Goal: Information Seeking & Learning: Check status

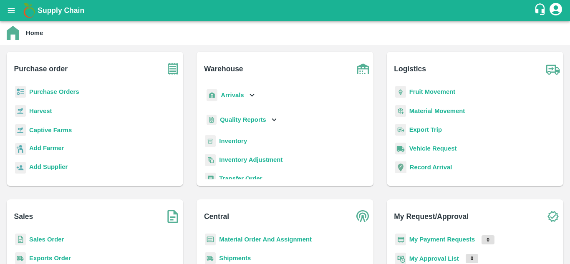
click at [422, 91] on b "Fruit Movement" at bounding box center [433, 92] width 46 height 7
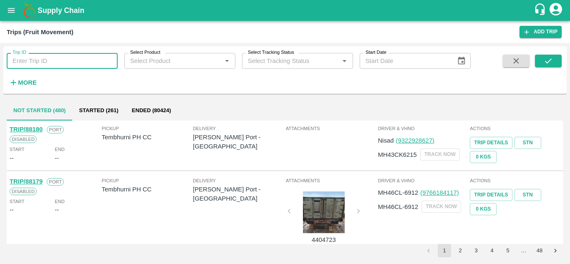
click at [57, 60] on input "Trip ID" at bounding box center [62, 61] width 111 height 16
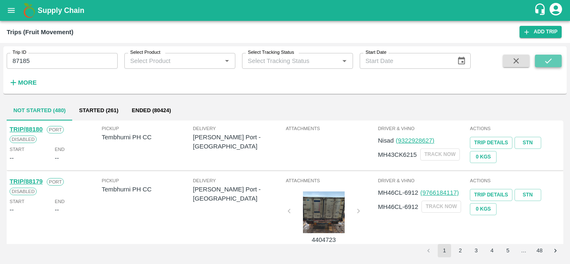
click at [553, 61] on icon "submit" at bounding box center [548, 60] width 9 height 9
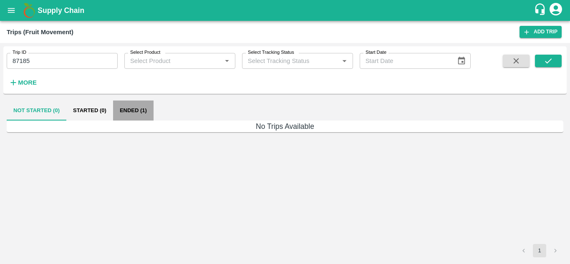
click at [131, 110] on button "Ended (1)" at bounding box center [133, 111] width 40 height 20
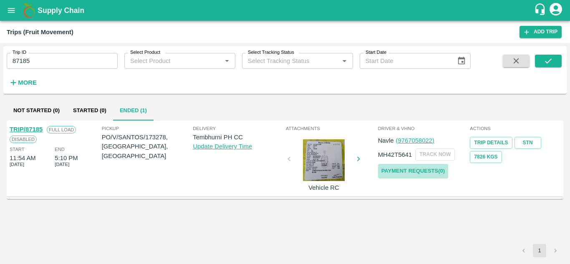
click at [428, 172] on link "Payment Requests( 0 )" at bounding box center [413, 171] width 70 height 15
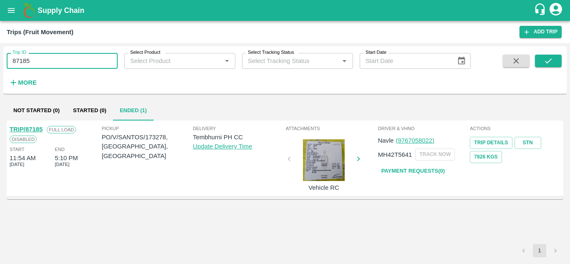
click at [51, 67] on input "87185" at bounding box center [62, 61] width 111 height 16
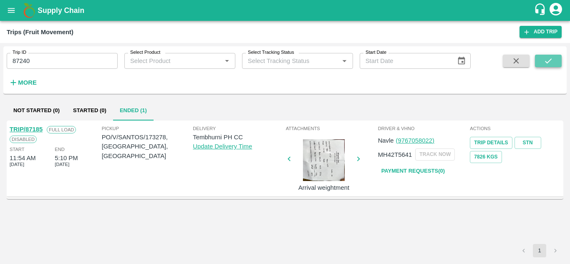
click at [547, 63] on icon "submit" at bounding box center [548, 60] width 9 height 9
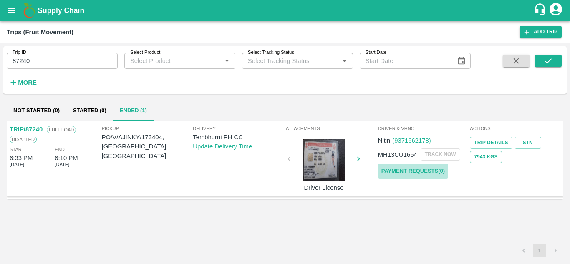
click at [437, 170] on link "Payment Requests( 0 )" at bounding box center [413, 171] width 70 height 15
click at [56, 61] on input "87240" at bounding box center [62, 61] width 111 height 16
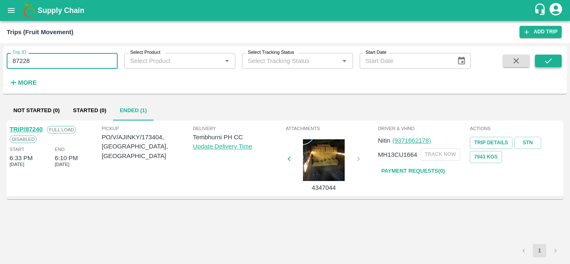
click at [546, 61] on icon "submit" at bounding box center [548, 60] width 7 height 5
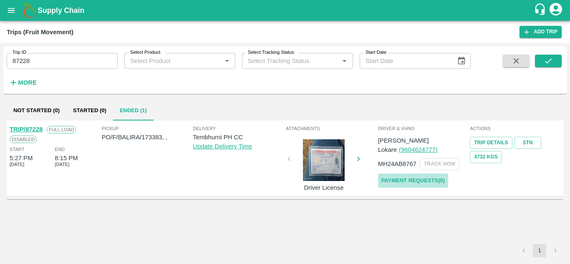
click at [425, 174] on link "Payment Requests( 0 )" at bounding box center [413, 181] width 70 height 15
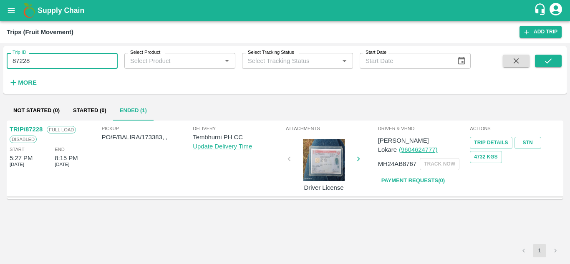
click at [40, 64] on input "87228" at bounding box center [62, 61] width 111 height 16
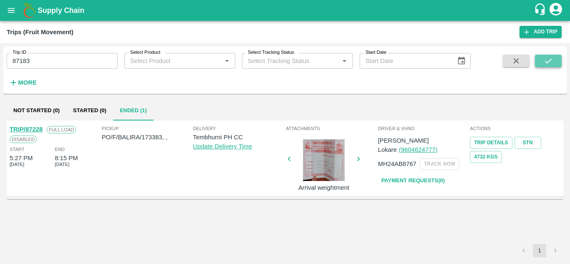
click at [548, 63] on icon "submit" at bounding box center [548, 60] width 7 height 5
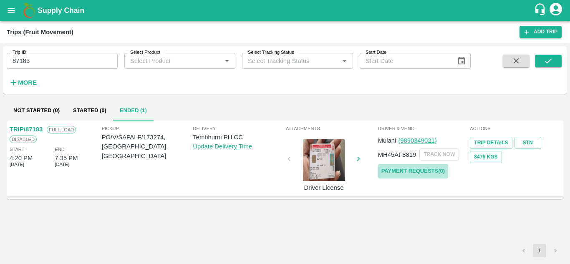
click at [434, 167] on link "Payment Requests( 0 )" at bounding box center [413, 171] width 70 height 15
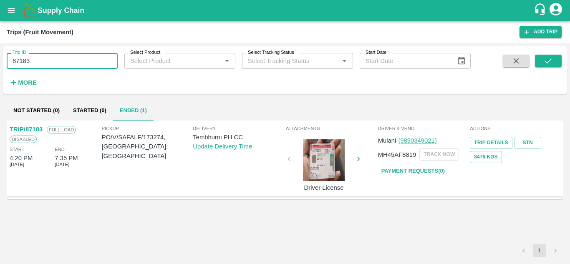
click at [40, 65] on input "87183" at bounding box center [62, 61] width 111 height 16
type input "8"
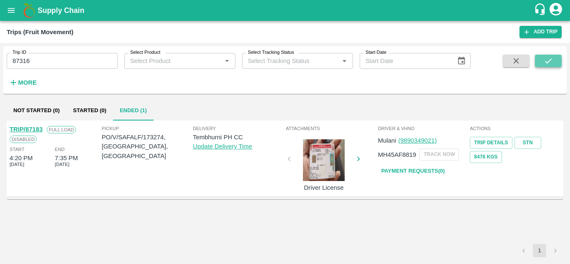
click at [554, 63] on button "submit" at bounding box center [548, 61] width 27 height 13
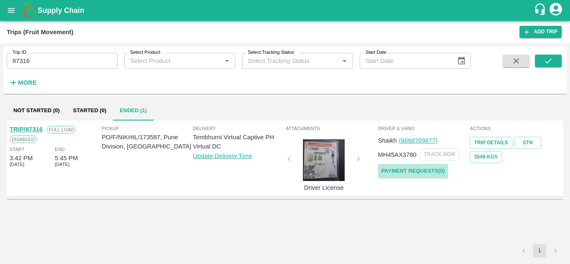
click at [420, 169] on link "Payment Requests( 0 )" at bounding box center [413, 171] width 70 height 15
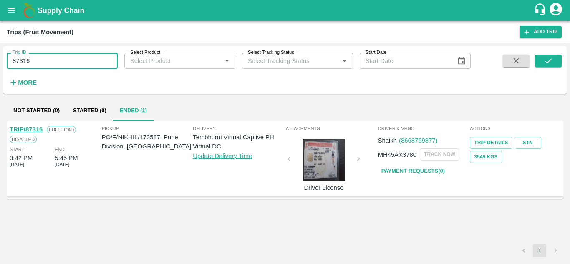
click at [41, 63] on input "87316" at bounding box center [62, 61] width 111 height 16
type input "87316"
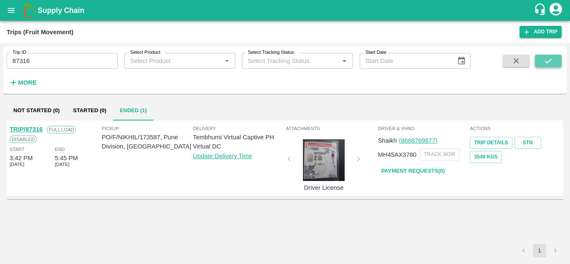
click at [552, 59] on icon "submit" at bounding box center [548, 60] width 7 height 5
click at [419, 174] on link "Payment Requests( 0 )" at bounding box center [413, 171] width 70 height 15
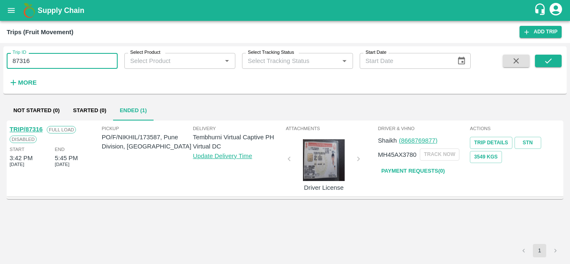
click at [37, 62] on input "87316" at bounding box center [62, 61] width 111 height 16
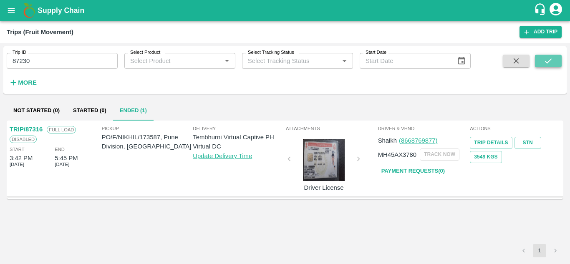
click at [551, 61] on icon "submit" at bounding box center [548, 60] width 9 height 9
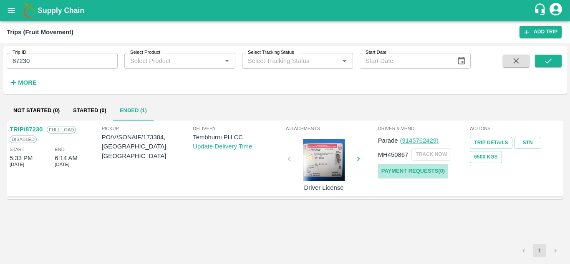
click at [407, 171] on link "Payment Requests( 0 )" at bounding box center [413, 171] width 70 height 15
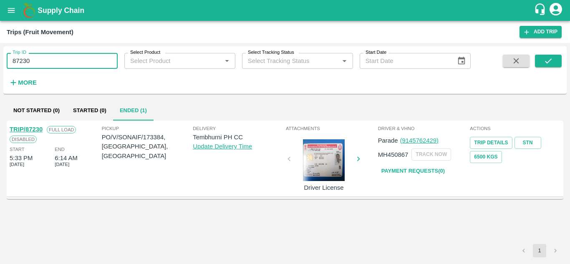
click at [43, 58] on input "87230" at bounding box center [62, 61] width 111 height 16
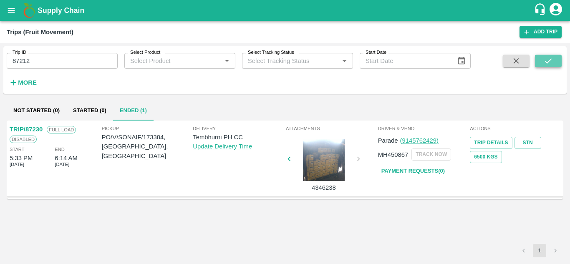
click at [551, 57] on icon "submit" at bounding box center [548, 60] width 9 height 9
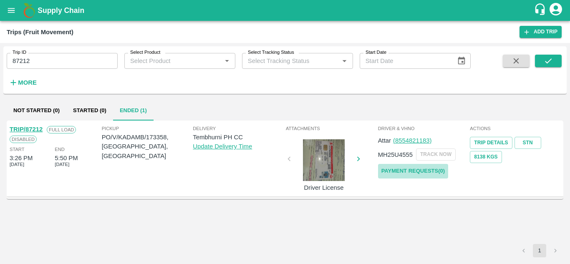
click at [417, 170] on link "Payment Requests( 0 )" at bounding box center [413, 171] width 70 height 15
click at [39, 59] on input "87212" at bounding box center [62, 61] width 111 height 16
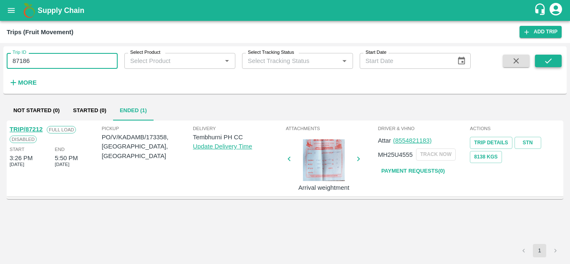
click at [554, 66] on button "submit" at bounding box center [548, 61] width 27 height 13
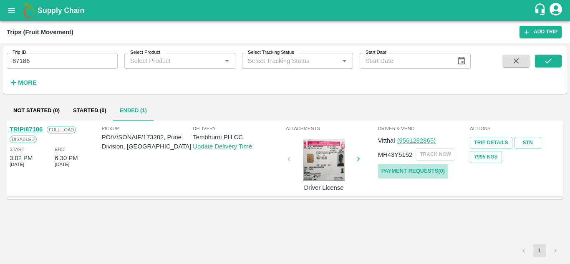
click at [416, 170] on link "Payment Requests( 0 )" at bounding box center [413, 171] width 70 height 15
click at [44, 57] on input "87186" at bounding box center [62, 61] width 111 height 16
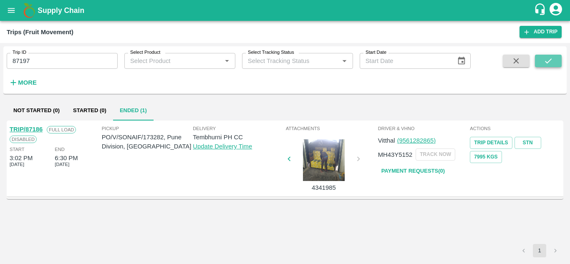
click at [555, 56] on button "submit" at bounding box center [548, 61] width 27 height 13
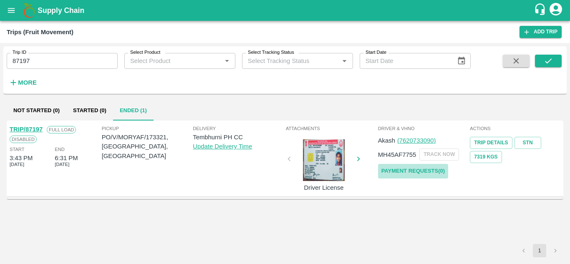
click at [434, 171] on link "Payment Requests( 0 )" at bounding box center [413, 171] width 70 height 15
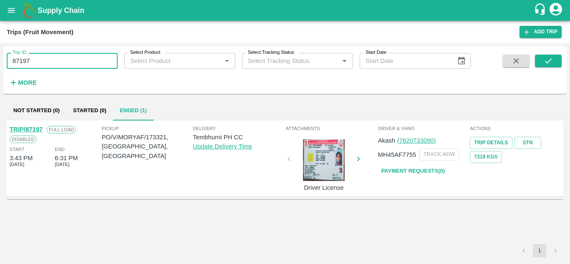
click at [39, 63] on input "87197" at bounding box center [62, 61] width 111 height 16
click at [25, 61] on input "8" at bounding box center [62, 61] width 111 height 16
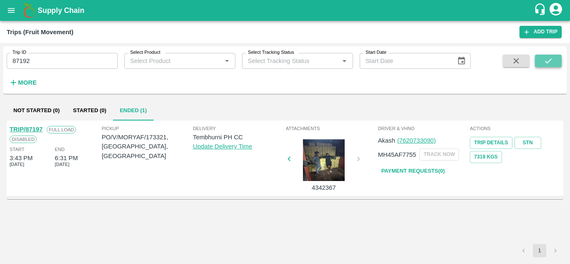
click at [539, 59] on button "submit" at bounding box center [548, 61] width 27 height 13
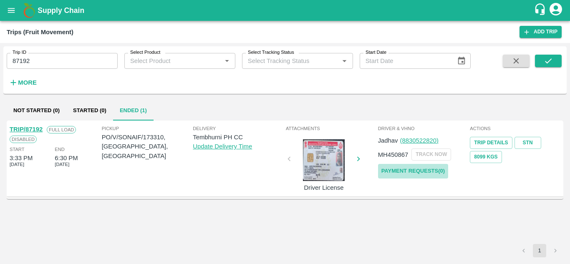
click at [421, 173] on link "Payment Requests( 0 )" at bounding box center [413, 171] width 70 height 15
drag, startPoint x: 48, startPoint y: 69, endPoint x: 43, endPoint y: 63, distance: 8.0
click at [43, 63] on div "Trip ID 87192 Trip ID Select Product Select Product   * Select Tracking Status …" at bounding box center [235, 67] width 471 height 43
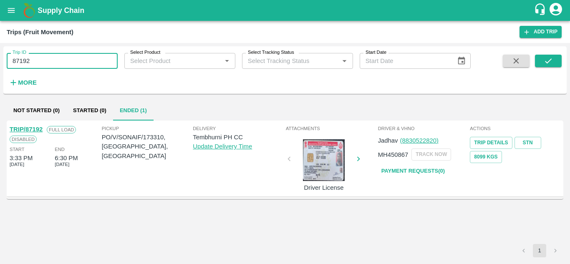
click at [43, 63] on input "87192" at bounding box center [62, 61] width 111 height 16
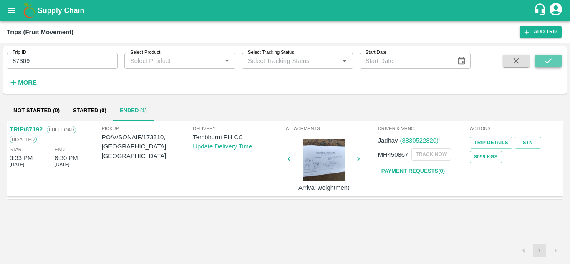
click at [542, 64] on button "submit" at bounding box center [548, 61] width 27 height 13
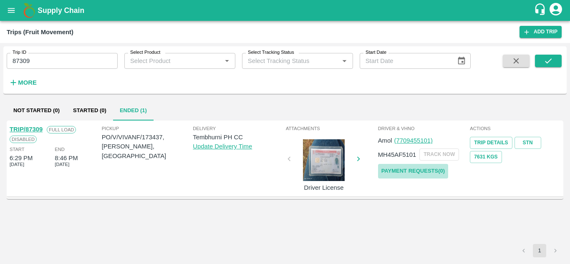
click at [397, 171] on link "Payment Requests( 0 )" at bounding box center [413, 171] width 70 height 15
click at [38, 64] on input "87309" at bounding box center [62, 61] width 111 height 16
click at [549, 61] on icon "submit" at bounding box center [548, 60] width 9 height 9
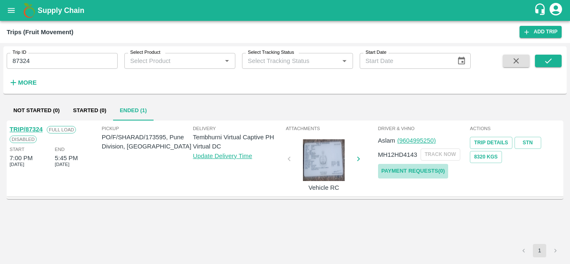
click at [433, 169] on link "Payment Requests( 0 )" at bounding box center [413, 171] width 70 height 15
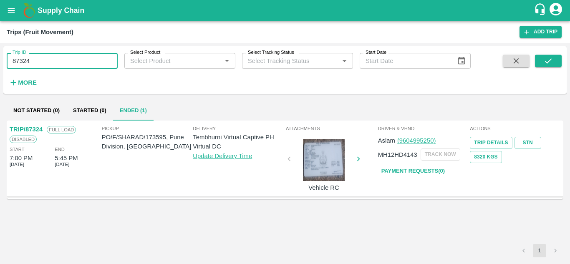
click at [44, 64] on input "87324" at bounding box center [62, 61] width 111 height 16
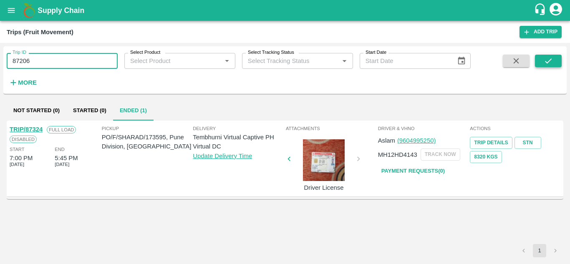
type input "87206"
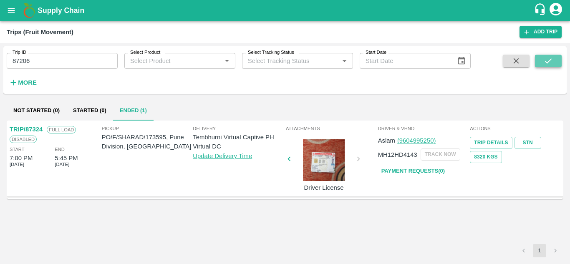
click at [551, 58] on icon "submit" at bounding box center [548, 60] width 9 height 9
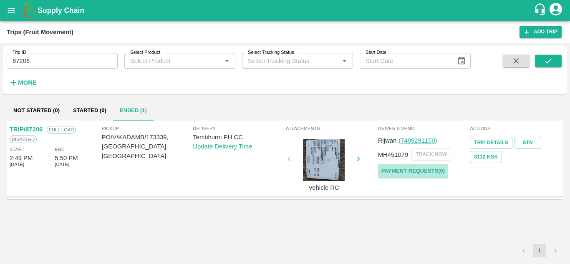
click at [407, 170] on link "Payment Requests( 0 )" at bounding box center [413, 171] width 70 height 15
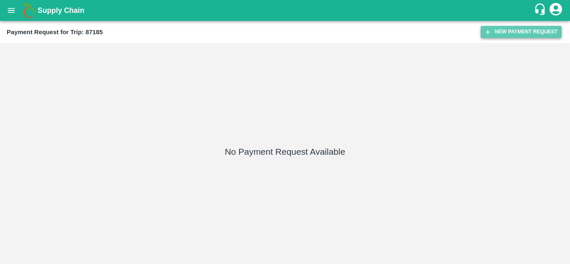
click at [511, 33] on button "New Payment Request" at bounding box center [521, 32] width 81 height 12
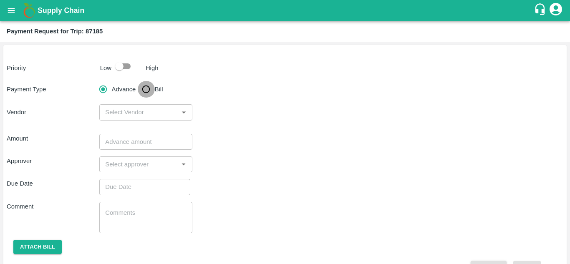
click at [144, 89] on input "Bill" at bounding box center [146, 89] width 17 height 17
radio input "true"
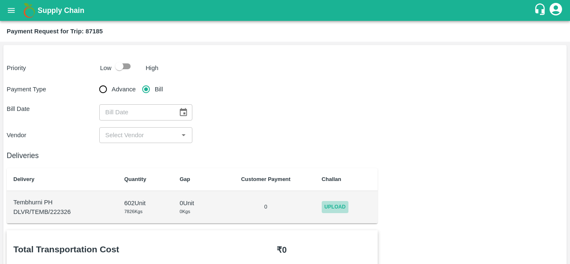
click at [341, 207] on span "Upload" at bounding box center [335, 207] width 27 height 12
click at [0, 0] on input "Upload" at bounding box center [0, 0] width 0 height 0
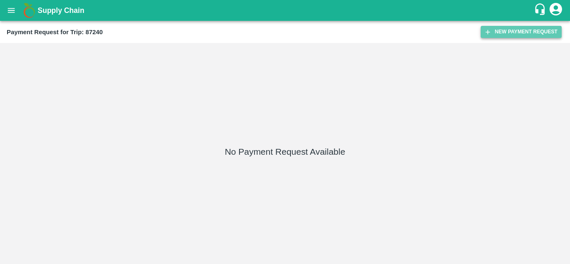
click at [535, 33] on button "New Payment Request" at bounding box center [521, 32] width 81 height 12
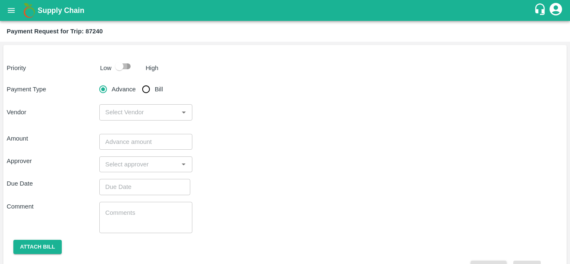
click at [127, 66] on input "checkbox" at bounding box center [120, 66] width 48 height 16
checkbox input "true"
click at [148, 91] on input "Bill" at bounding box center [146, 89] width 17 height 17
radio input "true"
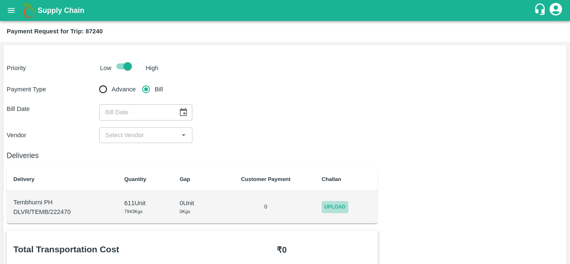
click at [336, 211] on span "Upload" at bounding box center [335, 207] width 27 height 12
click at [0, 0] on input "Upload" at bounding box center [0, 0] width 0 height 0
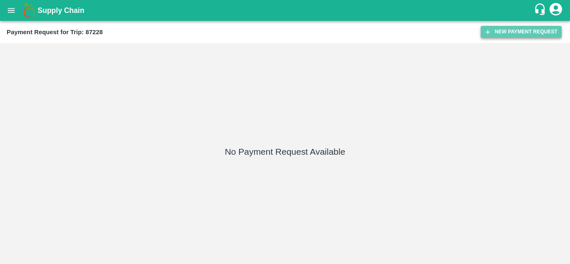
click at [525, 30] on button "New Payment Request" at bounding box center [521, 32] width 81 height 12
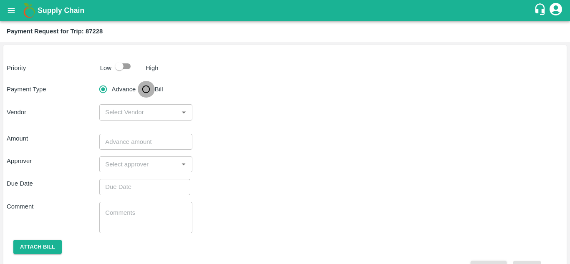
click at [145, 90] on input "Bill" at bounding box center [146, 89] width 17 height 17
radio input "true"
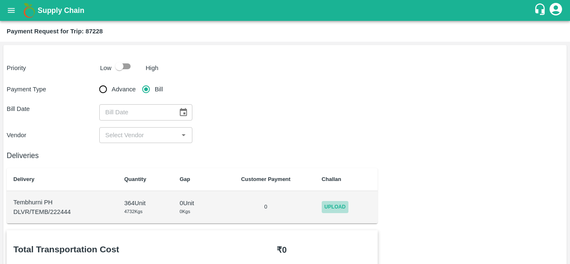
click at [347, 205] on span "Upload" at bounding box center [335, 207] width 27 height 12
click at [0, 0] on input "Upload" at bounding box center [0, 0] width 0 height 0
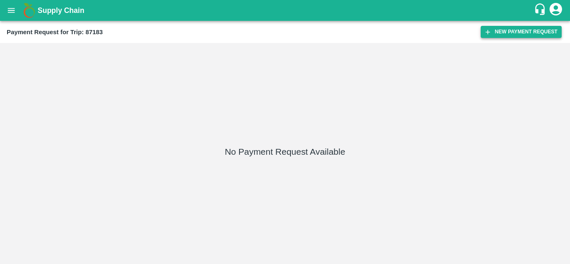
click at [510, 34] on button "New Payment Request" at bounding box center [521, 32] width 81 height 12
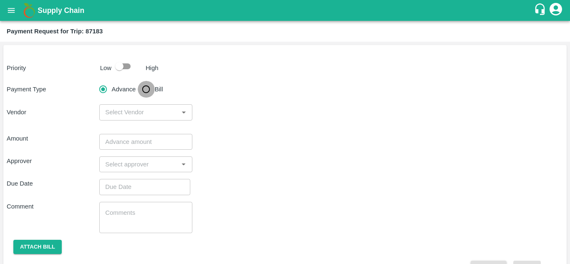
click at [146, 89] on input "Bill" at bounding box center [146, 89] width 17 height 17
radio input "true"
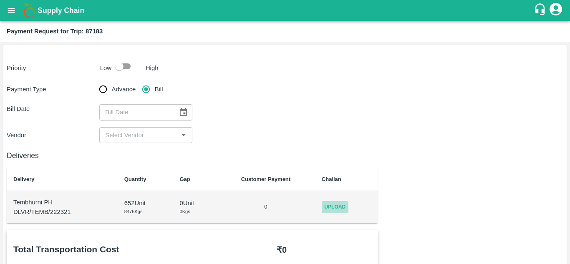
click at [341, 205] on span "Upload" at bounding box center [335, 207] width 27 height 12
click at [0, 0] on input "Upload" at bounding box center [0, 0] width 0 height 0
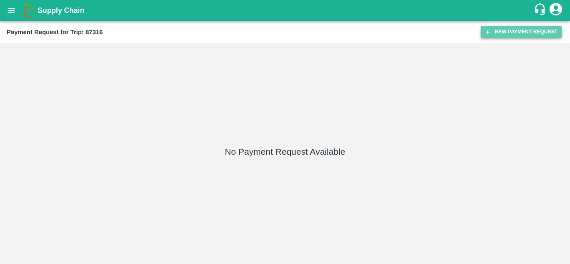
click at [514, 29] on button "New Payment Request" at bounding box center [521, 32] width 81 height 12
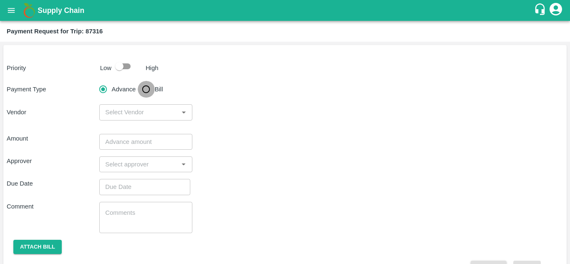
click at [146, 96] on input "Bill" at bounding box center [146, 89] width 17 height 17
radio input "true"
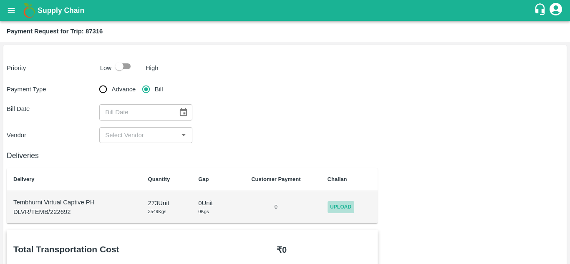
click at [342, 205] on span "Upload" at bounding box center [341, 207] width 27 height 12
click at [0, 0] on input "Upload" at bounding box center [0, 0] width 0 height 0
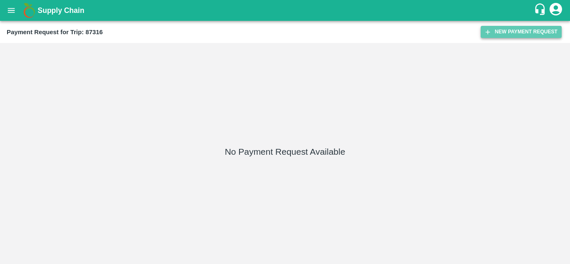
click at [500, 35] on button "New Payment Request" at bounding box center [521, 32] width 81 height 12
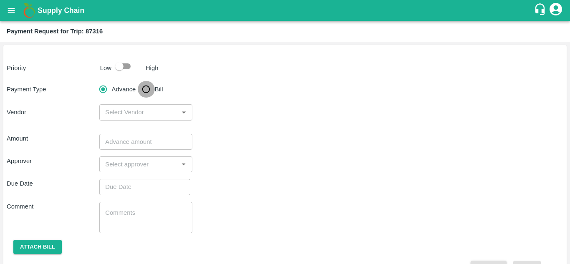
click at [147, 89] on input "Bill" at bounding box center [146, 89] width 17 height 17
radio input "true"
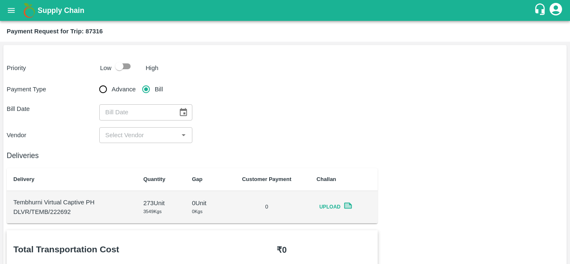
click at [351, 207] on icon at bounding box center [348, 206] width 8 height 6
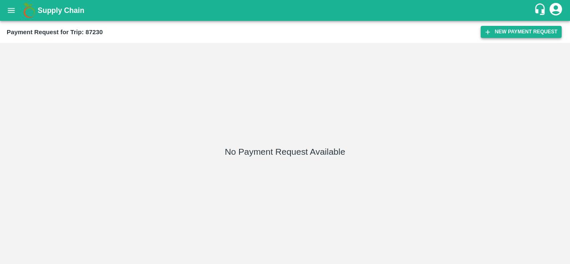
click at [501, 30] on button "New Payment Request" at bounding box center [521, 32] width 81 height 12
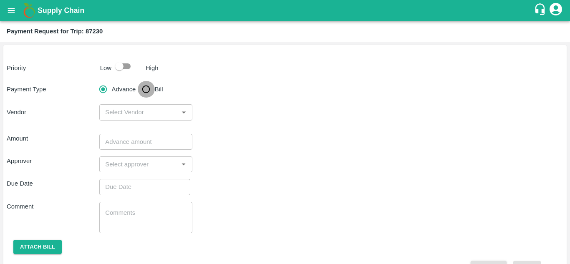
click at [146, 91] on input "Bill" at bounding box center [146, 89] width 17 height 17
radio input "true"
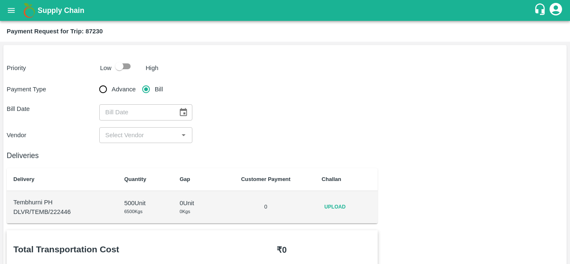
click at [338, 207] on span "Upload" at bounding box center [335, 207] width 27 height 12
click at [0, 0] on input "Upload" at bounding box center [0, 0] width 0 height 0
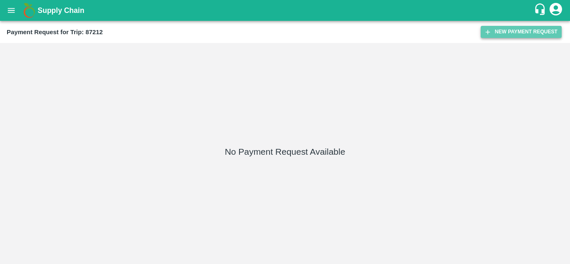
click at [520, 28] on button "New Payment Request" at bounding box center [521, 32] width 81 height 12
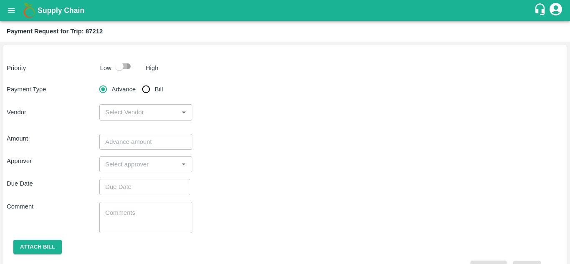
click at [129, 69] on input "checkbox" at bounding box center [120, 66] width 48 height 16
checkbox input "true"
click at [146, 91] on input "Bill" at bounding box center [146, 89] width 17 height 17
radio input "true"
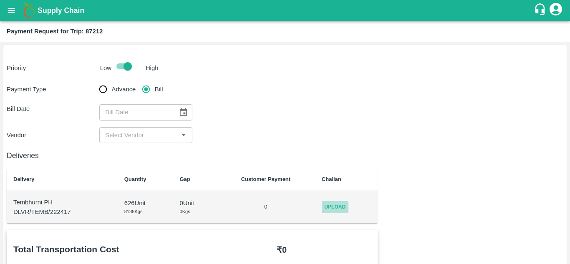
click at [341, 206] on span "Upload" at bounding box center [335, 207] width 27 height 12
click at [0, 0] on input "Upload" at bounding box center [0, 0] width 0 height 0
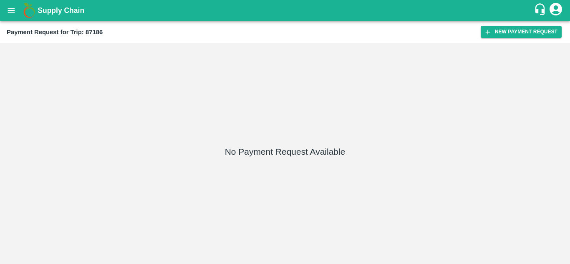
click at [521, 25] on div "Payment Request for Trip: 87186 New Payment Request" at bounding box center [285, 32] width 570 height 22
click at [512, 28] on button "New Payment Request" at bounding box center [521, 32] width 81 height 12
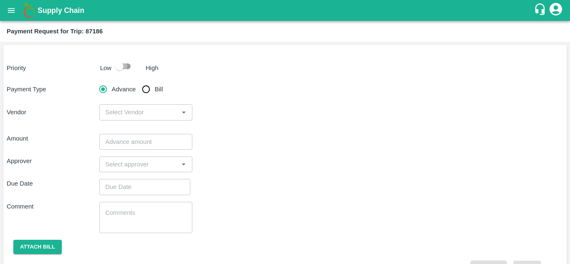
click at [126, 68] on input "checkbox" at bounding box center [120, 66] width 48 height 16
checkbox input "true"
click at [146, 92] on input "Bill" at bounding box center [146, 89] width 17 height 17
radio input "true"
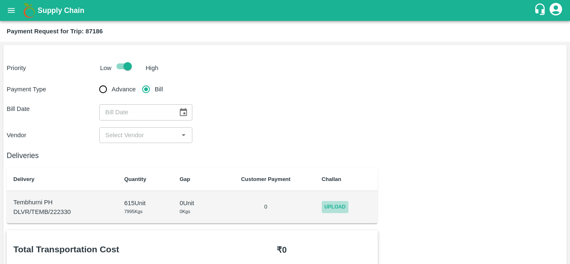
click at [346, 211] on span "Upload" at bounding box center [335, 207] width 27 height 12
click at [0, 0] on input "Upload" at bounding box center [0, 0] width 0 height 0
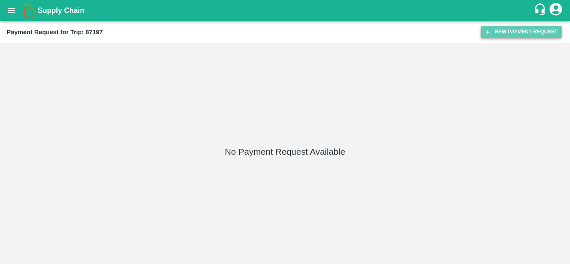
click at [522, 34] on button "New Payment Request" at bounding box center [521, 32] width 81 height 12
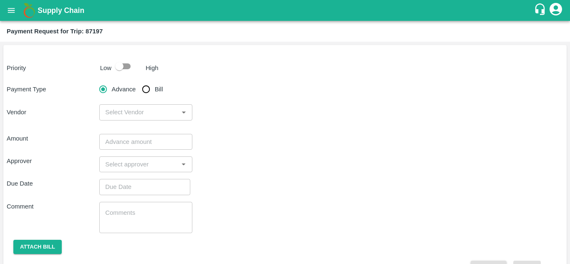
click at [126, 69] on input "checkbox" at bounding box center [120, 66] width 48 height 16
checkbox input "true"
click at [144, 91] on input "Bill" at bounding box center [146, 89] width 17 height 17
radio input "true"
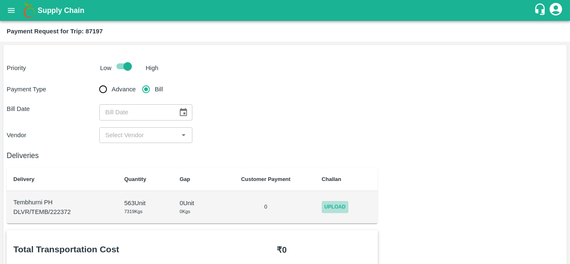
click at [338, 206] on span "Upload" at bounding box center [335, 207] width 27 height 12
click at [0, 0] on input "Upload" at bounding box center [0, 0] width 0 height 0
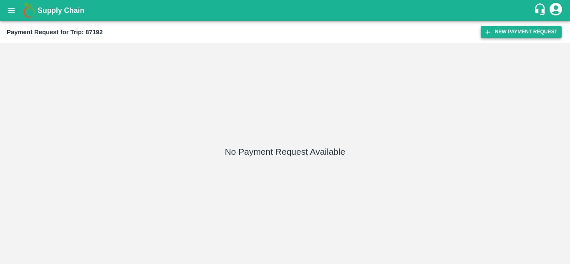
click at [509, 31] on button "New Payment Request" at bounding box center [521, 32] width 81 height 12
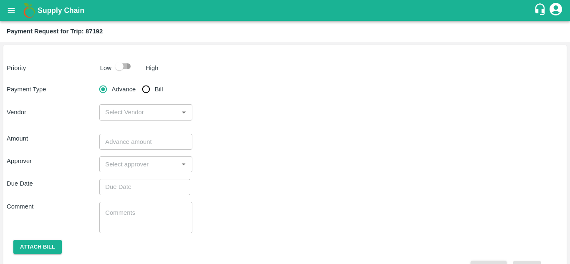
click at [128, 64] on input "checkbox" at bounding box center [120, 66] width 48 height 16
checkbox input "true"
click at [147, 89] on input "Bill" at bounding box center [146, 89] width 17 height 17
radio input "true"
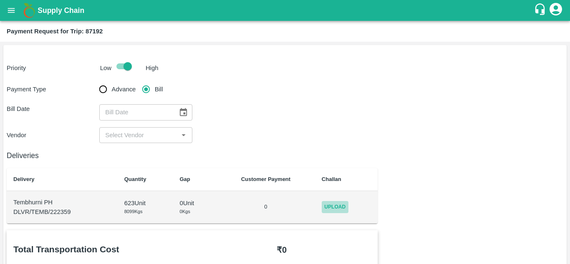
click at [347, 208] on span "Upload" at bounding box center [335, 207] width 27 height 12
click at [0, 0] on input "Upload" at bounding box center [0, 0] width 0 height 0
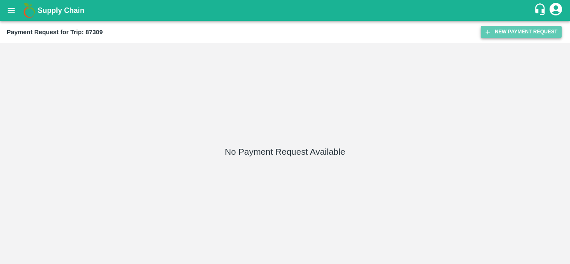
click at [526, 27] on button "New Payment Request" at bounding box center [521, 32] width 81 height 12
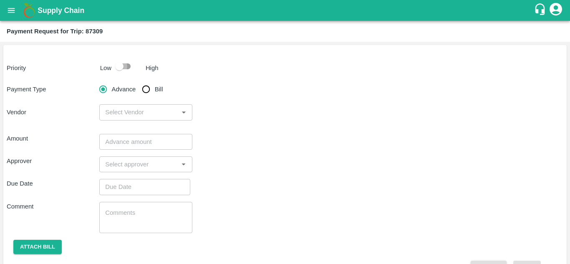
click at [127, 64] on input "checkbox" at bounding box center [120, 66] width 48 height 16
checkbox input "true"
click at [144, 87] on input "Bill" at bounding box center [146, 89] width 17 height 17
radio input "true"
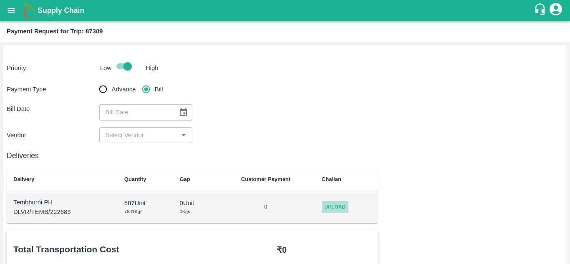
click at [336, 204] on span "Upload" at bounding box center [335, 207] width 27 height 12
click at [0, 0] on input "Upload" at bounding box center [0, 0] width 0 height 0
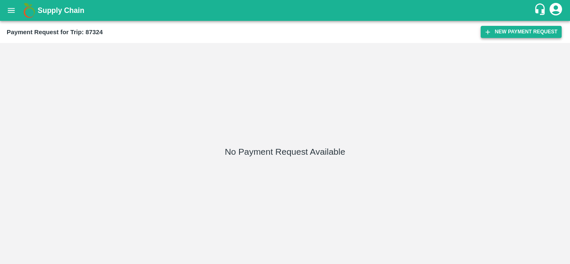
click at [521, 31] on button "New Payment Request" at bounding box center [521, 32] width 81 height 12
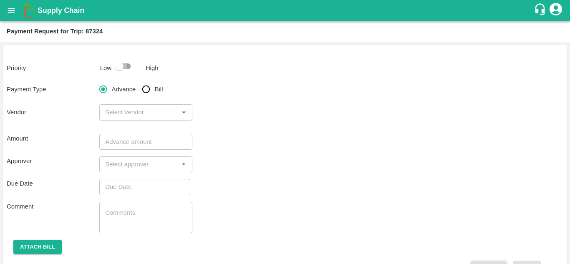
click at [124, 66] on input "checkbox" at bounding box center [120, 66] width 48 height 16
checkbox input "true"
click at [148, 91] on input "Bill" at bounding box center [146, 89] width 17 height 17
radio input "true"
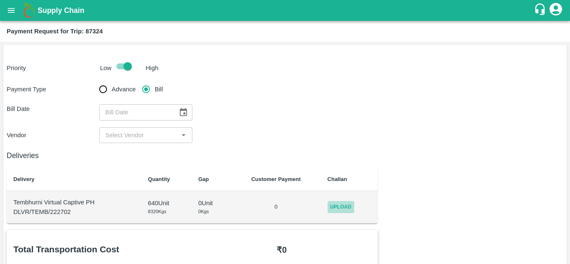
click at [342, 206] on span "Upload" at bounding box center [341, 207] width 27 height 12
click at [0, 0] on input "Upload" at bounding box center [0, 0] width 0 height 0
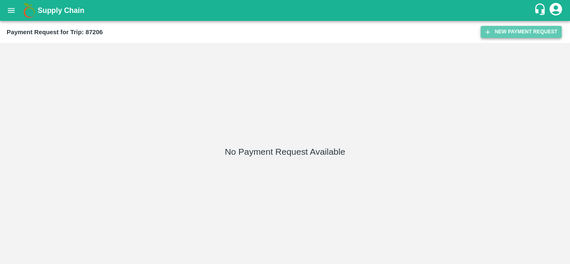
click at [511, 35] on button "New Payment Request" at bounding box center [521, 32] width 81 height 12
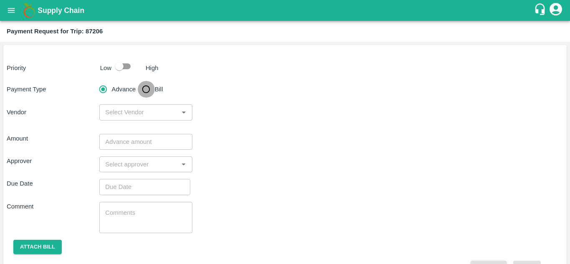
click at [147, 91] on input "Bill" at bounding box center [146, 89] width 17 height 17
radio input "true"
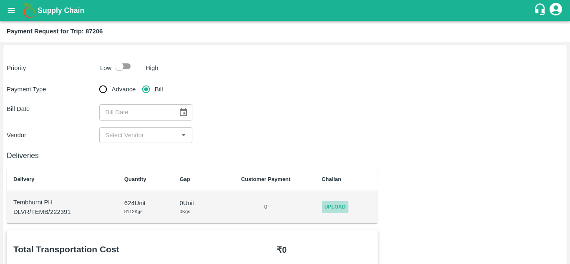
click at [346, 202] on span "Upload" at bounding box center [335, 207] width 27 height 12
click at [0, 0] on input "Upload" at bounding box center [0, 0] width 0 height 0
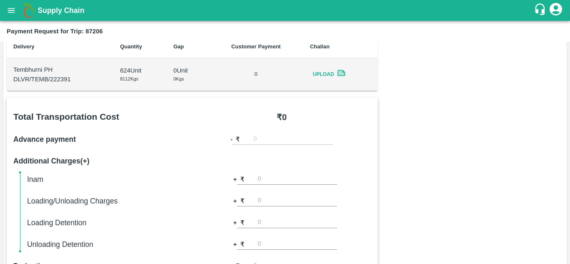
scroll to position [149, 0]
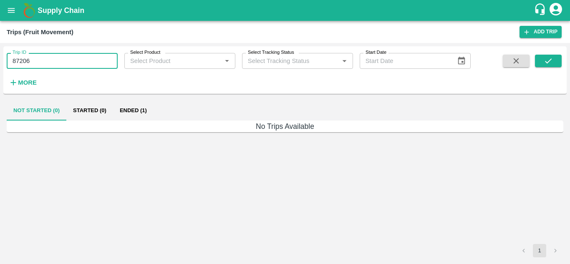
click at [47, 57] on input "87206" at bounding box center [62, 61] width 111 height 16
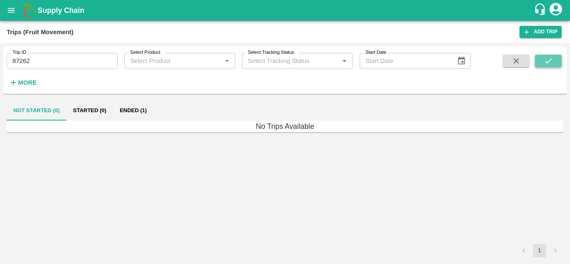
click at [549, 57] on icon "submit" at bounding box center [548, 60] width 9 height 9
click at [137, 109] on button "Ended (1)" at bounding box center [133, 111] width 40 height 20
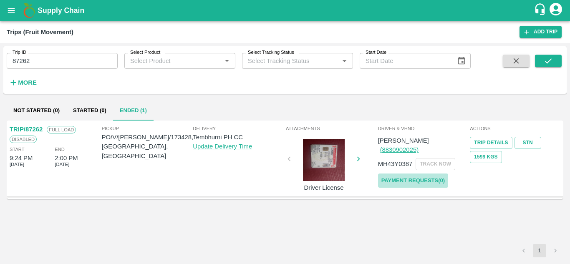
click at [432, 174] on link "Payment Requests( 0 )" at bounding box center [413, 181] width 70 height 15
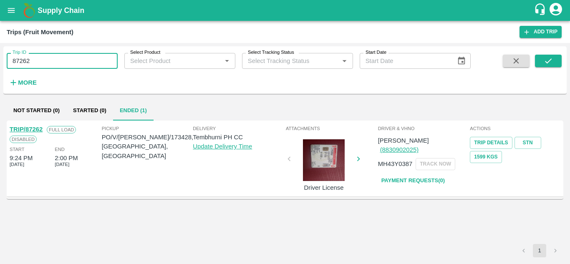
click at [50, 60] on input "87262" at bounding box center [62, 61] width 111 height 16
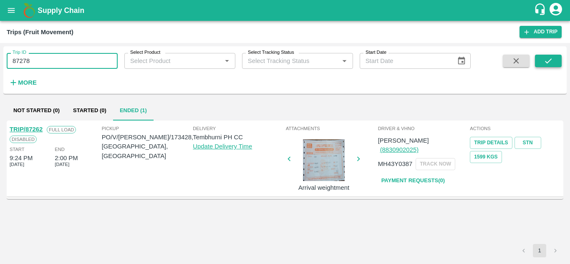
type input "87278"
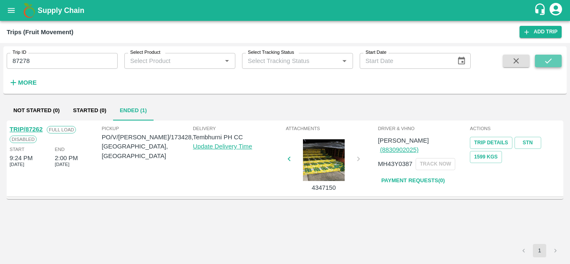
click at [545, 58] on icon "submit" at bounding box center [548, 60] width 9 height 9
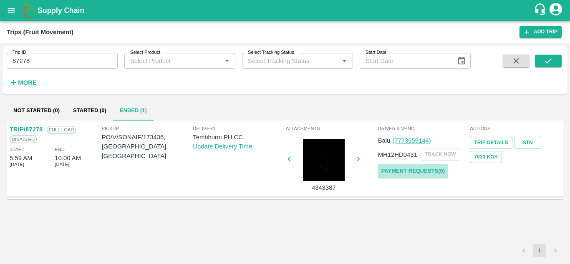
click at [435, 167] on link "Payment Requests( 0 )" at bounding box center [413, 171] width 70 height 15
click at [38, 65] on input "87278" at bounding box center [62, 61] width 111 height 16
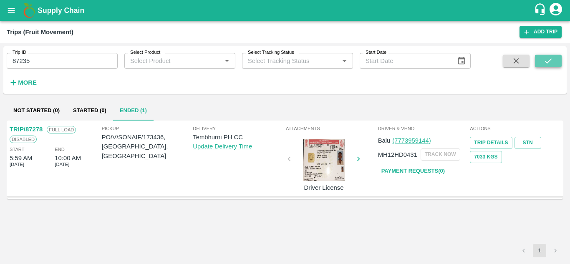
click at [544, 62] on icon "submit" at bounding box center [548, 60] width 9 height 9
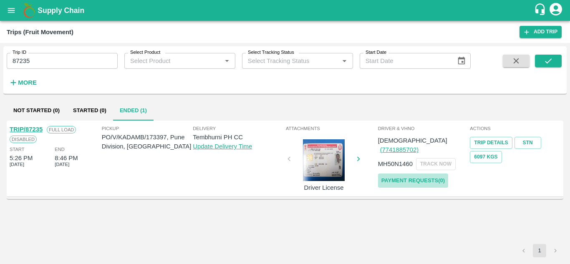
click at [433, 174] on link "Payment Requests( 0 )" at bounding box center [413, 181] width 70 height 15
click at [66, 62] on input "87235" at bounding box center [62, 61] width 111 height 16
click at [554, 65] on button "submit" at bounding box center [548, 61] width 27 height 13
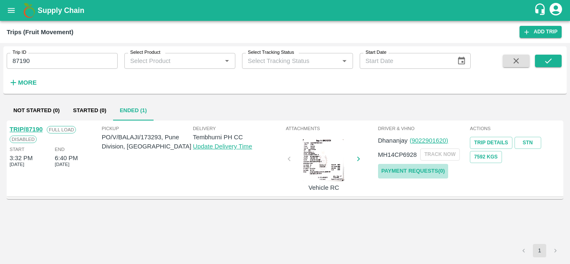
click at [425, 169] on link "Payment Requests( 0 )" at bounding box center [413, 171] width 70 height 15
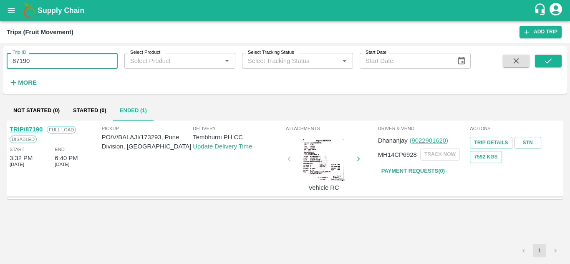
click at [43, 66] on input "87190" at bounding box center [62, 61] width 111 height 16
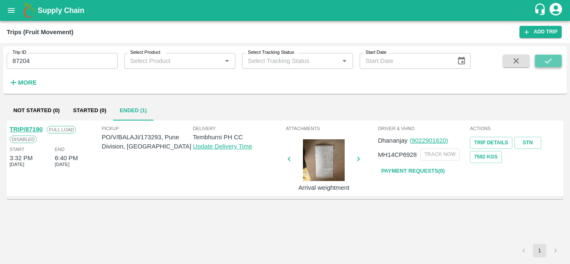
click at [546, 65] on icon "submit" at bounding box center [548, 60] width 9 height 9
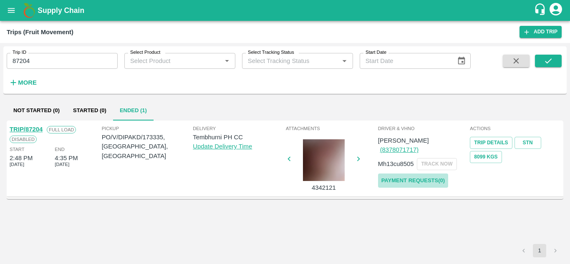
click at [435, 174] on link "Payment Requests( 0 )" at bounding box center [413, 181] width 70 height 15
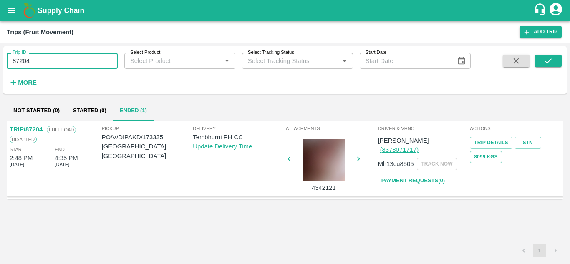
click at [38, 59] on input "87204" at bounding box center [62, 61] width 111 height 16
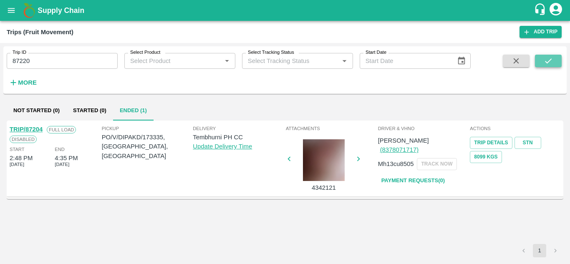
click at [544, 62] on icon "submit" at bounding box center [548, 60] width 9 height 9
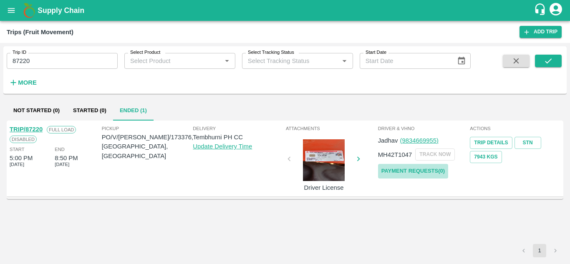
click at [414, 167] on link "Payment Requests( 0 )" at bounding box center [413, 171] width 70 height 15
click at [40, 62] on input "87220" at bounding box center [62, 61] width 111 height 16
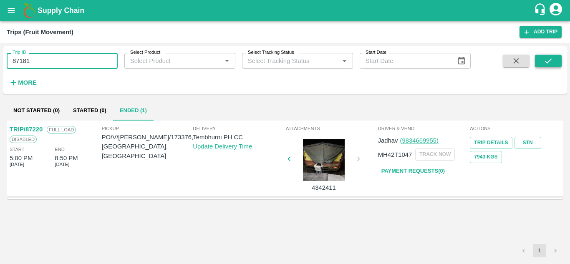
click at [552, 64] on icon "submit" at bounding box center [548, 60] width 9 height 9
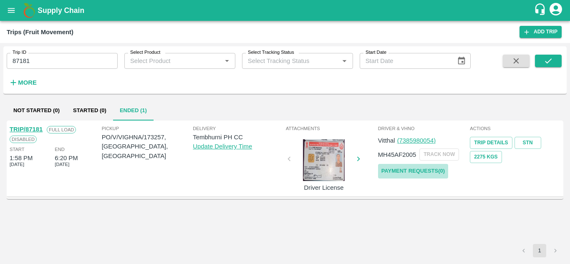
click at [425, 173] on link "Payment Requests( 0 )" at bounding box center [413, 171] width 70 height 15
drag, startPoint x: 43, startPoint y: 72, endPoint x: 42, endPoint y: 62, distance: 9.7
click at [42, 62] on div "Trip ID 87181 Trip ID Select Product Select Product   * Select Tracking Status …" at bounding box center [235, 67] width 471 height 43
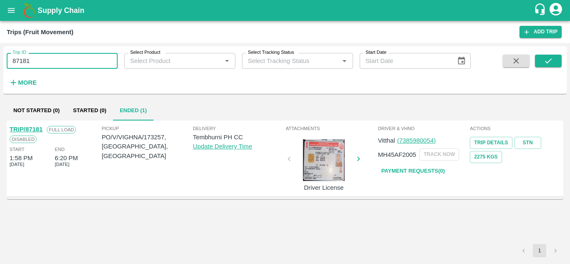
click at [42, 62] on input "87181" at bounding box center [62, 61] width 111 height 16
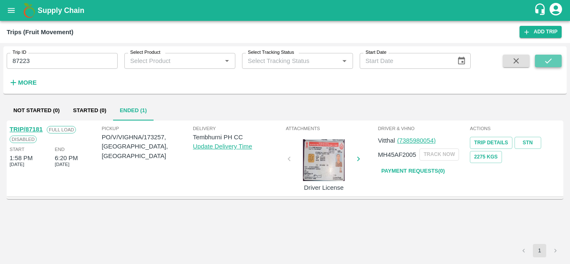
click at [551, 60] on icon "submit" at bounding box center [548, 60] width 7 height 5
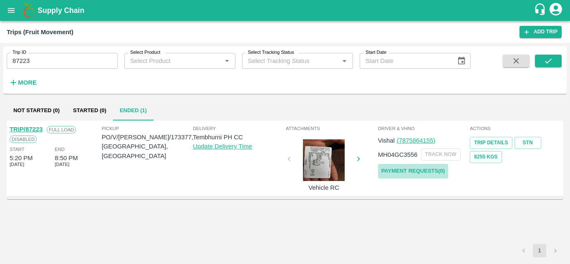
click at [427, 168] on link "Payment Requests( 0 )" at bounding box center [413, 171] width 70 height 15
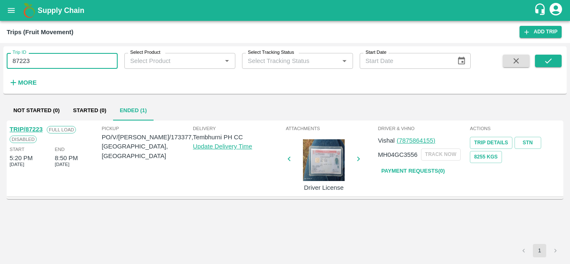
click at [40, 60] on input "87223" at bounding box center [62, 61] width 111 height 16
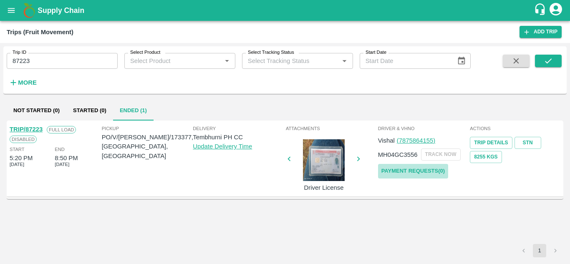
click at [413, 172] on link "Payment Requests( 0 )" at bounding box center [413, 171] width 70 height 15
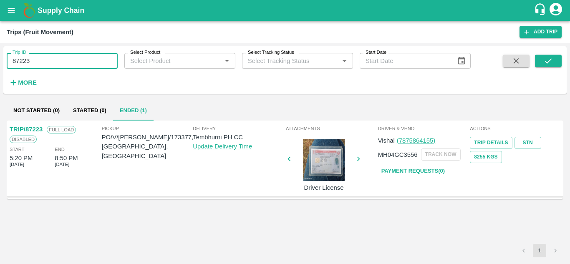
click at [35, 58] on input "87223" at bounding box center [62, 61] width 111 height 16
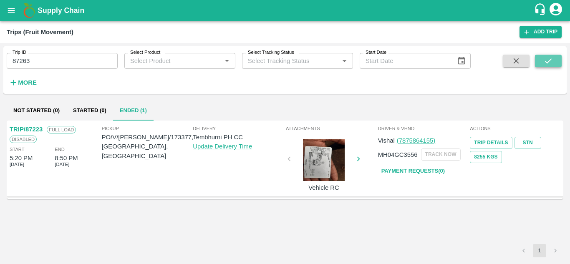
click at [543, 66] on button "submit" at bounding box center [548, 61] width 27 height 13
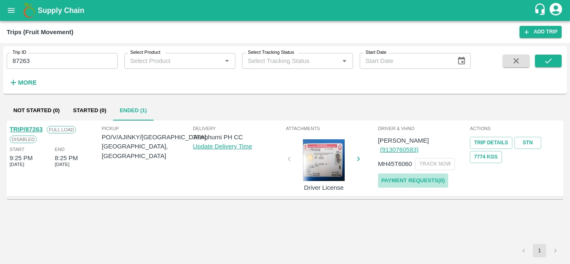
click at [430, 175] on link "Payment Requests( 0 )" at bounding box center [413, 181] width 70 height 15
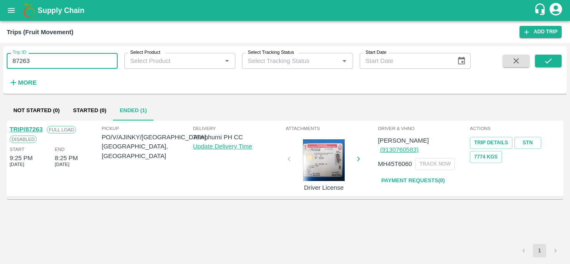
click at [39, 64] on input "87263" at bounding box center [62, 61] width 111 height 16
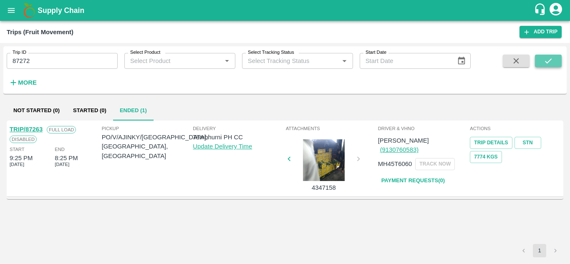
click at [548, 60] on icon "submit" at bounding box center [548, 60] width 9 height 9
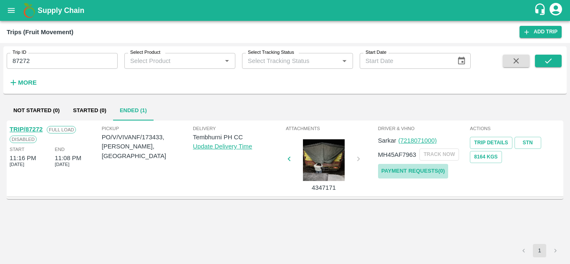
click at [416, 171] on link "Payment Requests( 0 )" at bounding box center [413, 171] width 70 height 15
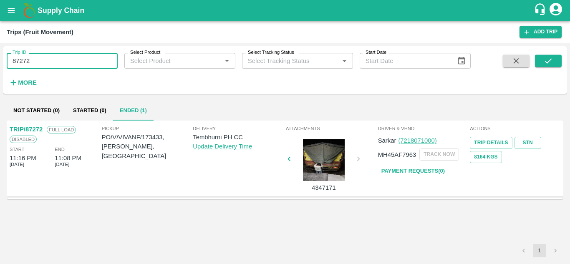
click at [43, 61] on input "87272" at bounding box center [62, 61] width 111 height 16
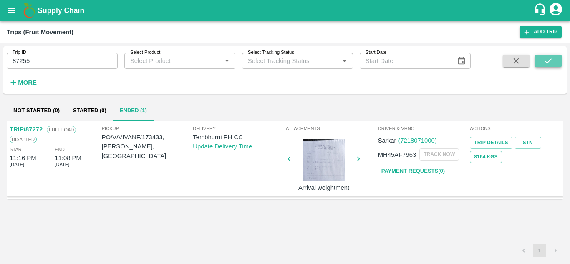
click at [554, 59] on button "submit" at bounding box center [548, 61] width 27 height 13
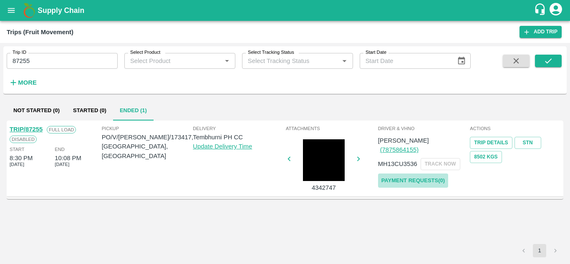
click at [420, 174] on link "Payment Requests( 0 )" at bounding box center [413, 181] width 70 height 15
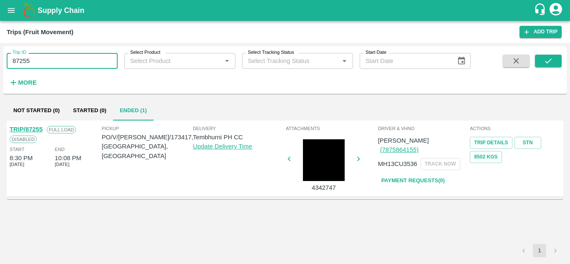
click at [42, 66] on input "87255" at bounding box center [62, 61] width 111 height 16
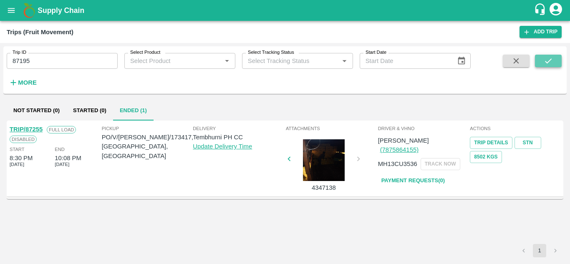
click at [546, 61] on icon "submit" at bounding box center [548, 60] width 9 height 9
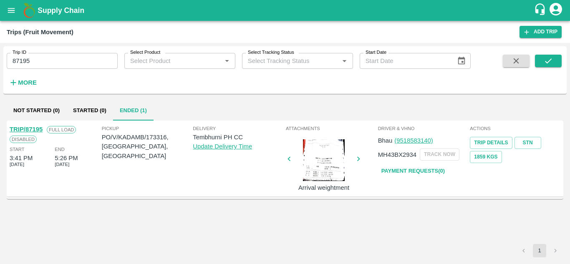
click at [421, 172] on link "Payment Requests( 0 )" at bounding box center [413, 171] width 70 height 15
click at [46, 63] on input "87195" at bounding box center [62, 61] width 111 height 16
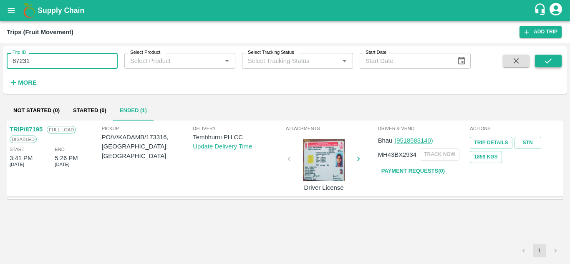
click at [554, 61] on button "submit" at bounding box center [548, 61] width 27 height 13
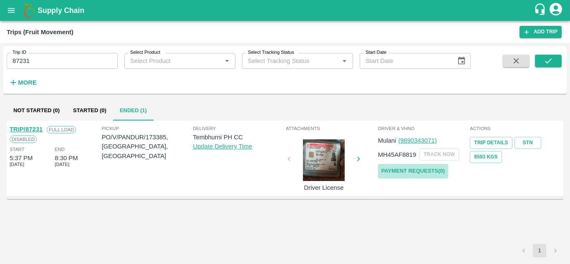
click at [423, 176] on link "Payment Requests( 0 )" at bounding box center [413, 171] width 70 height 15
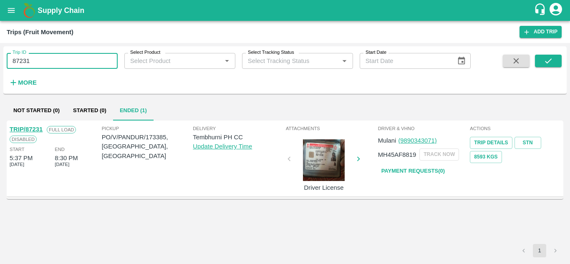
click at [41, 65] on input "87231" at bounding box center [62, 61] width 111 height 16
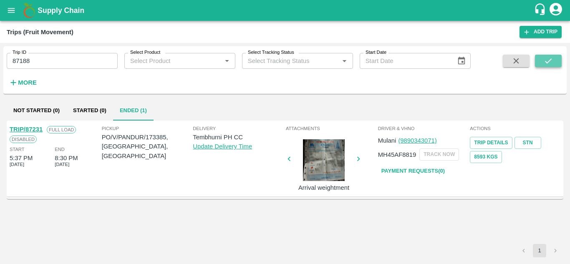
click at [541, 61] on button "submit" at bounding box center [548, 61] width 27 height 13
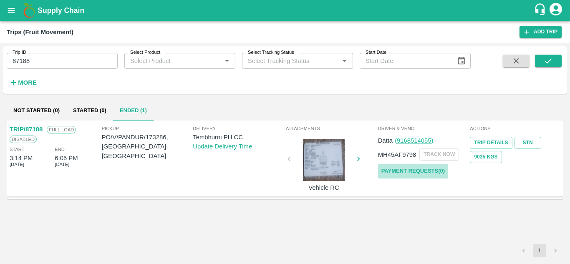
click at [416, 178] on link "Payment Requests( 0 )" at bounding box center [413, 171] width 70 height 15
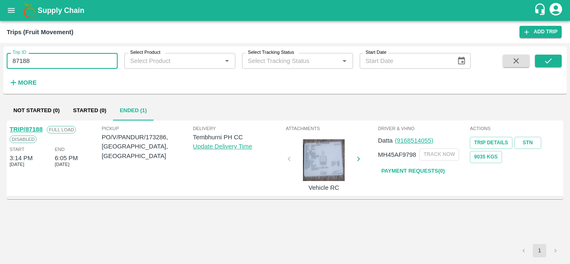
click at [56, 56] on input "87188" at bounding box center [62, 61] width 111 height 16
type input "87"
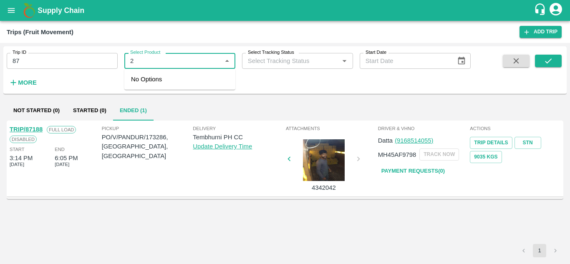
type input "2"
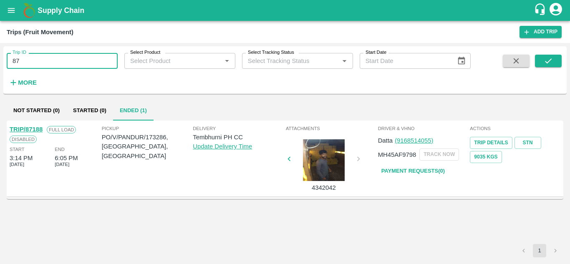
click at [35, 58] on input "87" at bounding box center [62, 61] width 111 height 16
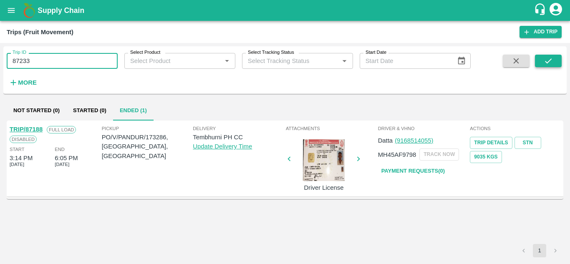
click at [536, 61] on button "submit" at bounding box center [548, 61] width 27 height 13
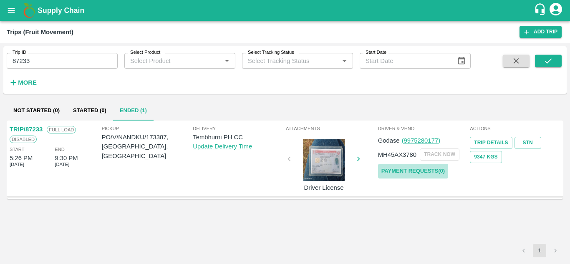
click at [435, 167] on link "Payment Requests( 0 )" at bounding box center [413, 171] width 70 height 15
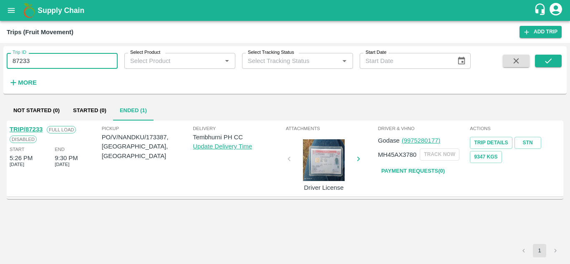
click at [38, 60] on input "87233" at bounding box center [62, 61] width 111 height 16
click at [544, 59] on icon "submit" at bounding box center [548, 60] width 9 height 9
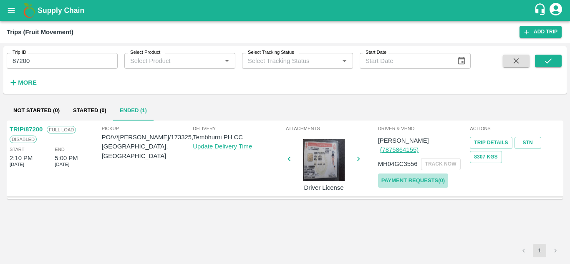
click at [422, 174] on link "Payment Requests( 0 )" at bounding box center [413, 181] width 70 height 15
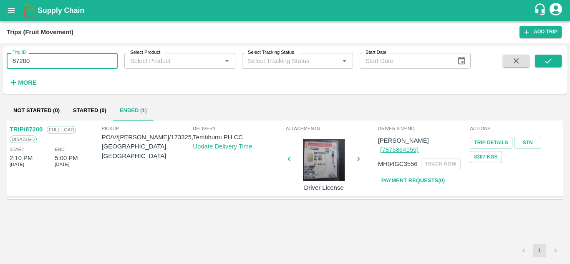
click at [40, 59] on input "87200" at bounding box center [62, 61] width 111 height 16
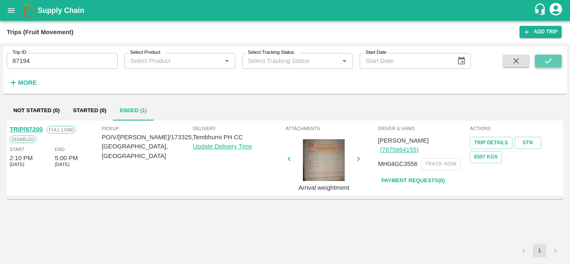
click at [546, 60] on icon "submit" at bounding box center [548, 60] width 9 height 9
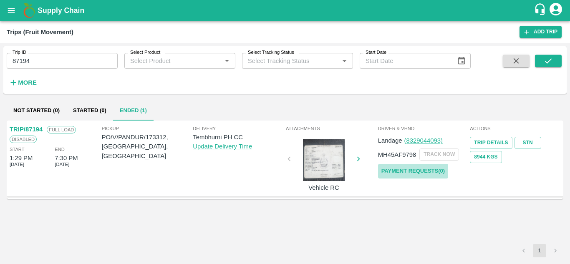
click at [427, 167] on link "Payment Requests( 0 )" at bounding box center [413, 171] width 70 height 15
click at [35, 59] on input "87194" at bounding box center [62, 61] width 111 height 16
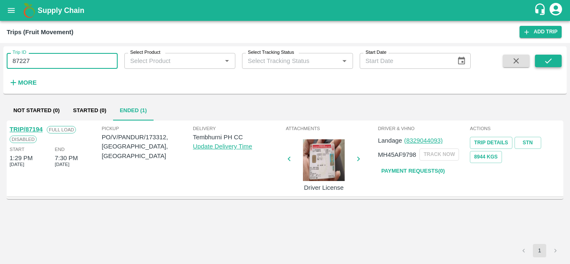
click at [547, 61] on icon "submit" at bounding box center [548, 60] width 9 height 9
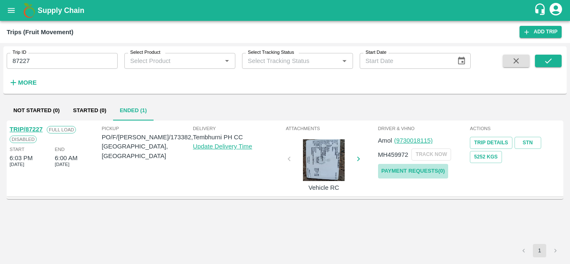
click at [417, 171] on link "Payment Requests( 0 )" at bounding box center [413, 171] width 70 height 15
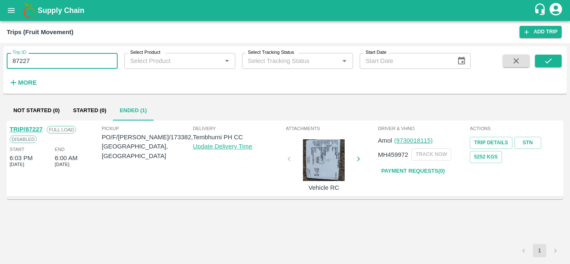
click at [33, 61] on input "87227" at bounding box center [62, 61] width 111 height 16
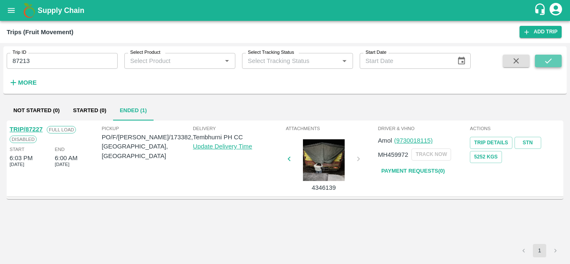
click at [554, 63] on button "submit" at bounding box center [548, 61] width 27 height 13
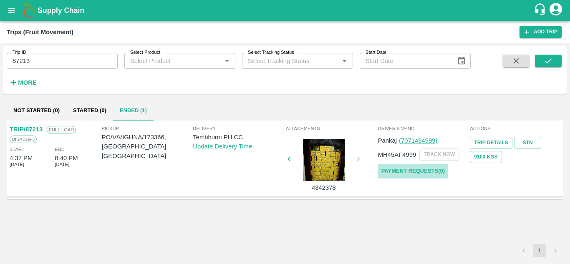
click at [410, 170] on link "Payment Requests( 0 )" at bounding box center [413, 171] width 70 height 15
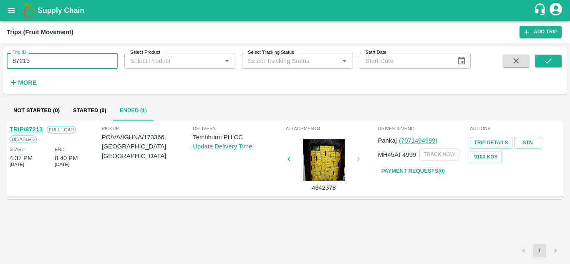
click at [38, 65] on input "87213" at bounding box center [62, 61] width 111 height 16
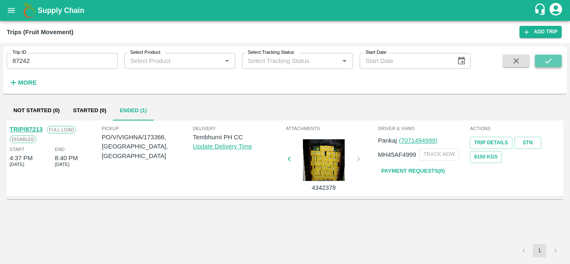
click at [545, 59] on icon "submit" at bounding box center [548, 60] width 9 height 9
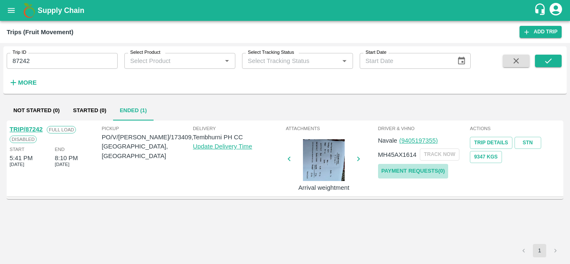
click at [420, 170] on link "Payment Requests( 0 )" at bounding box center [413, 171] width 70 height 15
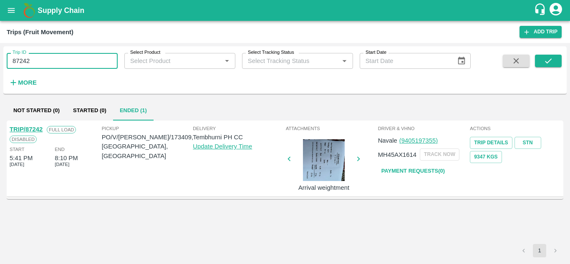
click at [43, 63] on input "87242" at bounding box center [62, 61] width 111 height 16
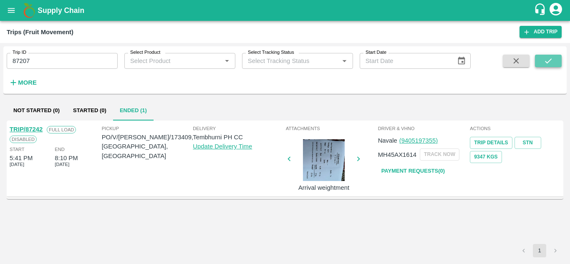
click at [554, 60] on button "submit" at bounding box center [548, 61] width 27 height 13
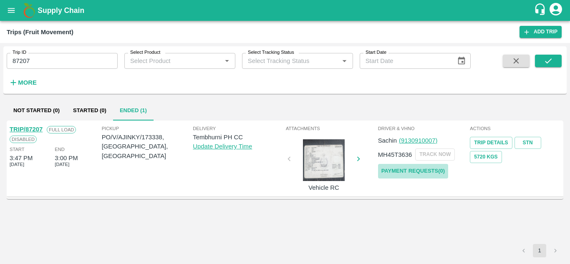
click at [403, 175] on link "Payment Requests( 0 )" at bounding box center [413, 171] width 70 height 15
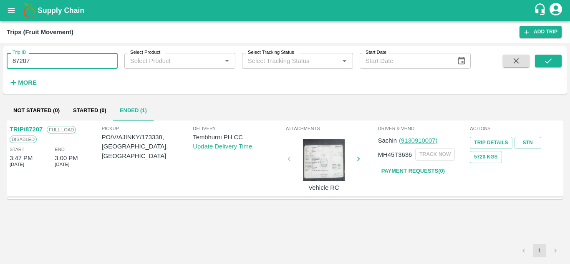
click at [39, 58] on input "87207" at bounding box center [62, 61] width 111 height 16
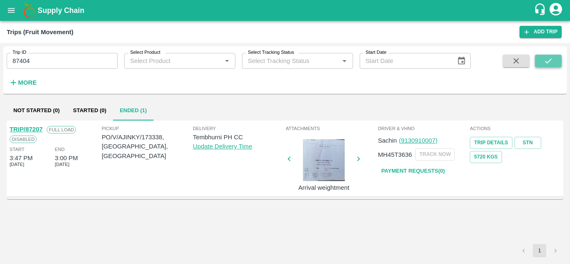
click at [560, 59] on button "submit" at bounding box center [548, 61] width 27 height 13
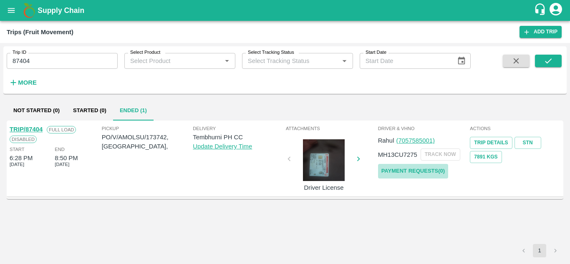
click at [416, 168] on link "Payment Requests( 0 )" at bounding box center [413, 171] width 70 height 15
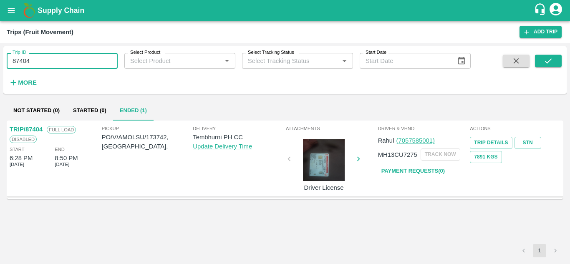
click at [43, 60] on input "87404" at bounding box center [62, 61] width 111 height 16
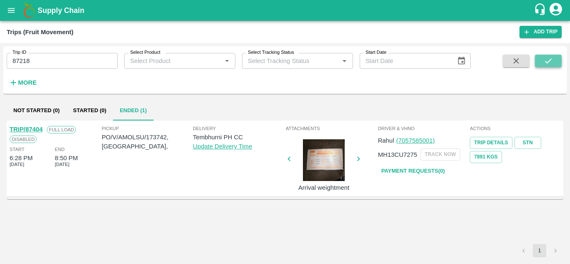
click at [544, 58] on icon "submit" at bounding box center [548, 60] width 9 height 9
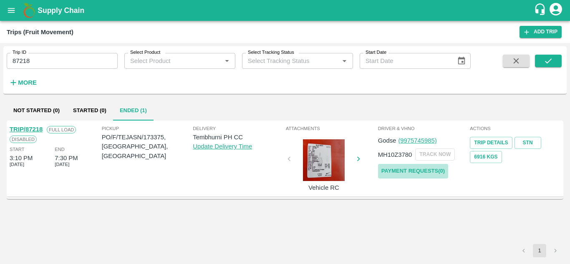
click at [425, 172] on link "Payment Requests( 0 )" at bounding box center [413, 171] width 70 height 15
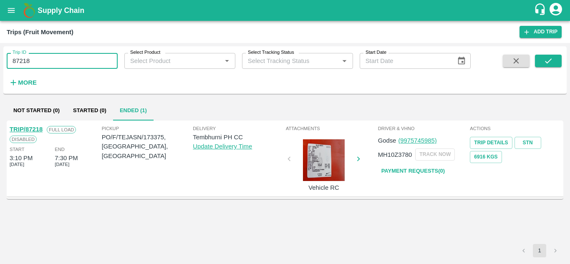
click at [40, 62] on input "87218" at bounding box center [62, 61] width 111 height 16
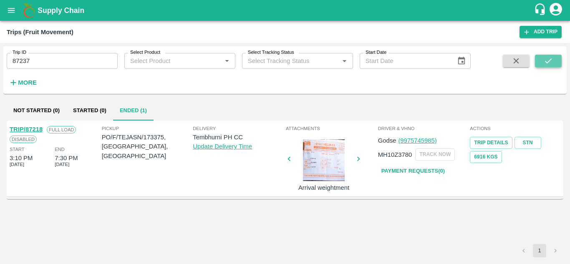
click at [557, 58] on button "submit" at bounding box center [548, 61] width 27 height 13
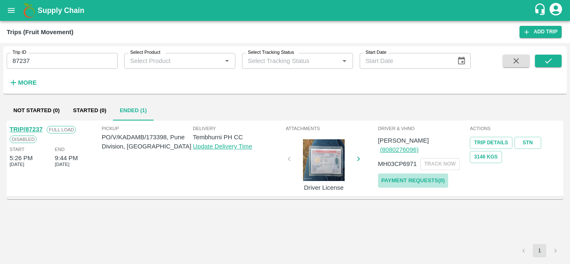
click at [407, 174] on link "Payment Requests( 0 )" at bounding box center [413, 181] width 70 height 15
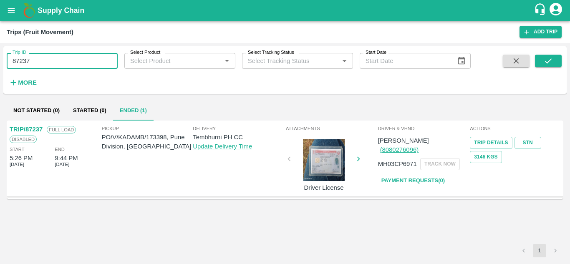
click at [49, 66] on input "87237" at bounding box center [62, 61] width 111 height 16
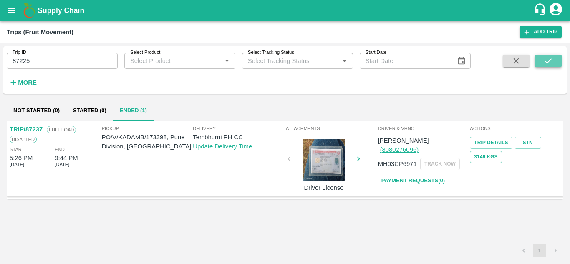
click at [544, 63] on icon "submit" at bounding box center [548, 60] width 9 height 9
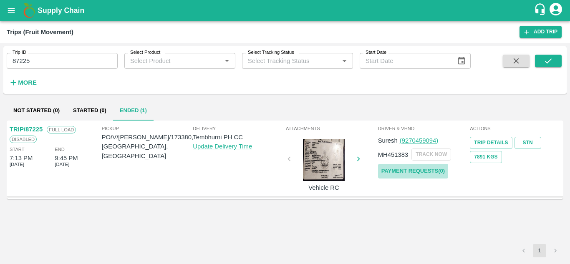
click at [414, 167] on link "Payment Requests( 0 )" at bounding box center [413, 171] width 70 height 15
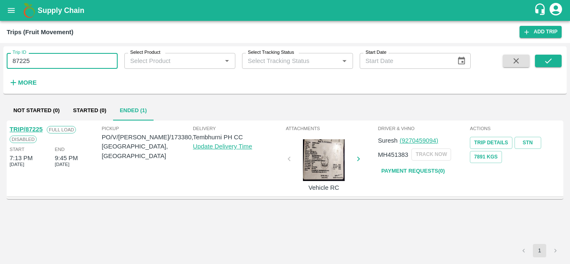
click at [44, 61] on input "87225" at bounding box center [62, 61] width 111 height 16
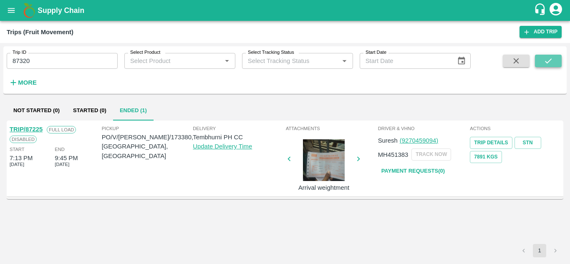
click at [555, 59] on button "submit" at bounding box center [548, 61] width 27 height 13
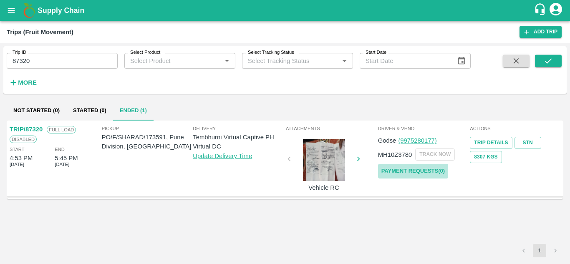
click at [405, 171] on link "Payment Requests( 0 )" at bounding box center [413, 171] width 70 height 15
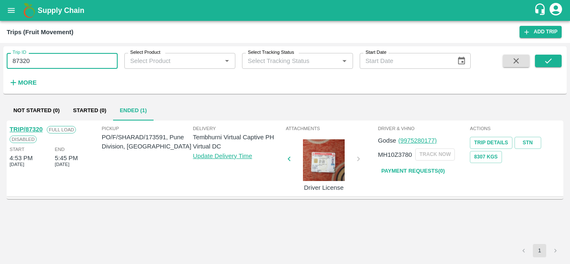
click at [31, 65] on input "87320" at bounding box center [62, 61] width 111 height 16
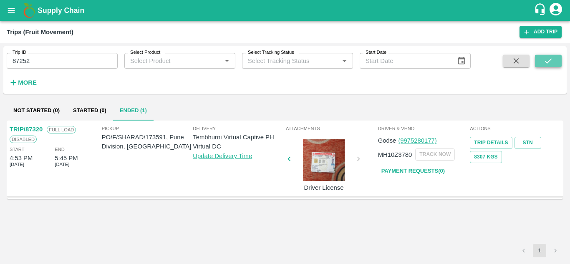
click at [548, 56] on button "submit" at bounding box center [548, 61] width 27 height 13
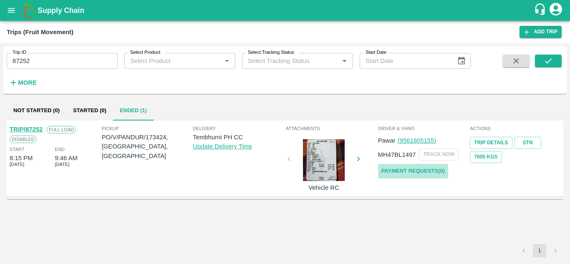
click at [419, 170] on link "Payment Requests( 0 )" at bounding box center [413, 171] width 70 height 15
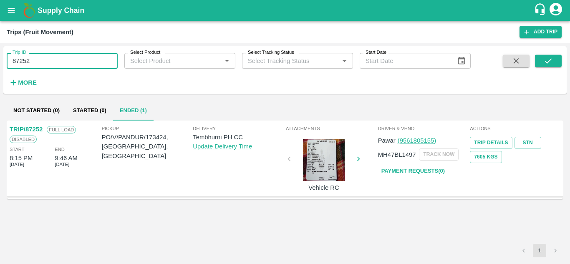
click at [44, 68] on input "87252" at bounding box center [62, 61] width 111 height 16
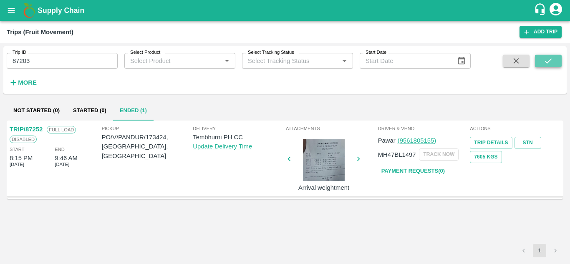
click at [546, 61] on icon "submit" at bounding box center [548, 60] width 9 height 9
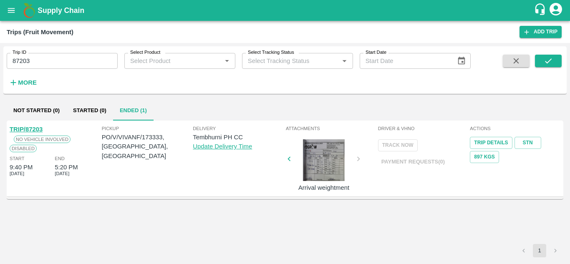
click at [32, 129] on link "TRIP/87203" at bounding box center [26, 129] width 33 height 7
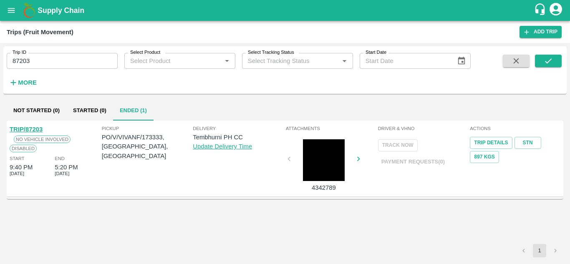
click at [28, 127] on link "TRIP/87203" at bounding box center [26, 129] width 33 height 7
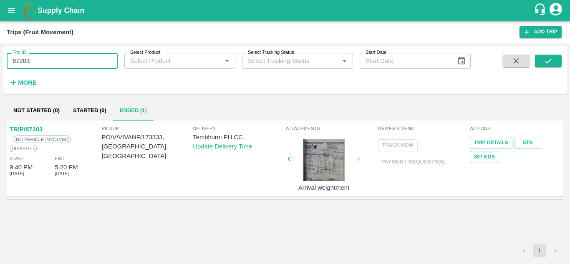
click at [31, 63] on input "87203" at bounding box center [62, 61] width 111 height 16
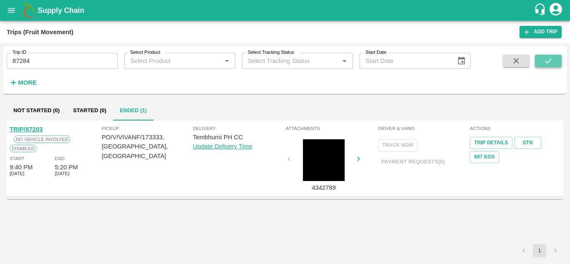
click at [559, 58] on button "submit" at bounding box center [548, 61] width 27 height 13
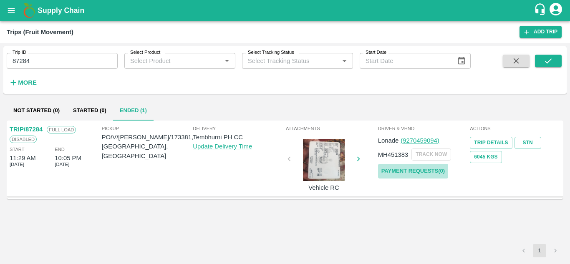
click at [428, 170] on link "Payment Requests( 0 )" at bounding box center [413, 171] width 70 height 15
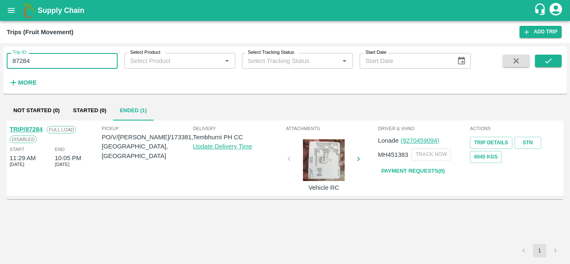
click at [50, 61] on input "87284" at bounding box center [62, 61] width 111 height 16
type input "8"
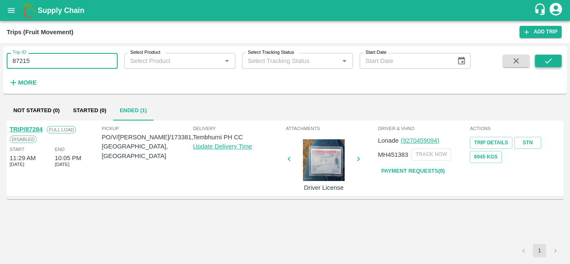
type input "87215"
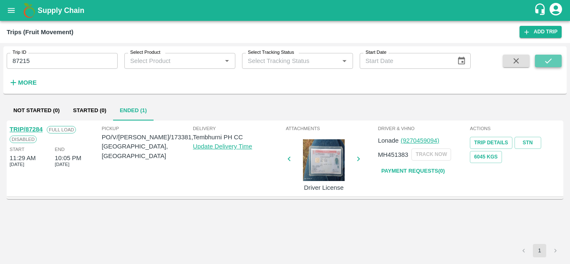
click at [554, 58] on button "submit" at bounding box center [548, 61] width 27 height 13
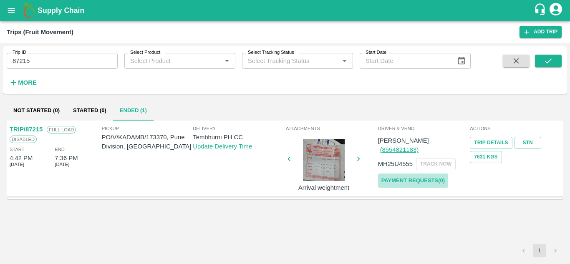
click at [440, 174] on link "Payment Requests( 0 )" at bounding box center [413, 181] width 70 height 15
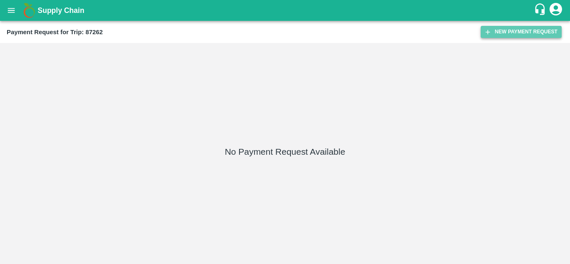
click at [509, 32] on button "New Payment Request" at bounding box center [521, 32] width 81 height 12
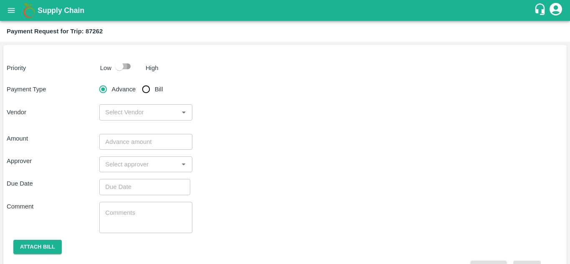
click at [122, 65] on input "checkbox" at bounding box center [120, 66] width 48 height 16
checkbox input "true"
click at [145, 92] on input "Bill" at bounding box center [146, 89] width 17 height 17
radio input "true"
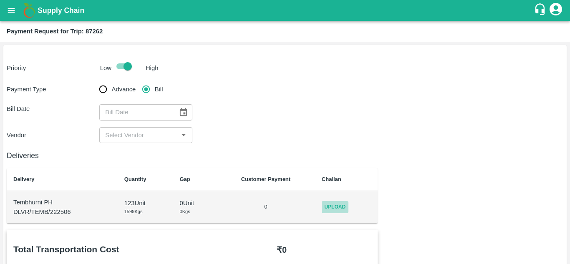
click at [339, 207] on span "Upload" at bounding box center [335, 207] width 27 height 12
click at [0, 0] on input "Upload" at bounding box center [0, 0] width 0 height 0
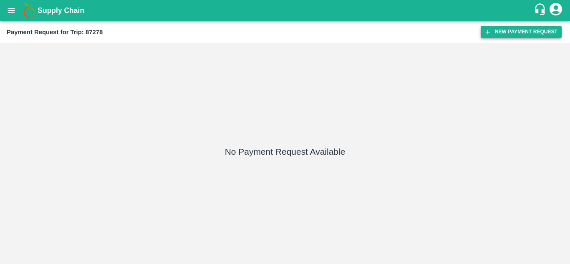
click at [519, 28] on button "New Payment Request" at bounding box center [521, 32] width 81 height 12
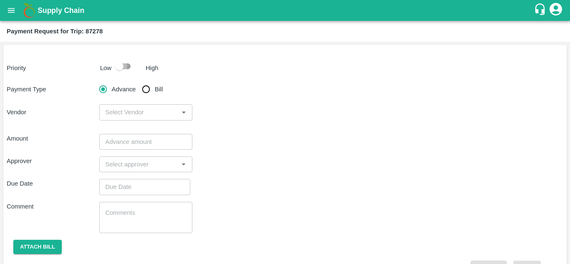
click at [126, 68] on input "checkbox" at bounding box center [120, 66] width 48 height 16
checkbox input "true"
click at [145, 84] on input "Bill" at bounding box center [146, 89] width 17 height 17
radio input "true"
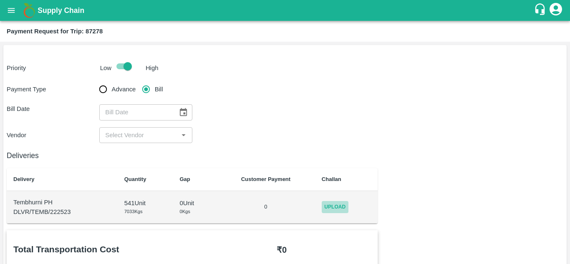
click at [333, 207] on span "Upload" at bounding box center [335, 207] width 27 height 12
click at [0, 0] on input "Upload" at bounding box center [0, 0] width 0 height 0
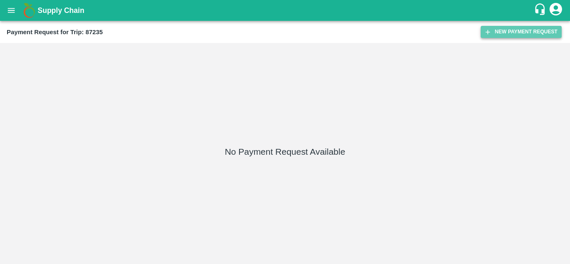
click at [521, 30] on button "New Payment Request" at bounding box center [521, 32] width 81 height 12
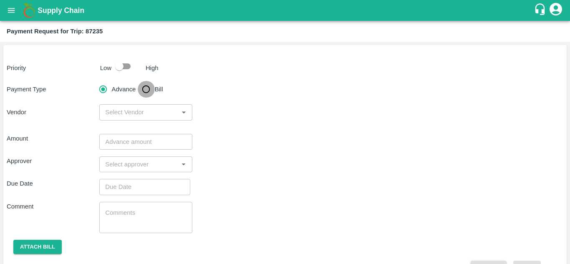
click at [147, 88] on input "Bill" at bounding box center [146, 89] width 17 height 17
radio input "true"
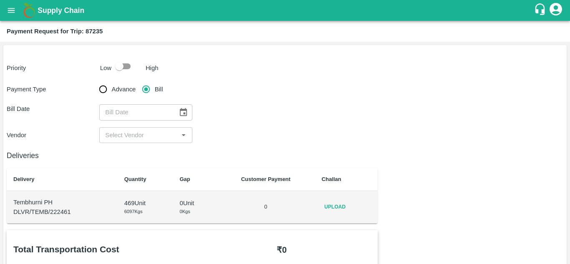
click at [338, 212] on span "Upload" at bounding box center [335, 207] width 27 height 12
click at [0, 0] on input "Upload" at bounding box center [0, 0] width 0 height 0
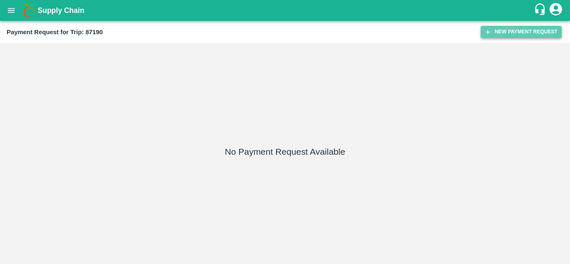
click at [515, 29] on button "New Payment Request" at bounding box center [521, 32] width 81 height 12
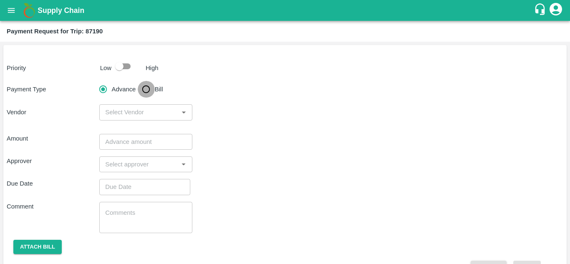
click at [147, 91] on input "Bill" at bounding box center [146, 89] width 17 height 17
radio input "true"
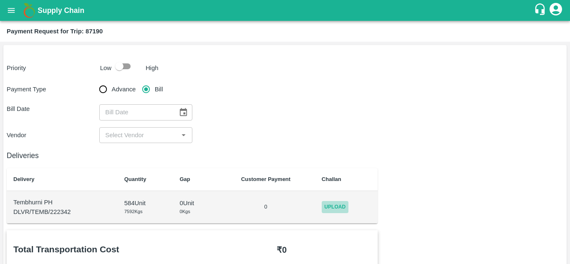
click at [329, 206] on span "Upload" at bounding box center [335, 207] width 27 height 12
click at [0, 0] on input "Upload" at bounding box center [0, 0] width 0 height 0
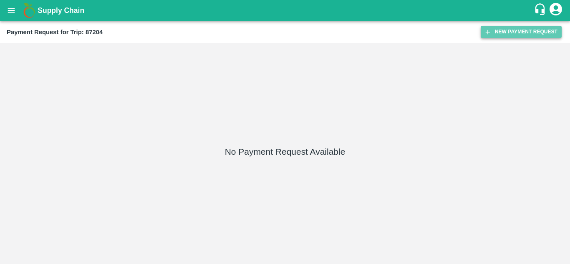
click at [508, 35] on button "New Payment Request" at bounding box center [521, 32] width 81 height 12
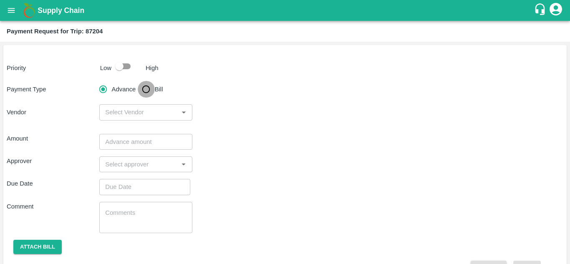
click at [144, 88] on input "Bill" at bounding box center [146, 89] width 17 height 17
radio input "true"
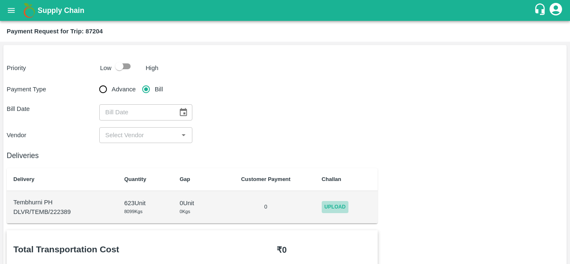
click at [338, 207] on span "Upload" at bounding box center [335, 207] width 27 height 12
click at [0, 0] on input "Upload" at bounding box center [0, 0] width 0 height 0
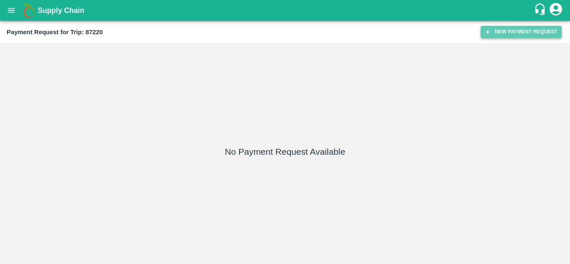
click at [529, 33] on button "New Payment Request" at bounding box center [521, 32] width 81 height 12
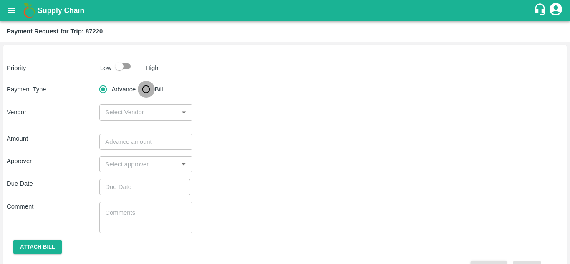
click at [145, 89] on input "Bill" at bounding box center [146, 89] width 17 height 17
radio input "true"
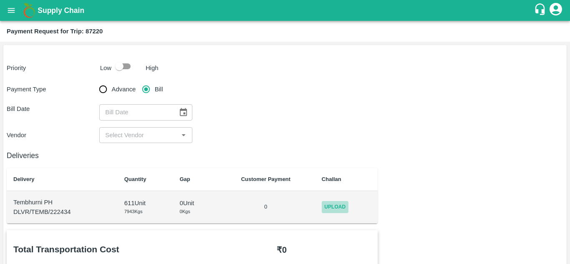
click at [332, 211] on span "Upload" at bounding box center [335, 207] width 27 height 12
click at [0, 0] on input "Upload" at bounding box center [0, 0] width 0 height 0
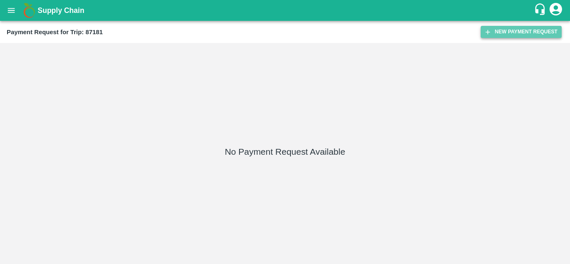
click at [500, 38] on button "New Payment Request" at bounding box center [521, 32] width 81 height 12
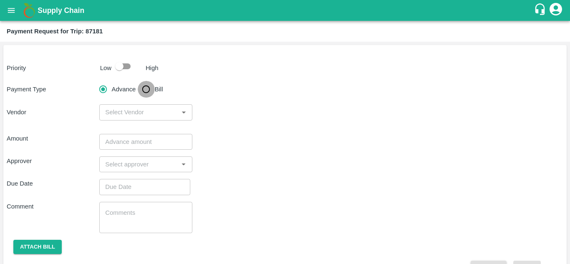
click at [142, 91] on input "Bill" at bounding box center [146, 89] width 17 height 17
radio input "true"
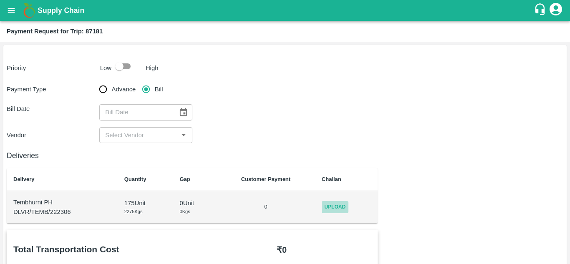
click at [339, 205] on span "Upload" at bounding box center [335, 207] width 27 height 12
click at [0, 0] on input "Upload" at bounding box center [0, 0] width 0 height 0
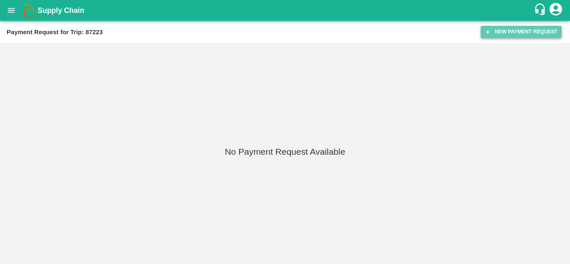
click at [505, 31] on button "New Payment Request" at bounding box center [521, 32] width 81 height 12
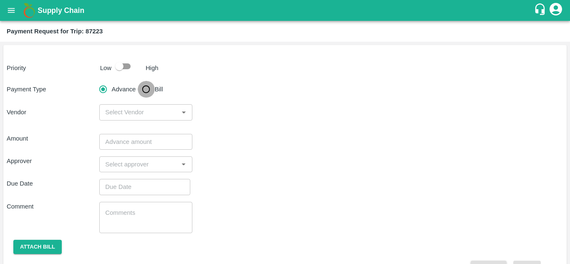
click at [150, 90] on input "Bill" at bounding box center [146, 89] width 17 height 17
radio input "true"
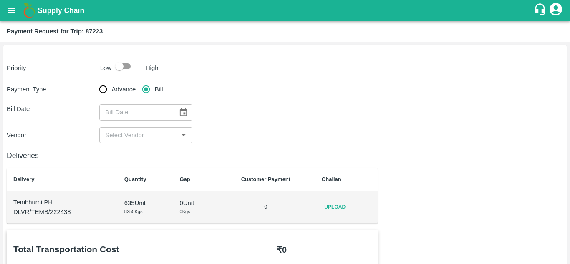
click at [341, 215] on td "Upload" at bounding box center [346, 207] width 63 height 33
click at [339, 209] on span "Upload" at bounding box center [335, 207] width 27 height 12
click at [0, 0] on input "Upload" at bounding box center [0, 0] width 0 height 0
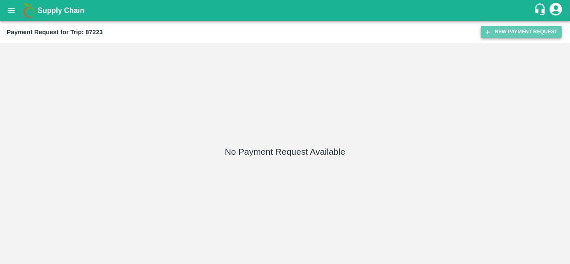
click at [522, 28] on button "New Payment Request" at bounding box center [521, 32] width 81 height 12
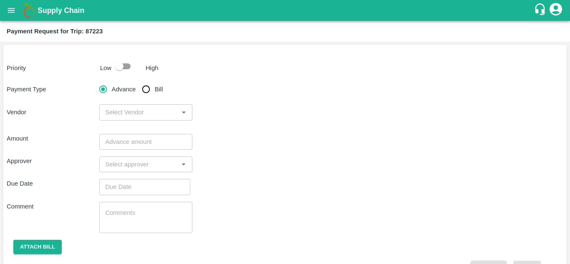
click at [149, 89] on input "Bill" at bounding box center [146, 89] width 17 height 17
radio input "true"
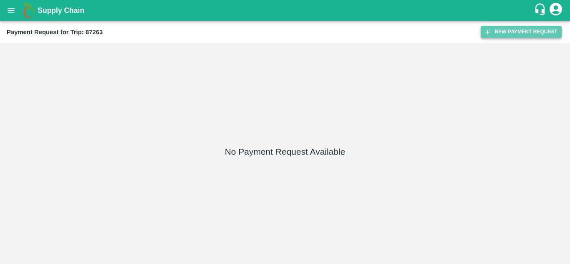
click at [511, 28] on button "New Payment Request" at bounding box center [521, 32] width 81 height 12
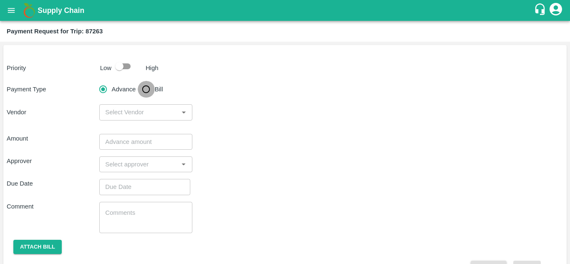
click at [145, 89] on input "Bill" at bounding box center [146, 89] width 17 height 17
radio input "true"
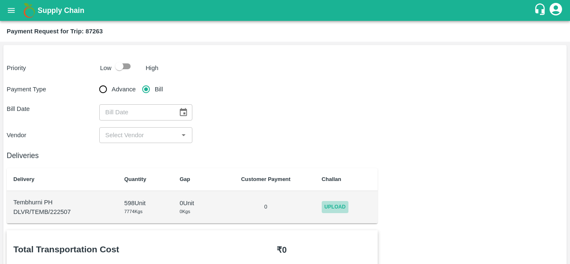
click at [339, 204] on span "Upload" at bounding box center [335, 207] width 27 height 12
click at [0, 0] on input "Upload" at bounding box center [0, 0] width 0 height 0
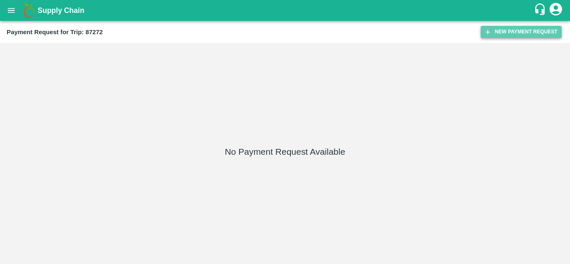
click at [518, 29] on button "New Payment Request" at bounding box center [521, 32] width 81 height 12
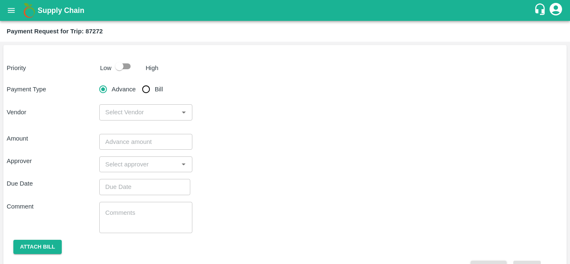
click at [145, 89] on input "Bill" at bounding box center [146, 89] width 17 height 17
radio input "true"
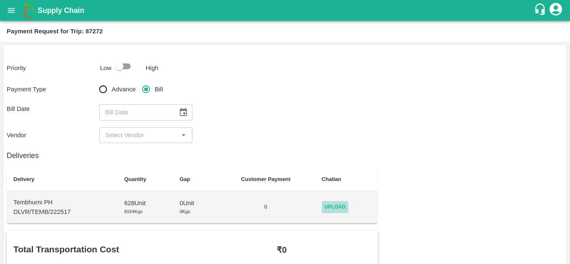
click at [334, 204] on span "Upload" at bounding box center [335, 207] width 27 height 12
click at [0, 0] on input "Upload" at bounding box center [0, 0] width 0 height 0
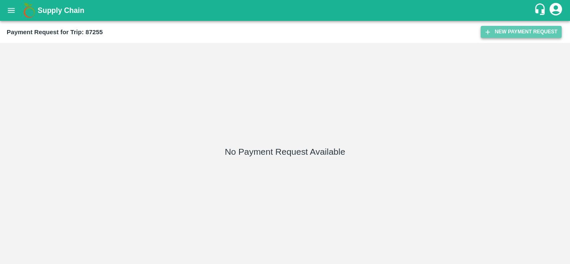
click at [527, 30] on button "New Payment Request" at bounding box center [521, 32] width 81 height 12
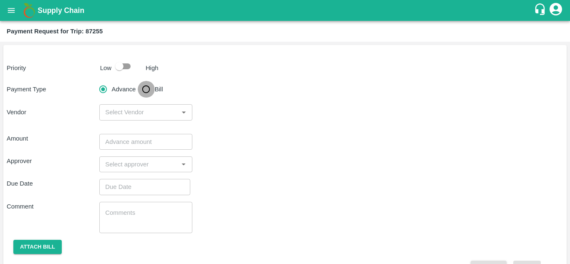
click at [146, 90] on input "Bill" at bounding box center [146, 89] width 17 height 17
radio input "true"
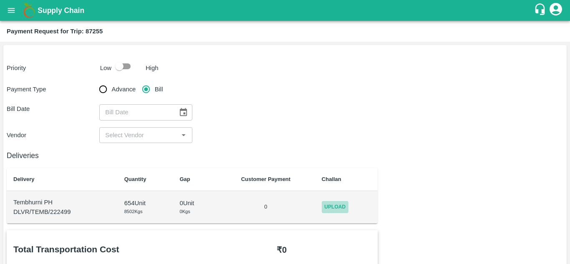
click at [332, 202] on span "Upload" at bounding box center [335, 207] width 27 height 12
click at [0, 0] on input "Upload" at bounding box center [0, 0] width 0 height 0
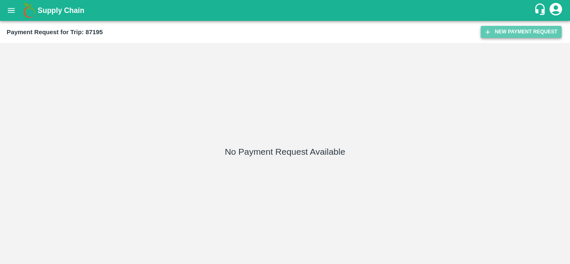
click at [519, 33] on button "New Payment Request" at bounding box center [521, 32] width 81 height 12
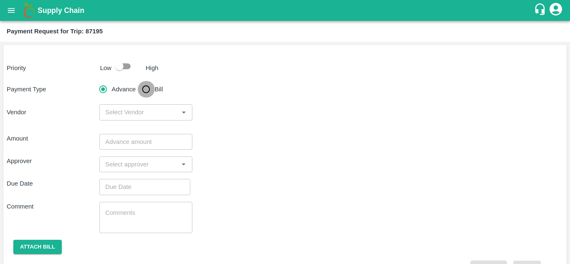
click at [144, 88] on input "Bill" at bounding box center [146, 89] width 17 height 17
radio input "true"
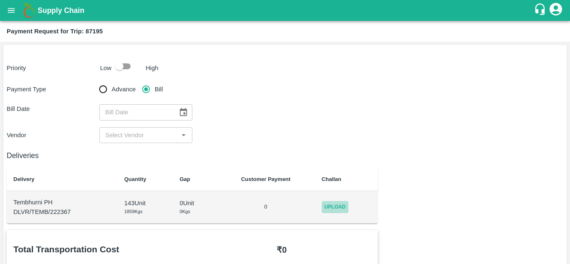
click at [338, 204] on span "Upload" at bounding box center [335, 207] width 27 height 12
click at [0, 0] on input "Upload" at bounding box center [0, 0] width 0 height 0
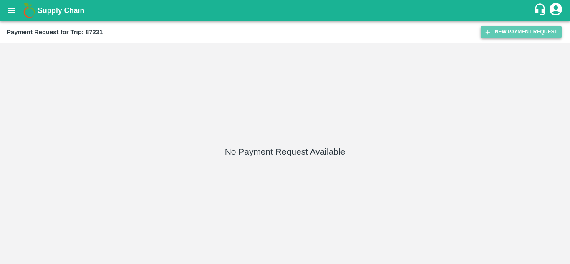
click at [519, 30] on button "New Payment Request" at bounding box center [521, 32] width 81 height 12
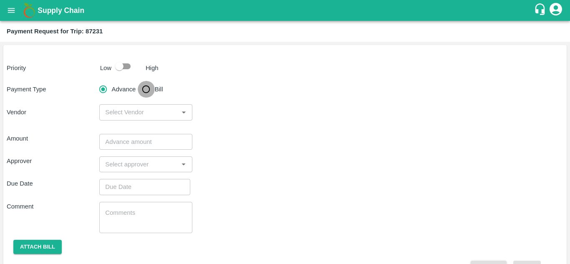
click at [144, 90] on input "Bill" at bounding box center [146, 89] width 17 height 17
radio input "true"
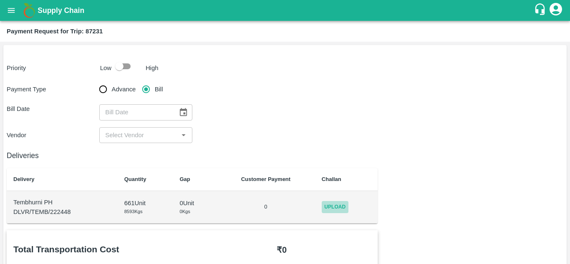
click at [341, 206] on span "Upload" at bounding box center [335, 207] width 27 height 12
click at [0, 0] on input "Upload" at bounding box center [0, 0] width 0 height 0
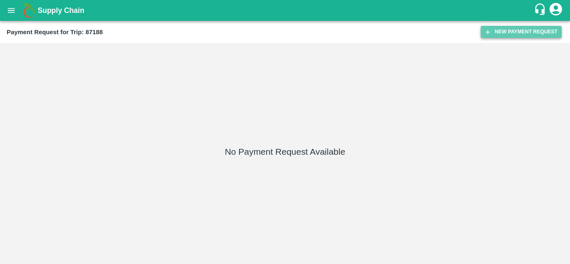
click at [498, 31] on button "New Payment Request" at bounding box center [521, 32] width 81 height 12
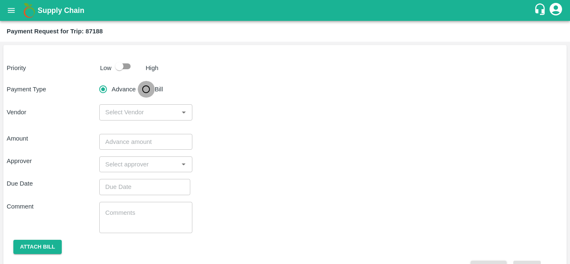
click at [144, 88] on input "Bill" at bounding box center [146, 89] width 17 height 17
radio input "true"
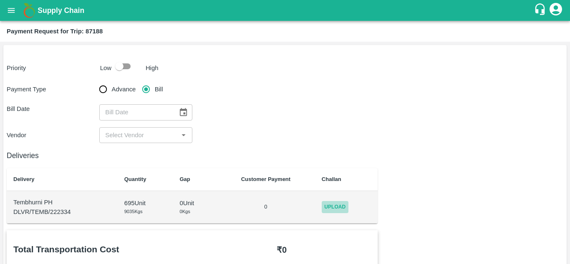
click at [339, 207] on span "Upload" at bounding box center [335, 207] width 27 height 12
click at [0, 0] on input "Upload" at bounding box center [0, 0] width 0 height 0
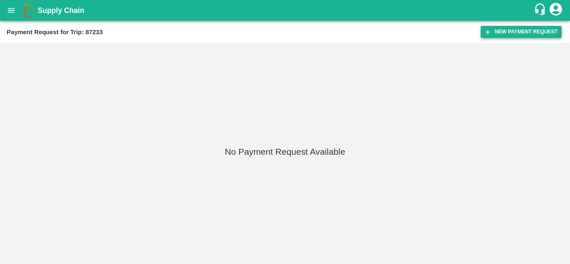
click at [512, 38] on button "New Payment Request" at bounding box center [521, 32] width 81 height 12
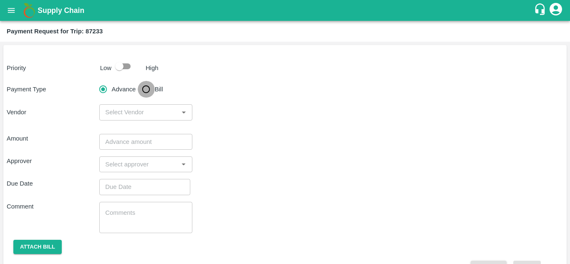
click at [145, 91] on input "Bill" at bounding box center [146, 89] width 17 height 17
radio input "true"
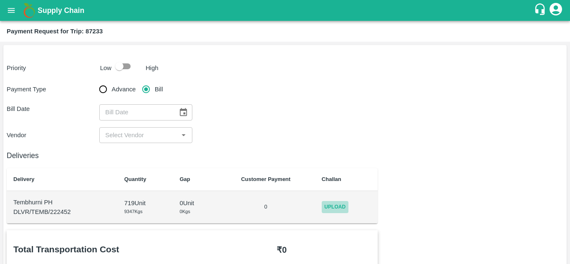
click at [337, 206] on span "Upload" at bounding box center [335, 207] width 27 height 12
click at [0, 0] on input "Upload" at bounding box center [0, 0] width 0 height 0
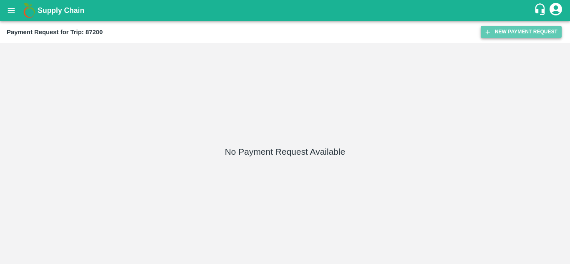
click at [534, 30] on button "New Payment Request" at bounding box center [521, 32] width 81 height 12
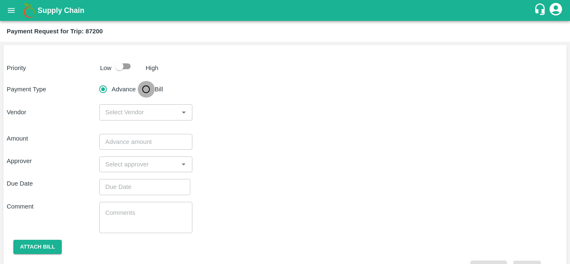
click at [145, 90] on input "Bill" at bounding box center [146, 89] width 17 height 17
radio input "true"
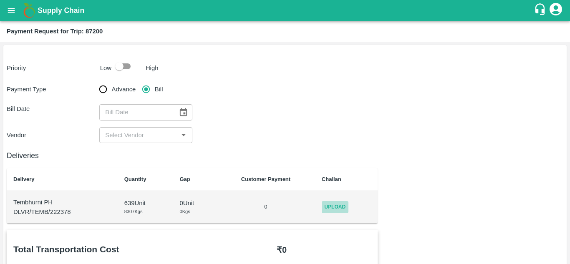
click at [324, 206] on span "Upload" at bounding box center [335, 207] width 27 height 12
click at [0, 0] on input "Upload" at bounding box center [0, 0] width 0 height 0
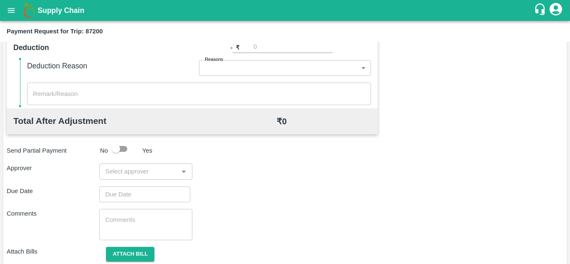
scroll to position [380, 0]
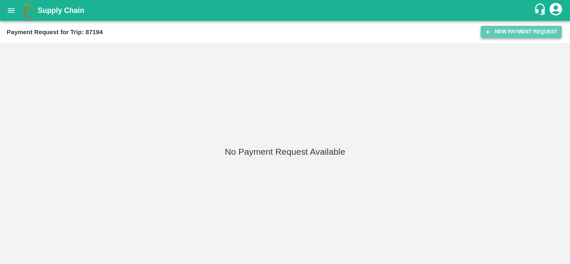
click at [506, 30] on button "New Payment Request" at bounding box center [521, 32] width 81 height 12
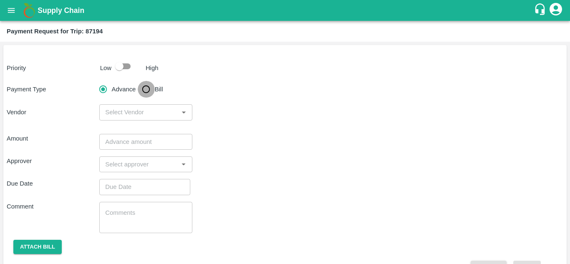
click at [145, 89] on input "Bill" at bounding box center [146, 89] width 17 height 17
radio input "true"
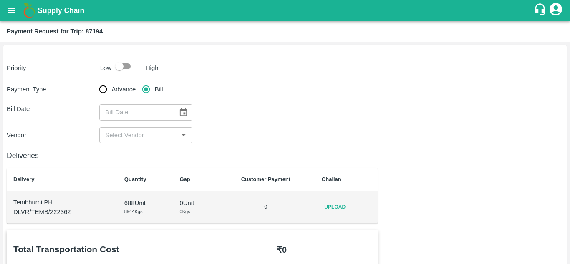
click at [336, 202] on span "Upload" at bounding box center [335, 207] width 27 height 12
click at [0, 0] on input "Upload" at bounding box center [0, 0] width 0 height 0
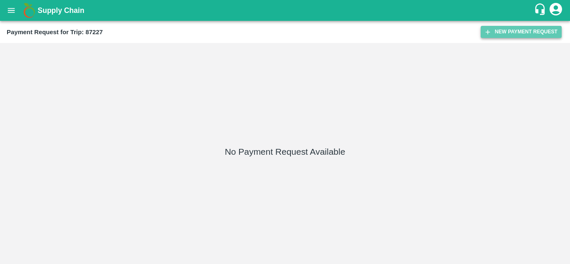
click at [520, 31] on button "New Payment Request" at bounding box center [521, 32] width 81 height 12
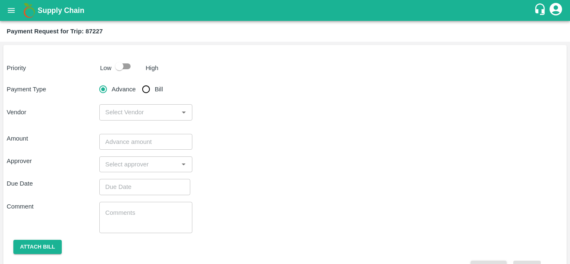
click at [147, 88] on input "Bill" at bounding box center [146, 89] width 17 height 17
radio input "true"
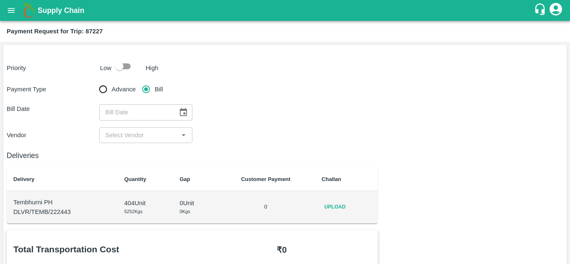
click at [331, 206] on span "Upload" at bounding box center [335, 207] width 27 height 12
click at [0, 0] on input "Upload" at bounding box center [0, 0] width 0 height 0
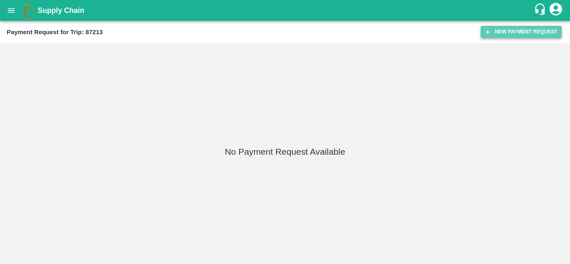
click at [522, 26] on button "New Payment Request" at bounding box center [521, 32] width 81 height 12
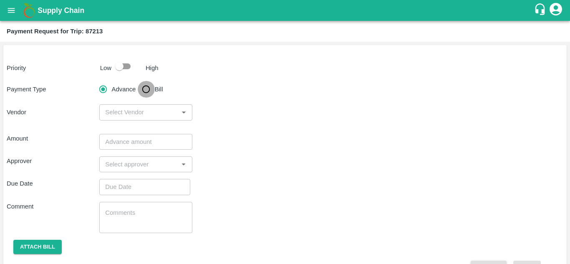
click at [147, 86] on input "Bill" at bounding box center [146, 89] width 17 height 17
radio input "true"
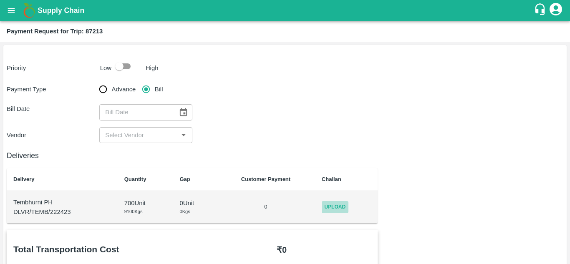
click at [329, 206] on span "Upload" at bounding box center [335, 207] width 27 height 12
click at [0, 0] on input "Upload" at bounding box center [0, 0] width 0 height 0
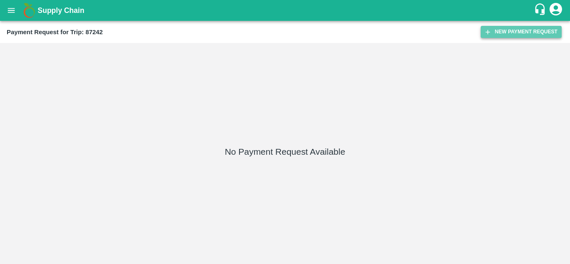
click at [495, 32] on button "New Payment Request" at bounding box center [521, 32] width 81 height 12
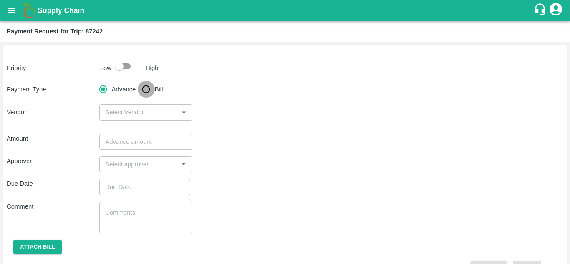
click at [146, 90] on input "Bill" at bounding box center [146, 89] width 17 height 17
radio input "true"
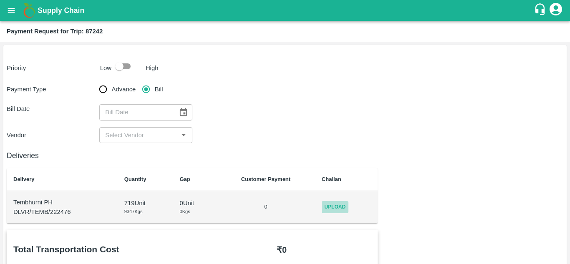
click at [337, 204] on span "Upload" at bounding box center [335, 207] width 27 height 12
click at [0, 0] on input "Upload" at bounding box center [0, 0] width 0 height 0
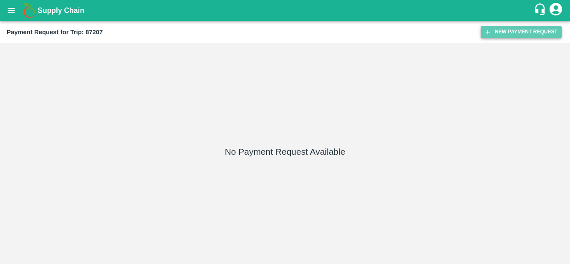
click at [524, 29] on button "New Payment Request" at bounding box center [521, 32] width 81 height 12
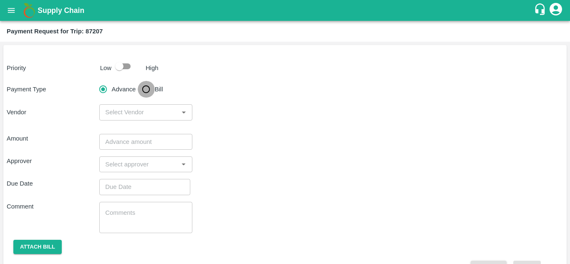
click at [147, 90] on input "Bill" at bounding box center [146, 89] width 17 height 17
radio input "true"
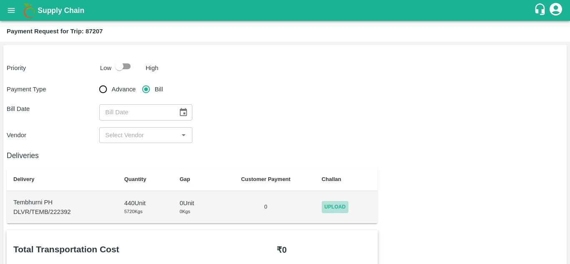
click at [329, 205] on span "Upload" at bounding box center [335, 207] width 27 height 12
click at [0, 0] on input "Upload" at bounding box center [0, 0] width 0 height 0
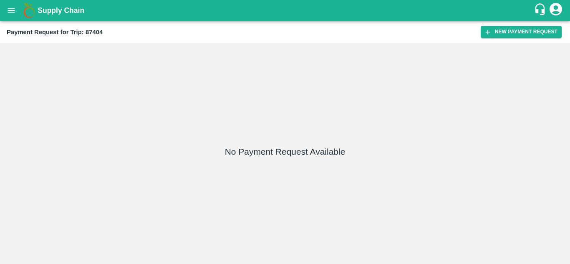
click at [531, 24] on div "Payment Request for Trip: 87404 New Payment Request" at bounding box center [285, 32] width 570 height 22
click at [516, 28] on button "New Payment Request" at bounding box center [521, 32] width 81 height 12
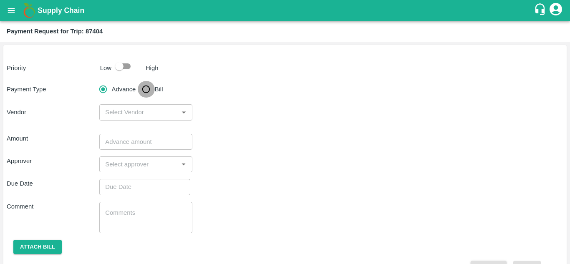
click at [149, 88] on input "Bill" at bounding box center [146, 89] width 17 height 17
radio input "true"
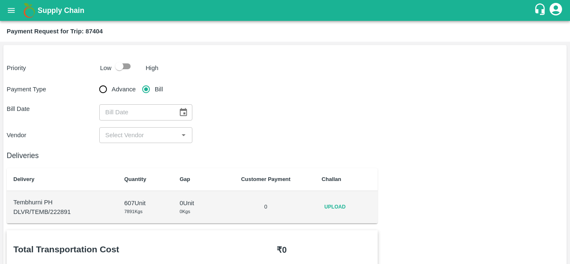
click at [332, 210] on span "Upload" at bounding box center [335, 207] width 27 height 12
click at [0, 0] on input "Upload" at bounding box center [0, 0] width 0 height 0
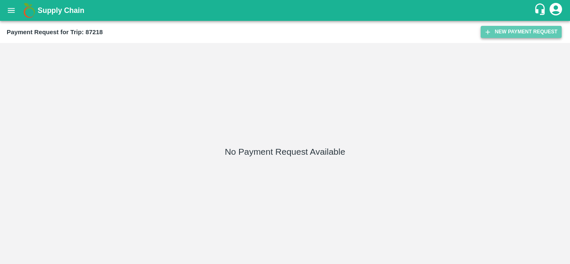
click at [503, 35] on button "New Payment Request" at bounding box center [521, 32] width 81 height 12
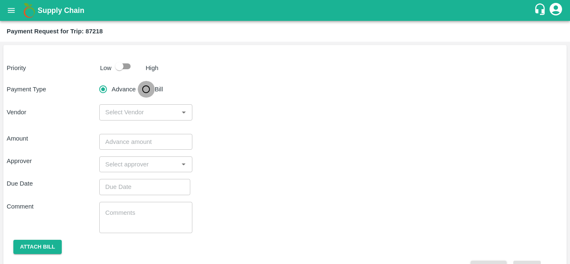
click at [143, 88] on input "Bill" at bounding box center [146, 89] width 17 height 17
radio input "true"
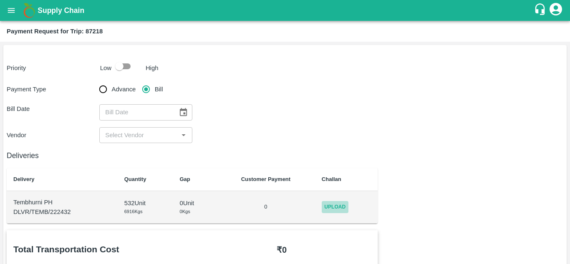
click at [334, 206] on span "Upload" at bounding box center [335, 207] width 27 height 12
click at [0, 0] on input "Upload" at bounding box center [0, 0] width 0 height 0
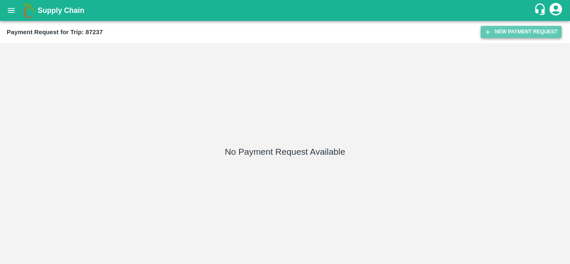
click at [514, 32] on button "New Payment Request" at bounding box center [521, 32] width 81 height 12
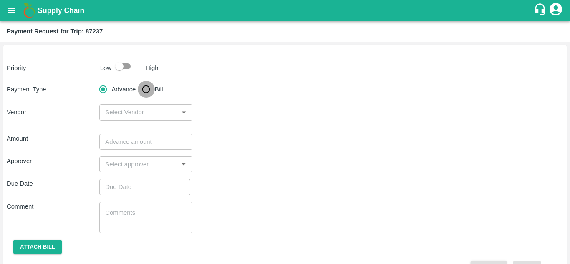
click at [147, 87] on input "Bill" at bounding box center [146, 89] width 17 height 17
radio input "true"
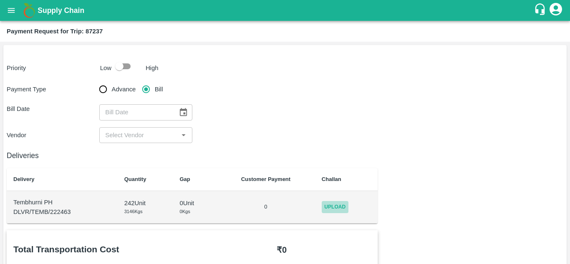
click at [336, 206] on span "Upload" at bounding box center [335, 207] width 27 height 12
click at [0, 0] on input "Upload" at bounding box center [0, 0] width 0 height 0
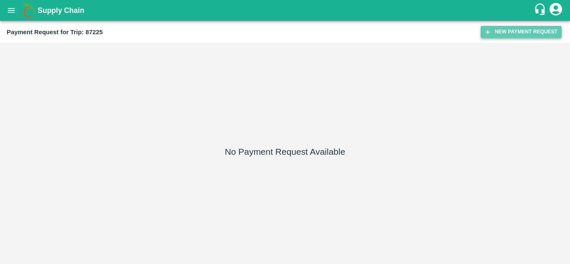
click at [518, 32] on button "New Payment Request" at bounding box center [521, 32] width 81 height 12
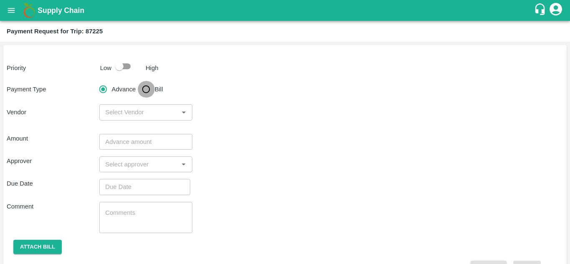
click at [148, 91] on input "Bill" at bounding box center [146, 89] width 17 height 17
radio input "true"
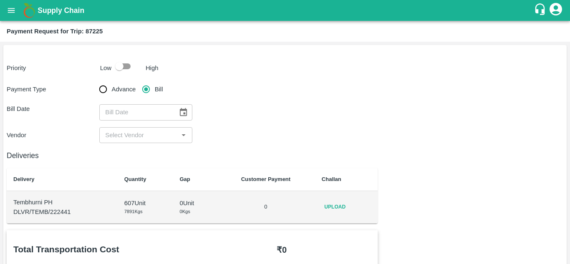
click at [319, 210] on td "Upload" at bounding box center [346, 207] width 63 height 33
click at [338, 204] on span "Upload" at bounding box center [335, 207] width 27 height 12
click at [0, 0] on input "Upload" at bounding box center [0, 0] width 0 height 0
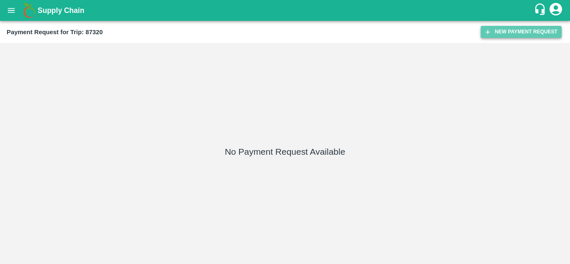
click at [513, 29] on button "New Payment Request" at bounding box center [521, 32] width 81 height 12
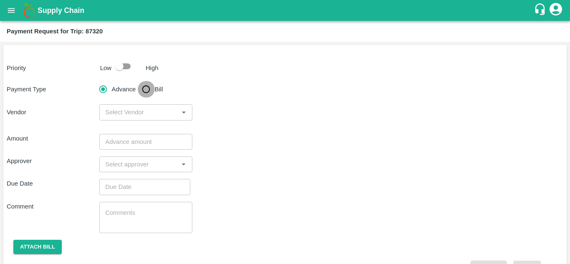
click at [144, 86] on input "Bill" at bounding box center [146, 89] width 17 height 17
radio input "true"
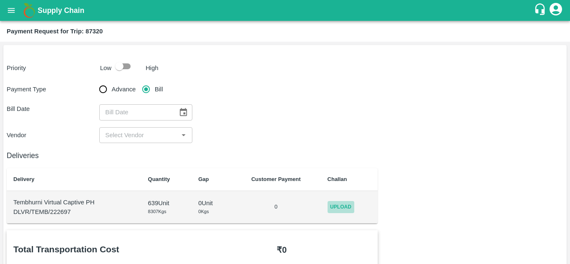
click at [339, 203] on span "Upload" at bounding box center [341, 207] width 27 height 12
click at [0, 0] on input "Upload" at bounding box center [0, 0] width 0 height 0
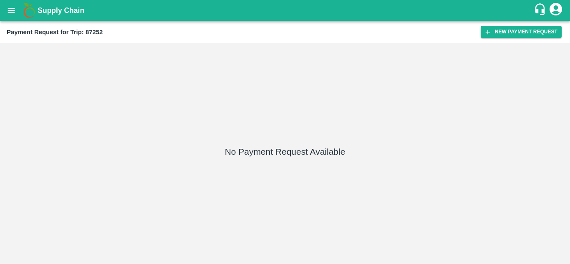
click at [524, 38] on div "Payment Request for Trip: 87252 New Payment Request" at bounding box center [285, 32] width 570 height 22
click at [518, 35] on button "New Payment Request" at bounding box center [521, 32] width 81 height 12
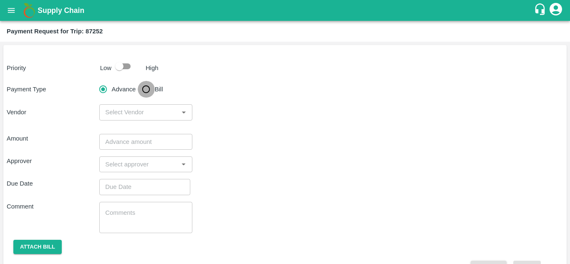
click at [146, 90] on input "Bill" at bounding box center [146, 89] width 17 height 17
radio input "true"
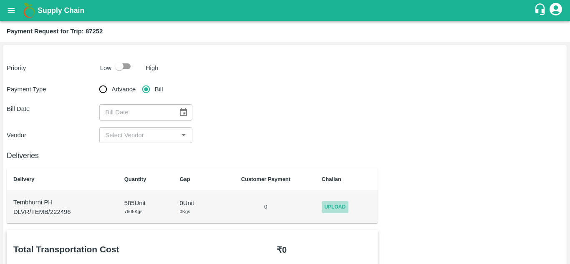
click at [335, 205] on span "Upload" at bounding box center [335, 207] width 27 height 12
click at [0, 0] on input "Upload" at bounding box center [0, 0] width 0 height 0
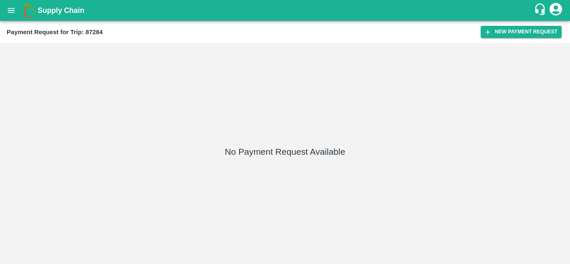
click at [513, 25] on div "Payment Request for Trip: 87284 New Payment Request" at bounding box center [285, 32] width 570 height 22
click at [506, 29] on button "New Payment Request" at bounding box center [521, 32] width 81 height 12
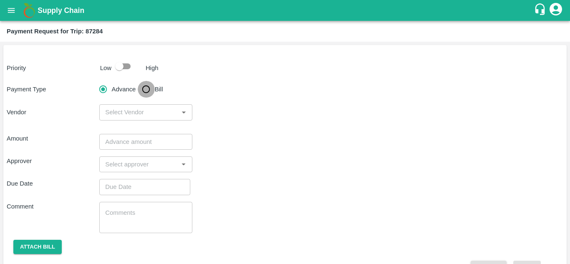
click at [151, 88] on input "Bill" at bounding box center [146, 89] width 17 height 17
radio input "true"
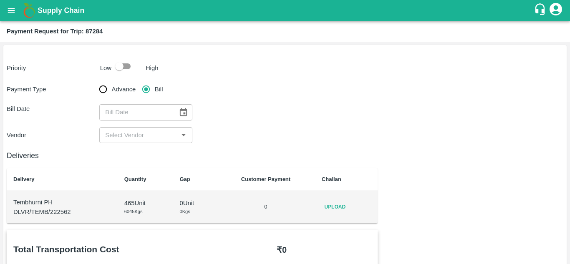
click at [342, 206] on span "Upload" at bounding box center [335, 207] width 27 height 12
click at [0, 0] on input "Upload" at bounding box center [0, 0] width 0 height 0
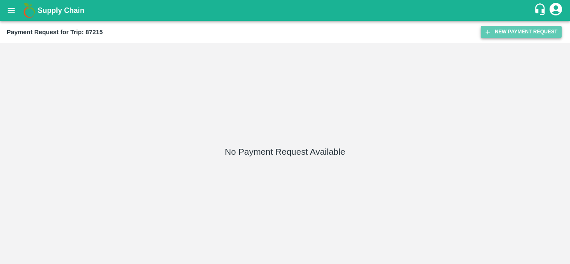
click at [519, 33] on button "New Payment Request" at bounding box center [521, 32] width 81 height 12
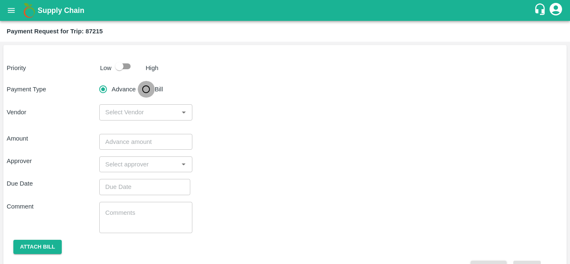
click at [147, 88] on input "Bill" at bounding box center [146, 89] width 17 height 17
radio input "true"
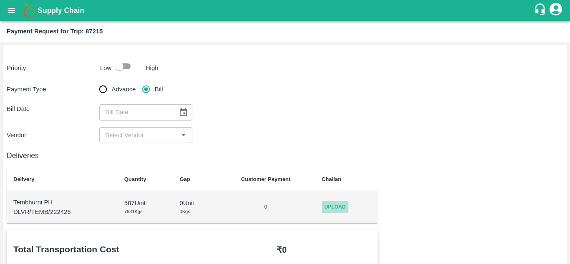
click at [346, 207] on span "Upload" at bounding box center [335, 207] width 27 height 12
click at [0, 0] on input "Upload" at bounding box center [0, 0] width 0 height 0
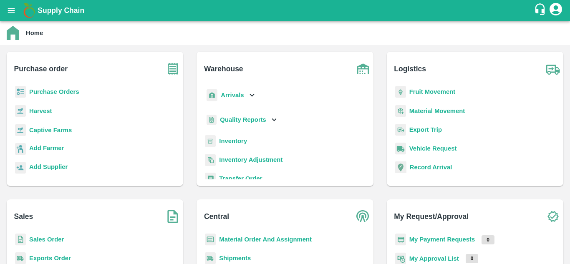
click at [439, 89] on b "Fruit Movement" at bounding box center [433, 92] width 46 height 7
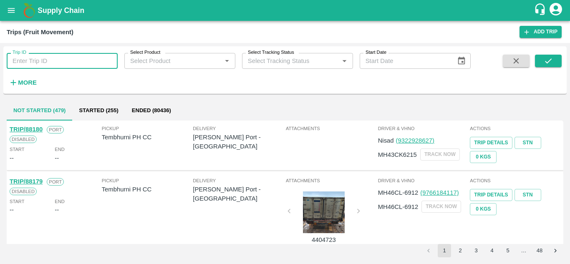
click at [65, 62] on input "Trip ID" at bounding box center [62, 61] width 111 height 16
paste input "87287"
click at [562, 64] on div "Trip ID 87287 Trip ID Select Product Select Product   * Select Tracking Status …" at bounding box center [285, 70] width 564 height 41
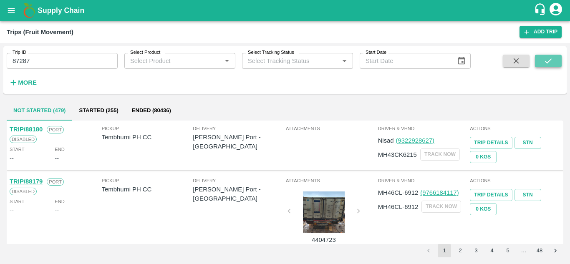
click at [547, 60] on icon "submit" at bounding box center [548, 60] width 9 height 9
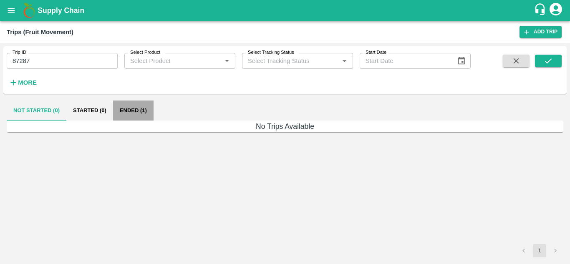
click at [134, 108] on button "Ended (1)" at bounding box center [133, 111] width 40 height 20
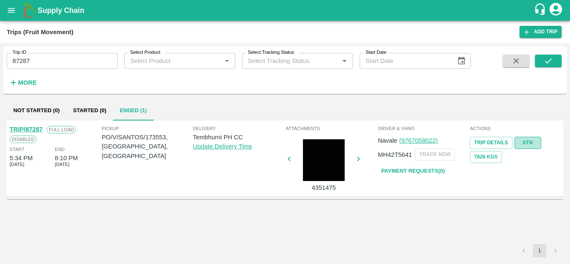
click at [531, 140] on link "STN" at bounding box center [528, 143] width 27 height 12
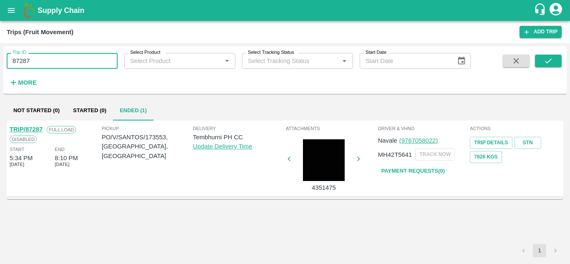
click at [66, 57] on input "87287" at bounding box center [62, 61] width 111 height 16
paste input "text"
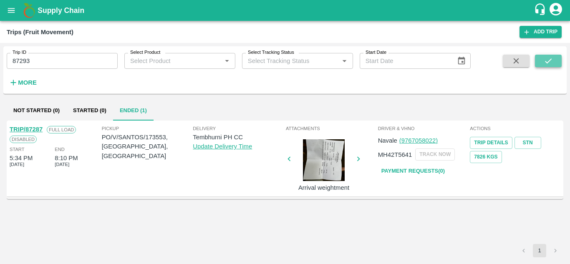
click at [546, 61] on icon "submit" at bounding box center [548, 60] width 7 height 5
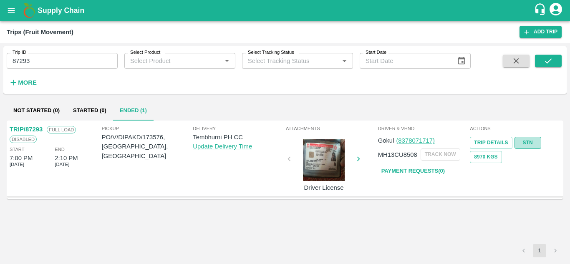
click at [528, 140] on link "STN" at bounding box center [528, 143] width 27 height 12
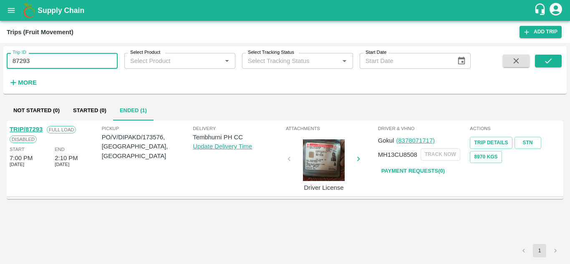
click at [70, 59] on input "87293" at bounding box center [62, 61] width 111 height 16
paste input "text"
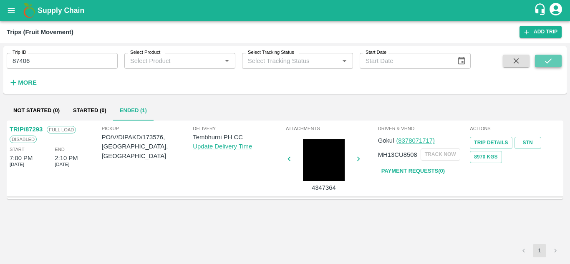
click at [546, 61] on icon "submit" at bounding box center [548, 60] width 9 height 9
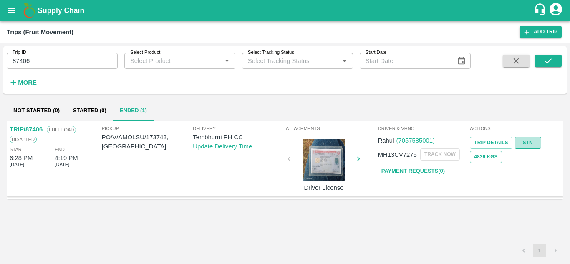
click at [528, 139] on link "STN" at bounding box center [528, 143] width 27 height 12
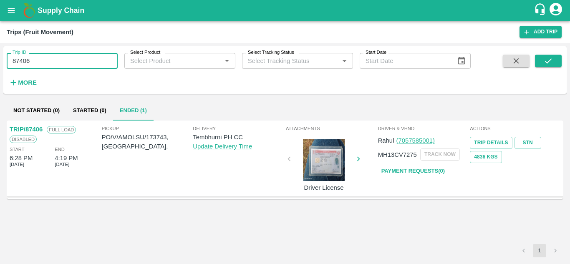
click at [46, 61] on input "87406" at bounding box center [62, 61] width 111 height 16
paste input "text"
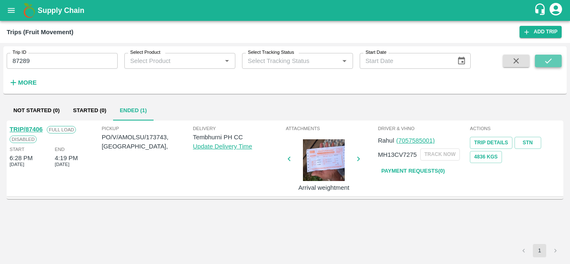
click at [554, 58] on button "submit" at bounding box center [548, 61] width 27 height 13
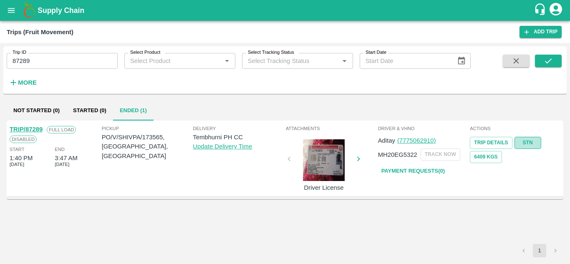
click at [528, 141] on link "STN" at bounding box center [528, 143] width 27 height 12
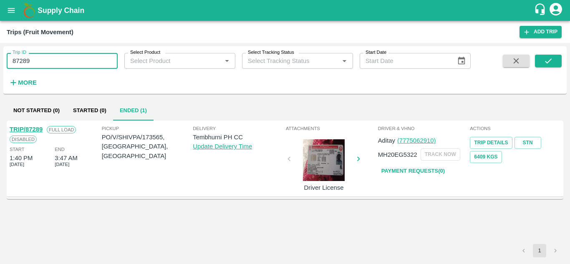
click at [38, 61] on input "87289" at bounding box center [62, 61] width 111 height 16
paste input "text"
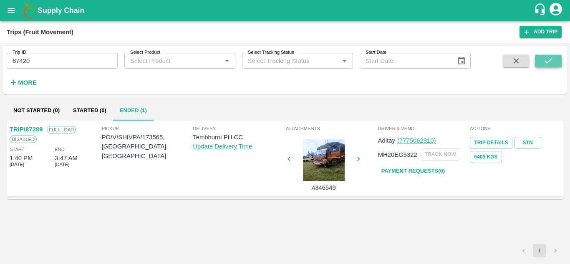
click at [550, 59] on icon "submit" at bounding box center [548, 60] width 9 height 9
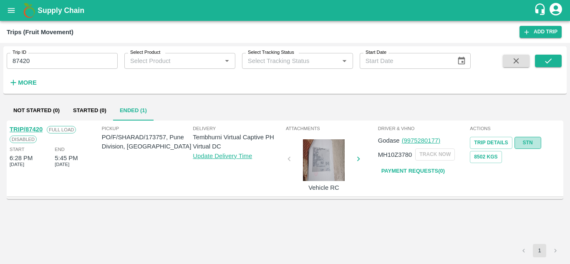
click at [529, 141] on link "STN" at bounding box center [528, 143] width 27 height 12
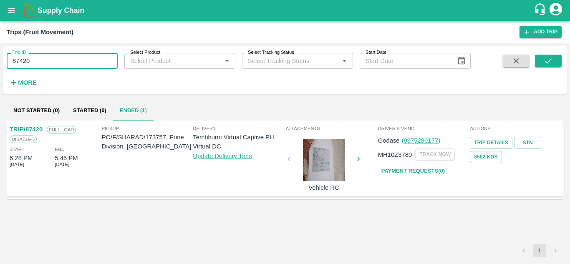
click at [38, 57] on input "87420" at bounding box center [62, 61] width 111 height 16
paste input "text"
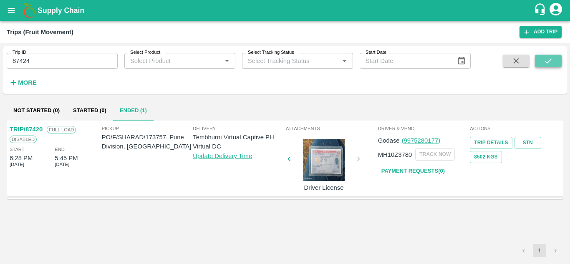
click at [543, 60] on button "submit" at bounding box center [548, 61] width 27 height 13
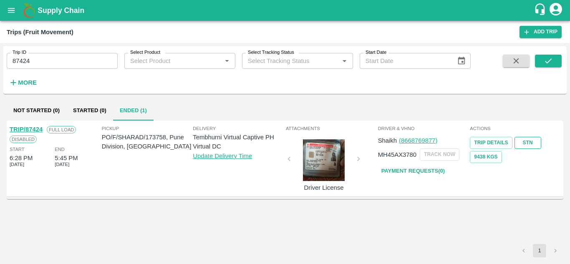
click at [531, 144] on link "STN" at bounding box center [528, 143] width 27 height 12
click at [59, 56] on input "87424" at bounding box center [62, 61] width 111 height 16
paste input "text"
click at [547, 57] on icon "submit" at bounding box center [548, 60] width 9 height 9
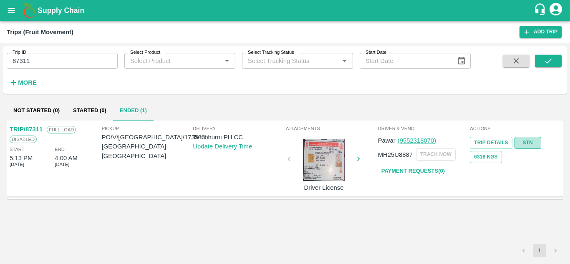
click at [532, 139] on link "STN" at bounding box center [528, 143] width 27 height 12
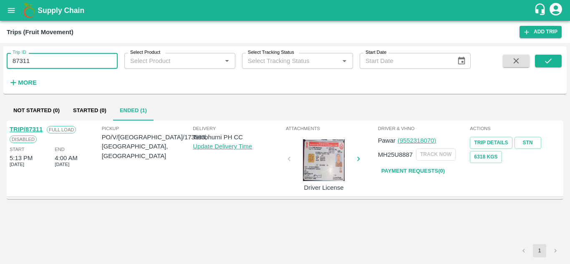
click at [58, 63] on input "87311" at bounding box center [62, 61] width 111 height 16
paste input "text"
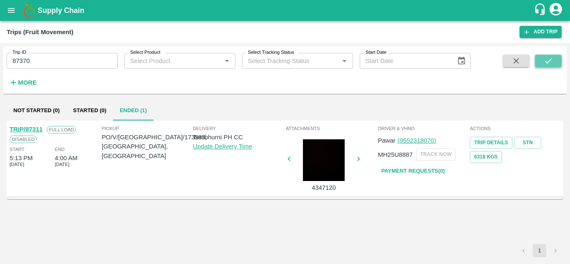
click at [550, 58] on icon "submit" at bounding box center [548, 60] width 9 height 9
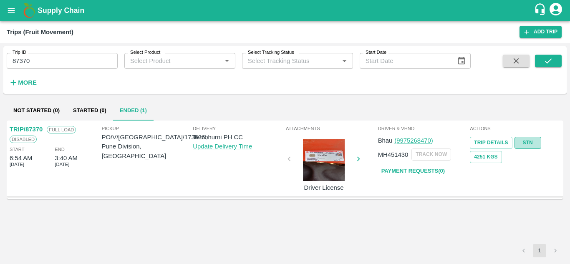
click at [534, 143] on link "STN" at bounding box center [528, 143] width 27 height 12
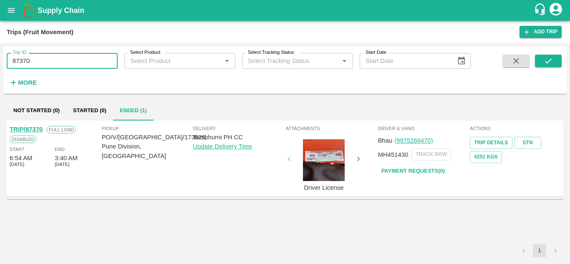
click at [44, 66] on input "87370" at bounding box center [62, 61] width 111 height 16
paste input "text"
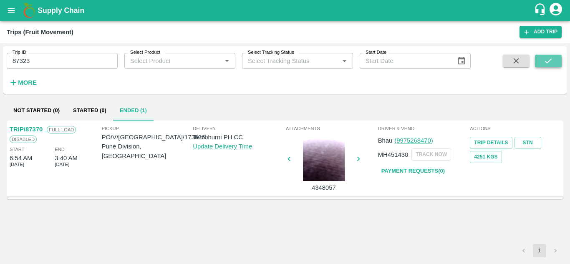
click at [555, 58] on button "submit" at bounding box center [548, 61] width 27 height 13
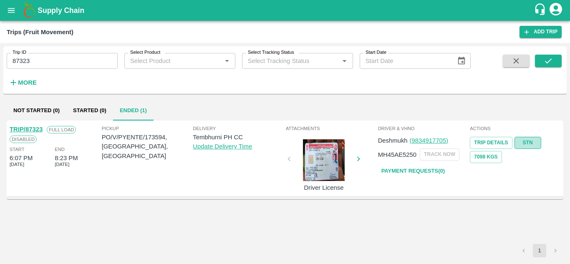
click at [534, 144] on link "STN" at bounding box center [528, 143] width 27 height 12
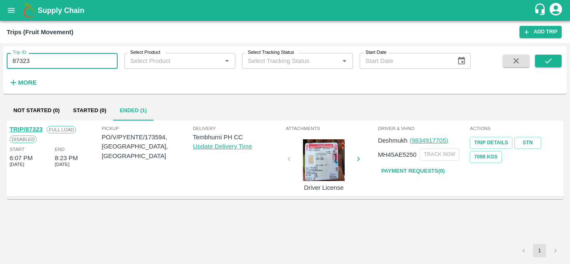
click at [39, 54] on input "87323" at bounding box center [62, 61] width 111 height 16
paste input "text"
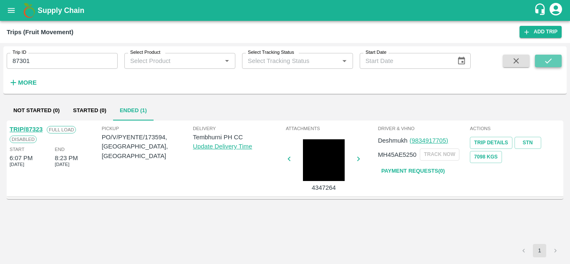
click at [555, 61] on button "submit" at bounding box center [548, 61] width 27 height 13
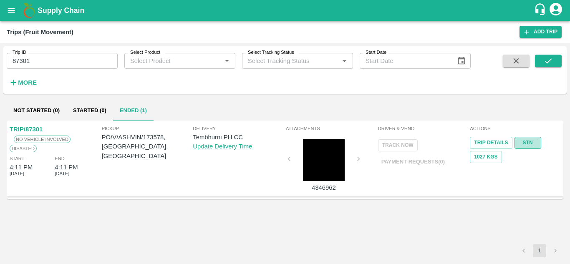
click at [524, 142] on link "STN" at bounding box center [528, 143] width 27 height 12
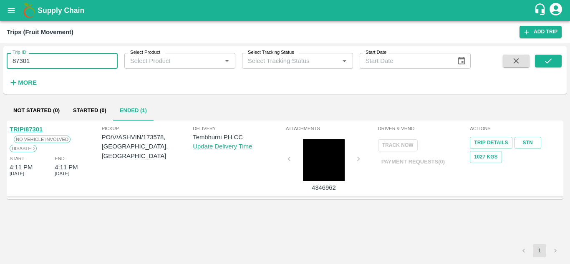
click at [41, 63] on input "87301" at bounding box center [62, 61] width 111 height 16
paste input "text"
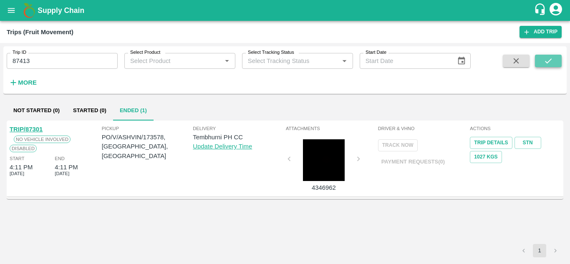
click at [546, 58] on icon "submit" at bounding box center [548, 60] width 9 height 9
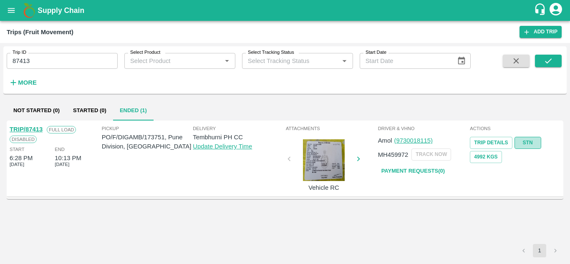
click at [523, 144] on link "STN" at bounding box center [528, 143] width 27 height 12
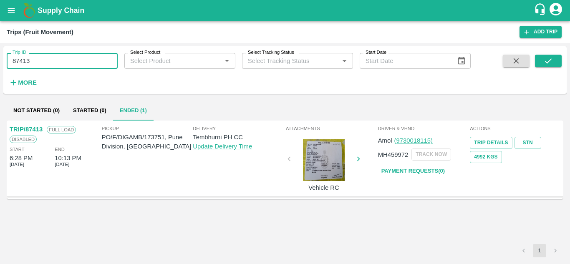
click at [40, 66] on input "87413" at bounding box center [62, 61] width 111 height 16
paste input "text"
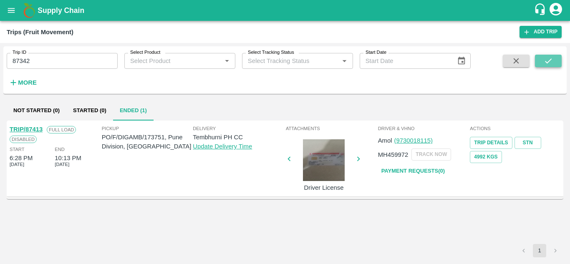
click at [549, 55] on button "submit" at bounding box center [548, 61] width 27 height 13
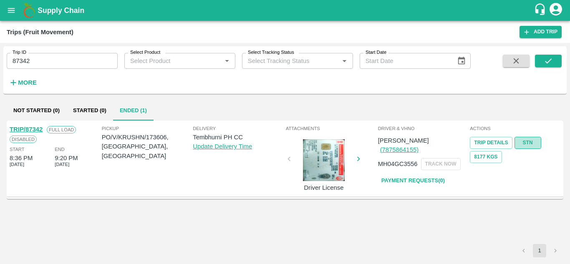
click at [528, 142] on link "STN" at bounding box center [528, 143] width 27 height 12
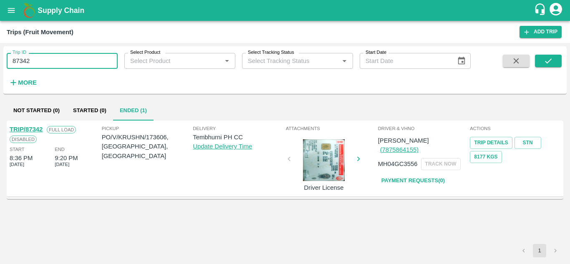
click at [43, 62] on input "87342" at bounding box center [62, 61] width 111 height 16
paste input "text"
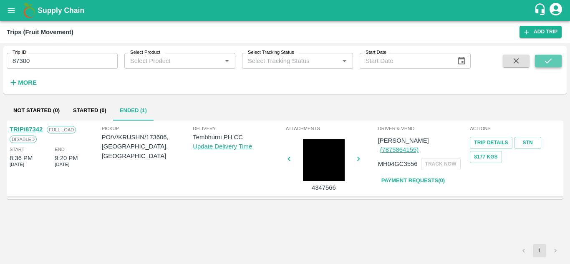
click at [552, 57] on icon "submit" at bounding box center [548, 60] width 9 height 9
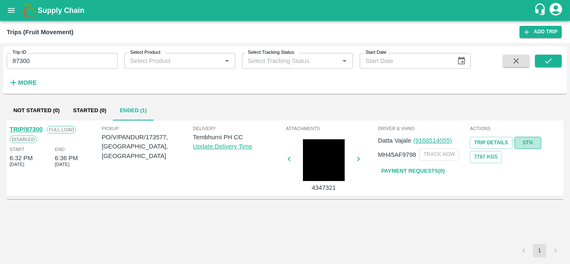
click at [529, 139] on link "STN" at bounding box center [528, 143] width 27 height 12
click at [57, 63] on input "87300" at bounding box center [62, 61] width 111 height 16
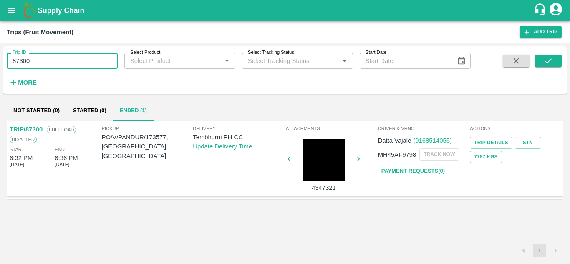
click at [57, 63] on input "87300" at bounding box center [62, 61] width 111 height 16
paste input "text"
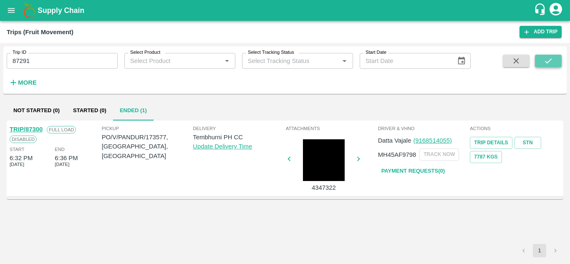
click at [549, 57] on icon "submit" at bounding box center [548, 60] width 9 height 9
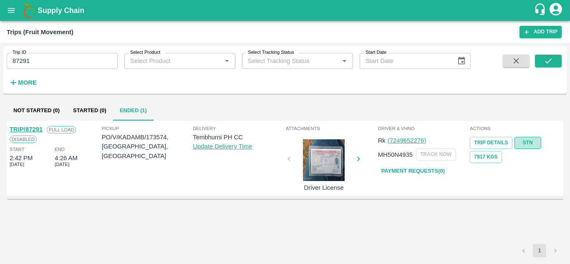
click at [537, 142] on link "STN" at bounding box center [528, 143] width 27 height 12
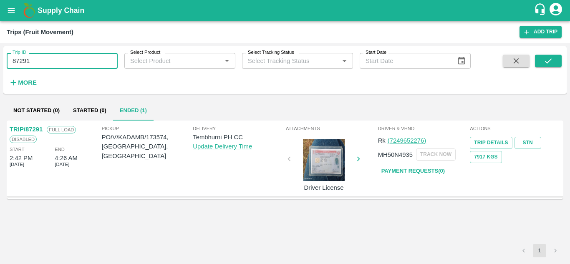
click at [42, 58] on input "87291" at bounding box center [62, 61] width 111 height 16
paste input "text"
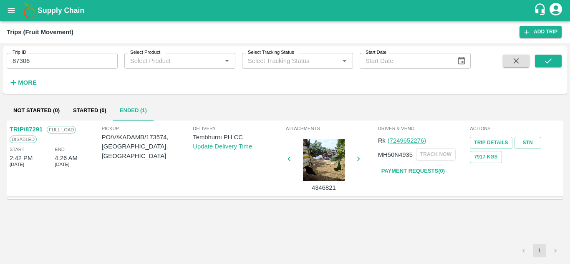
click at [551, 54] on div "Trip ID 87306 Trip ID Select Product Select Product   * Select Tracking Status …" at bounding box center [285, 70] width 564 height 41
click at [551, 61] on icon "submit" at bounding box center [548, 60] width 9 height 9
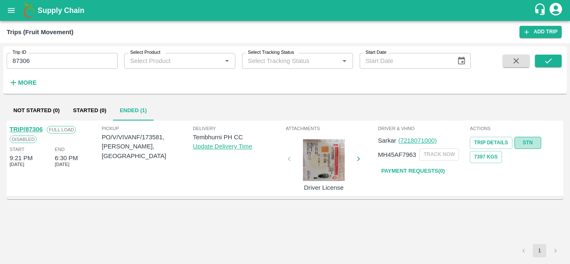
click at [531, 140] on link "STN" at bounding box center [528, 143] width 27 height 12
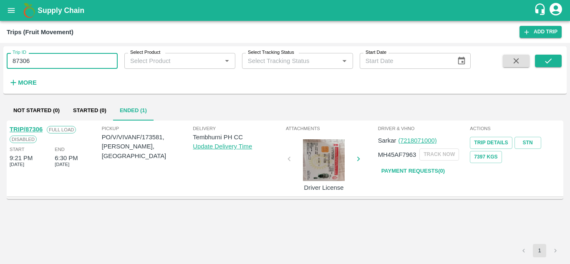
click at [48, 57] on input "87306" at bounding box center [62, 61] width 111 height 16
paste input "text"
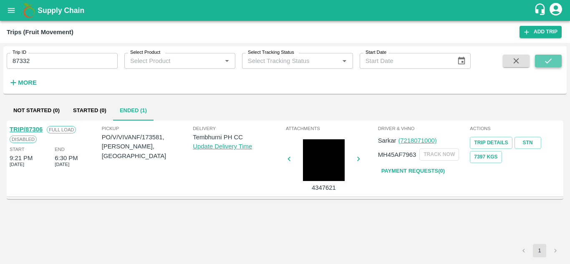
click at [557, 62] on button "submit" at bounding box center [548, 61] width 27 height 13
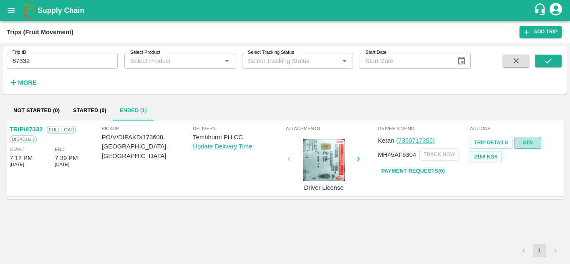
click at [529, 140] on link "STN" at bounding box center [528, 143] width 27 height 12
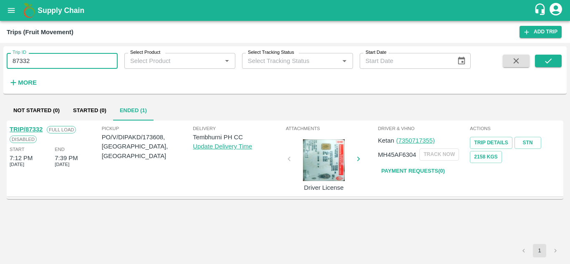
click at [31, 59] on input "87332" at bounding box center [62, 61] width 111 height 16
paste input "text"
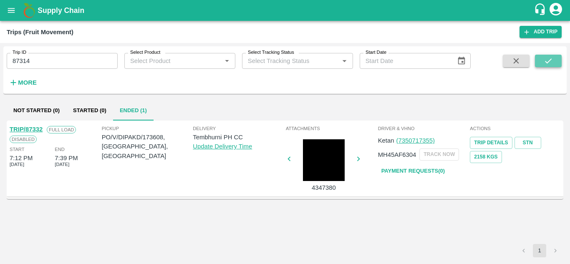
click at [553, 63] on icon "submit" at bounding box center [548, 60] width 9 height 9
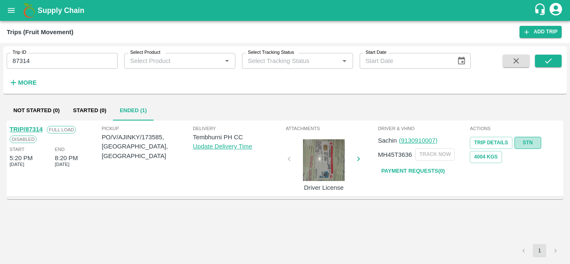
click at [530, 138] on link "STN" at bounding box center [528, 143] width 27 height 12
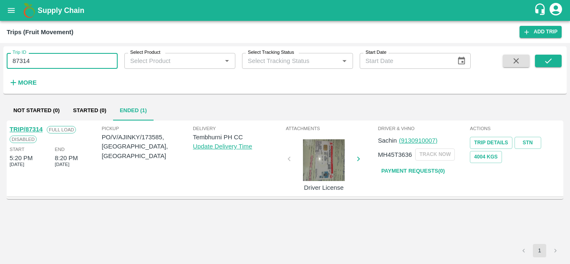
click at [48, 61] on input "87314" at bounding box center [62, 61] width 111 height 16
paste input "text"
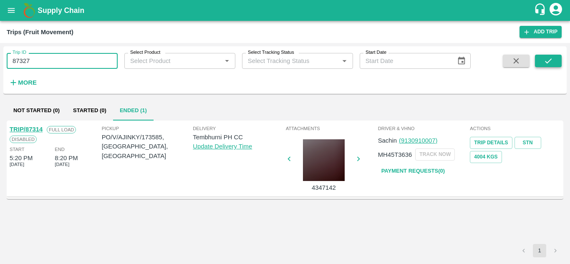
type input "87327"
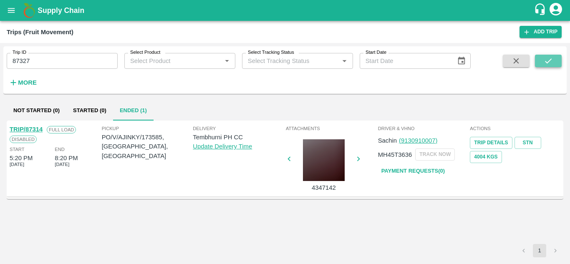
click at [547, 64] on icon "submit" at bounding box center [548, 60] width 9 height 9
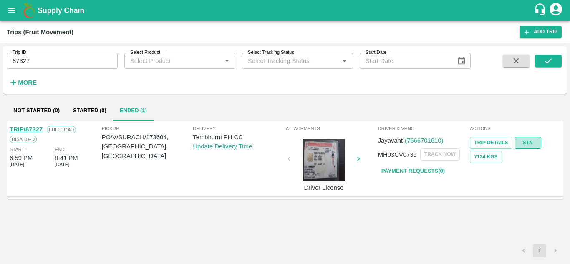
click at [536, 144] on link "STN" at bounding box center [528, 143] width 27 height 12
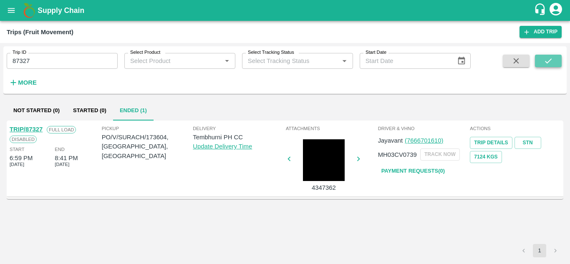
click at [544, 61] on icon "submit" at bounding box center [548, 60] width 9 height 9
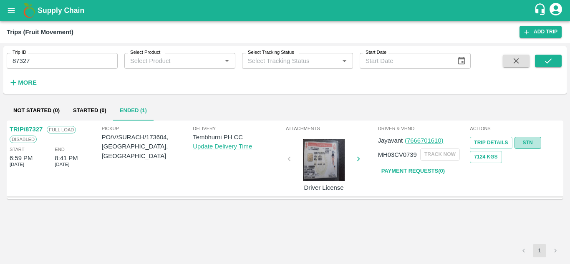
click at [532, 140] on link "STN" at bounding box center [528, 143] width 27 height 12
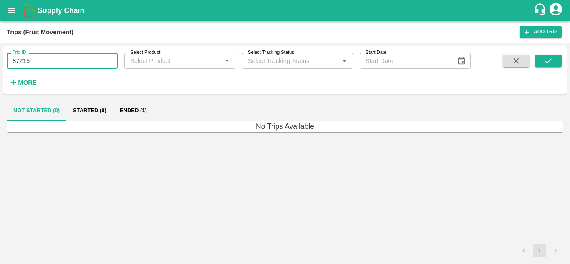
click at [36, 61] on input "87215" at bounding box center [62, 61] width 111 height 16
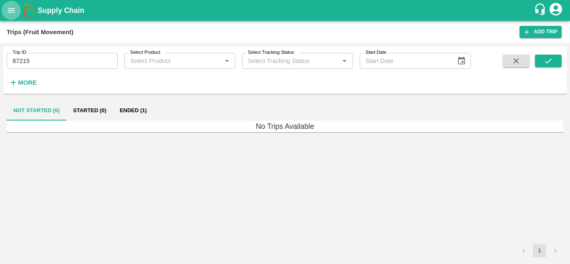
click at [8, 10] on icon "open drawer" at bounding box center [11, 10] width 9 height 9
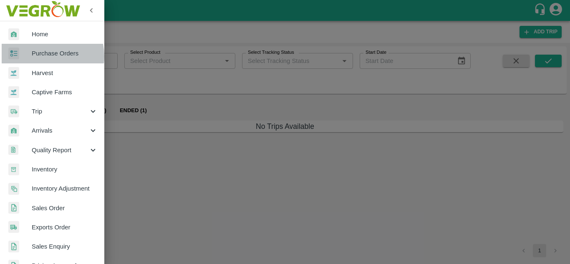
click at [46, 56] on span "Purchase Orders" at bounding box center [65, 53] width 66 height 9
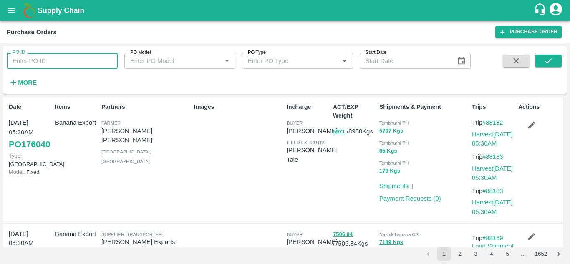
click at [50, 58] on input "PO ID" at bounding box center [62, 61] width 111 height 16
paste input "173553"
click at [549, 62] on icon "submit" at bounding box center [548, 60] width 7 height 5
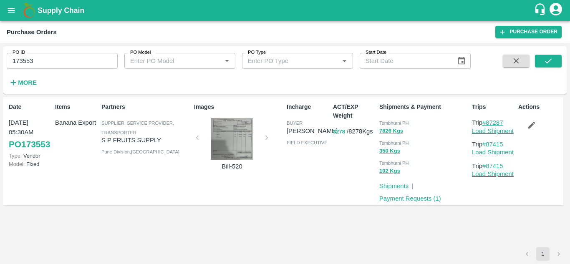
drag, startPoint x: 506, startPoint y: 124, endPoint x: 486, endPoint y: 124, distance: 19.6
click at [486, 124] on p "Trip #87287" at bounding box center [493, 122] width 43 height 9
copy link "87287"
click at [57, 56] on input "173553" at bounding box center [62, 61] width 111 height 16
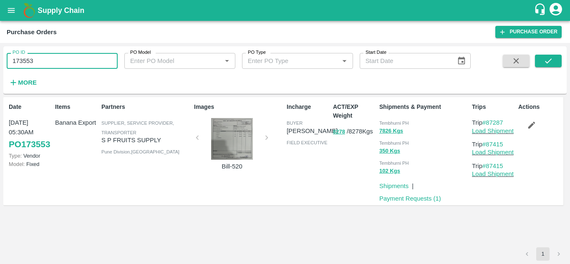
paste input "text"
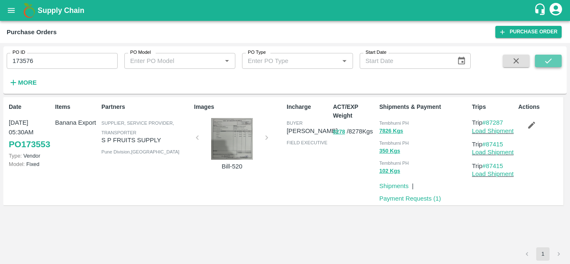
click at [547, 61] on icon "submit" at bounding box center [548, 60] width 9 height 9
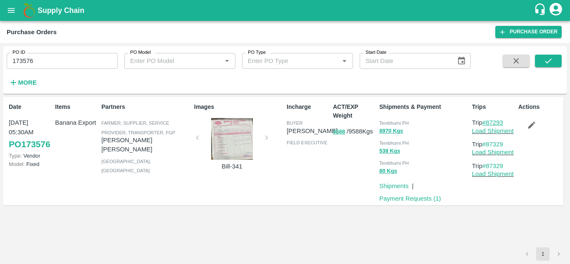
drag, startPoint x: 509, startPoint y: 123, endPoint x: 487, endPoint y: 122, distance: 22.1
click at [487, 122] on p "Trip #87293" at bounding box center [493, 122] width 43 height 9
copy link "87293"
click at [46, 65] on input "173576" at bounding box center [62, 61] width 111 height 16
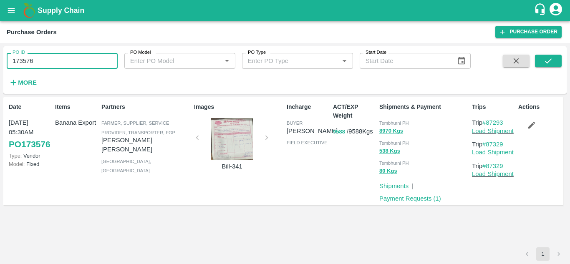
paste input "text"
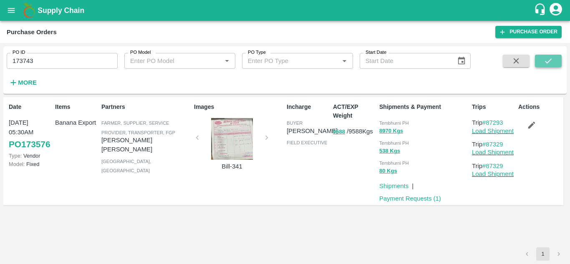
click at [544, 58] on icon "submit" at bounding box center [548, 60] width 9 height 9
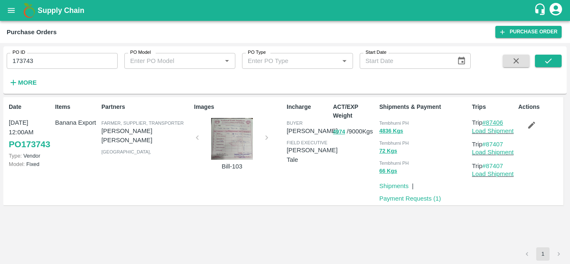
drag, startPoint x: 509, startPoint y: 122, endPoint x: 488, endPoint y: 122, distance: 21.7
click at [488, 122] on p "Trip #87406" at bounding box center [493, 122] width 43 height 9
copy link "87406"
click at [40, 65] on input "173743" at bounding box center [62, 61] width 111 height 16
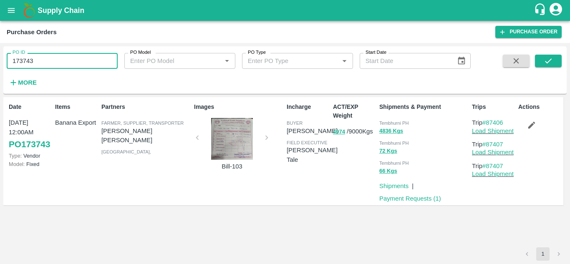
paste input "text"
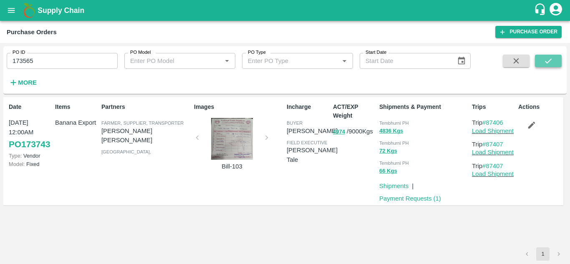
click at [545, 58] on icon "submit" at bounding box center [548, 60] width 9 height 9
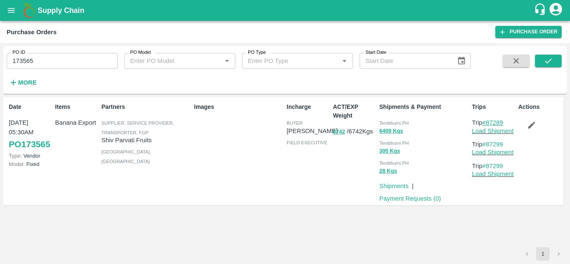
drag, startPoint x: 509, startPoint y: 119, endPoint x: 488, endPoint y: 124, distance: 21.0
click at [488, 124] on p "Trip #87289" at bounding box center [493, 122] width 43 height 9
copy link "87289"
click at [41, 66] on input "173565" at bounding box center [62, 61] width 111 height 16
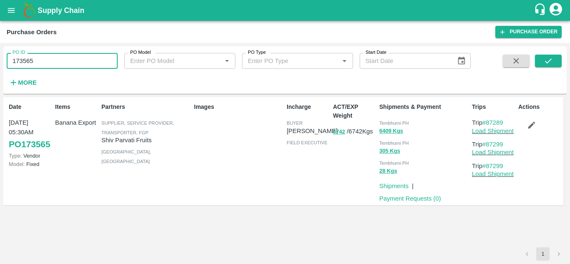
paste input "text"
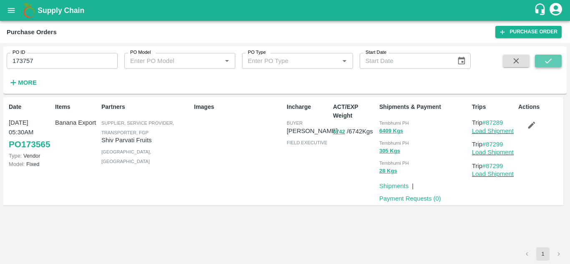
click at [551, 59] on icon "submit" at bounding box center [548, 60] width 9 height 9
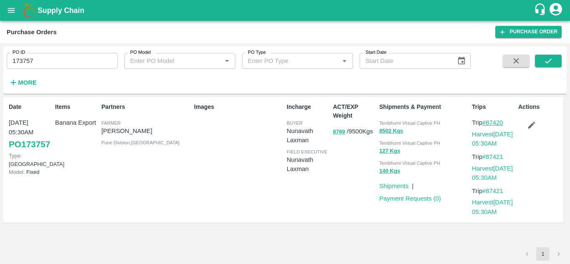
drag, startPoint x: 507, startPoint y: 123, endPoint x: 488, endPoint y: 124, distance: 19.2
click at [488, 124] on p "Trip #87420" at bounding box center [493, 122] width 43 height 9
copy link "87420"
click at [47, 64] on input "173757" at bounding box center [62, 61] width 111 height 16
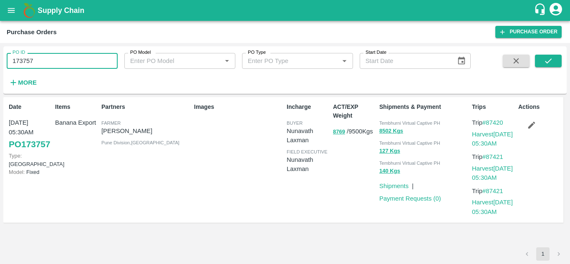
paste input "text"
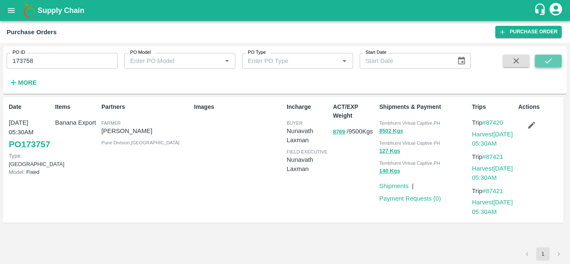
click at [545, 58] on icon "submit" at bounding box center [548, 60] width 9 height 9
drag, startPoint x: 507, startPoint y: 122, endPoint x: 487, endPoint y: 127, distance: 20.8
click at [487, 127] on div "Trip #87424 Harvest 03 Sep, 05:30AM" at bounding box center [493, 133] width 43 height 30
click at [506, 124] on p "Trip #87424" at bounding box center [493, 122] width 43 height 9
drag, startPoint x: 506, startPoint y: 124, endPoint x: 494, endPoint y: 124, distance: 11.7
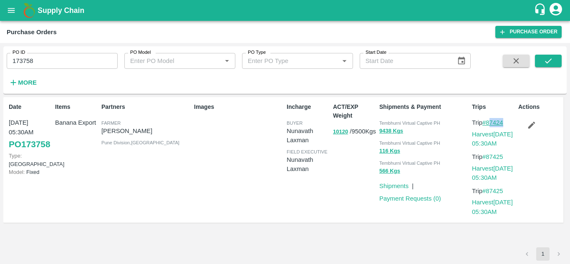
click at [494, 124] on p "Trip #87424" at bounding box center [493, 122] width 43 height 9
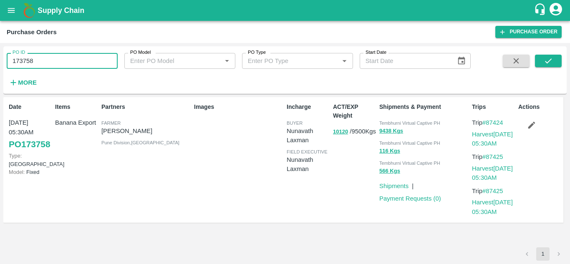
click at [58, 60] on input "173758" at bounding box center [62, 61] width 111 height 16
paste input "text"
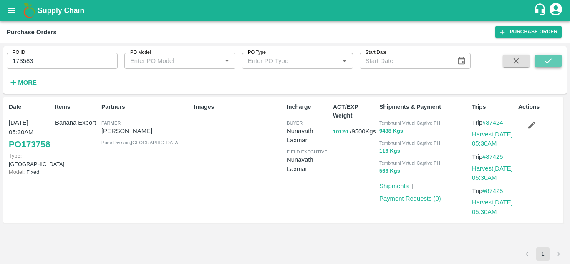
click at [548, 58] on icon "submit" at bounding box center [548, 60] width 9 height 9
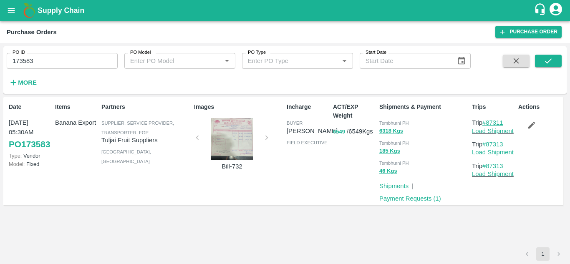
drag, startPoint x: 508, startPoint y: 123, endPoint x: 488, endPoint y: 123, distance: 20.0
click at [488, 123] on p "Trip #87311" at bounding box center [493, 122] width 43 height 9
copy link "87311"
click at [52, 60] on input "173583" at bounding box center [62, 61] width 111 height 16
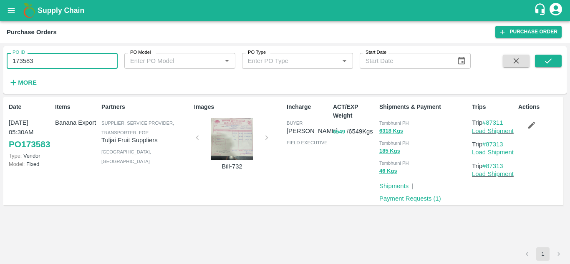
paste input "text"
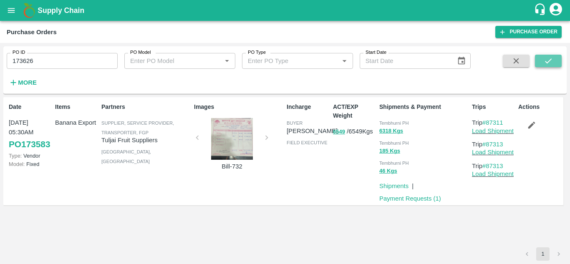
click at [548, 58] on icon "submit" at bounding box center [548, 60] width 9 height 9
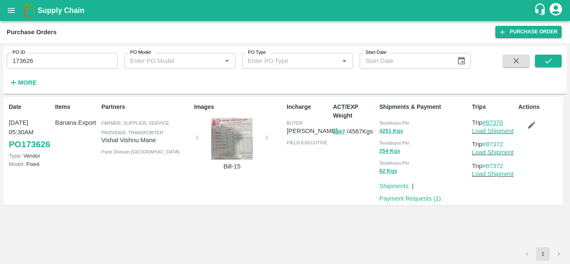
drag, startPoint x: 509, startPoint y: 121, endPoint x: 487, endPoint y: 121, distance: 22.5
click at [487, 121] on p "Trip #87370" at bounding box center [493, 122] width 43 height 9
copy link "87370"
click at [51, 60] on input "173626" at bounding box center [62, 61] width 111 height 16
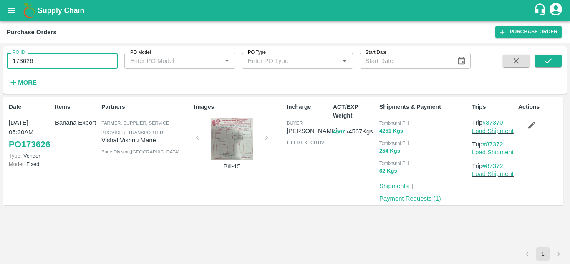
paste input "text"
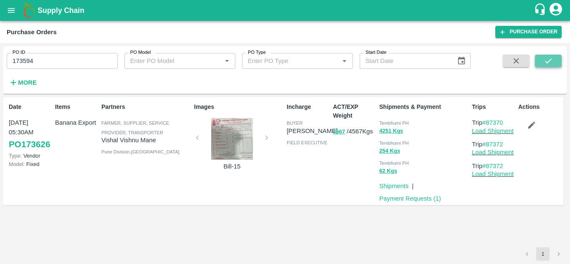
click at [554, 58] on button "submit" at bounding box center [548, 61] width 27 height 13
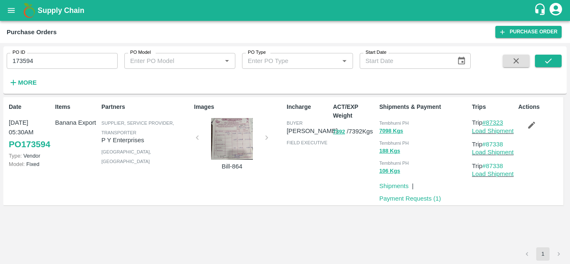
drag, startPoint x: 506, startPoint y: 121, endPoint x: 488, endPoint y: 124, distance: 17.8
click at [488, 124] on p "Trip #87323" at bounding box center [493, 122] width 43 height 9
copy link "87323"
click at [42, 57] on input "173594" at bounding box center [62, 61] width 111 height 16
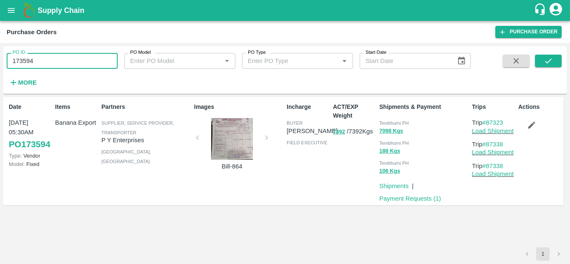
paste input "text"
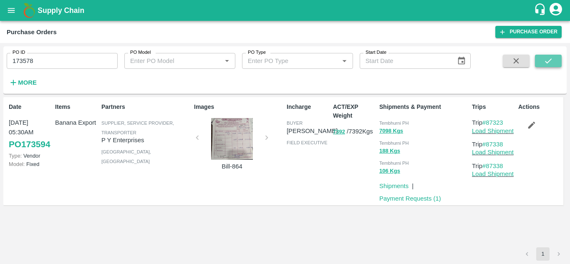
click at [552, 60] on icon "submit" at bounding box center [548, 60] width 9 height 9
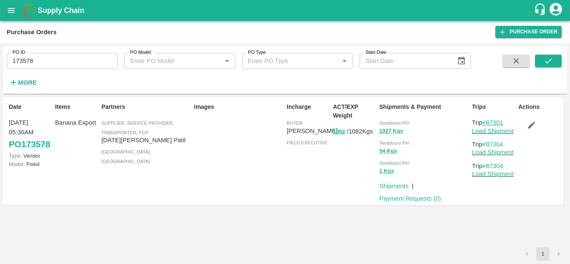
drag, startPoint x: 509, startPoint y: 124, endPoint x: 488, endPoint y: 121, distance: 20.7
click at [488, 121] on p "Trip #87301" at bounding box center [493, 122] width 43 height 9
copy link "87301"
click at [50, 63] on input "173578" at bounding box center [62, 61] width 111 height 16
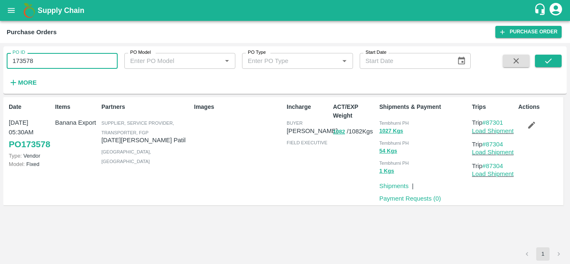
paste input "text"
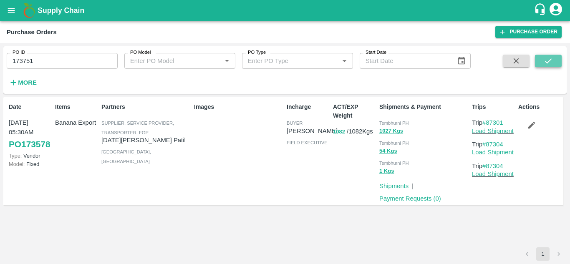
click at [548, 58] on icon "submit" at bounding box center [548, 60] width 9 height 9
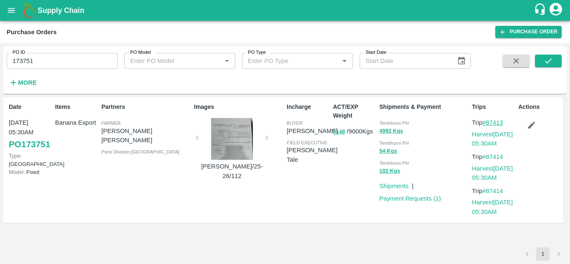
drag, startPoint x: 509, startPoint y: 123, endPoint x: 488, endPoint y: 125, distance: 20.5
click at [488, 125] on p "Trip #87413" at bounding box center [493, 122] width 43 height 9
copy link "87413"
click at [52, 63] on input "173751" at bounding box center [62, 61] width 111 height 16
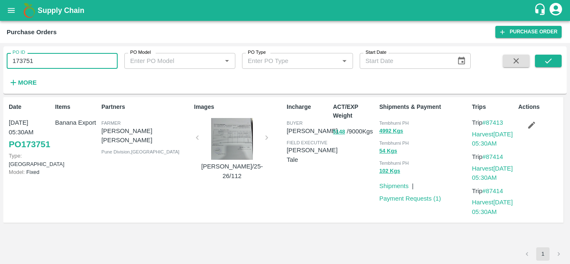
paste input "text"
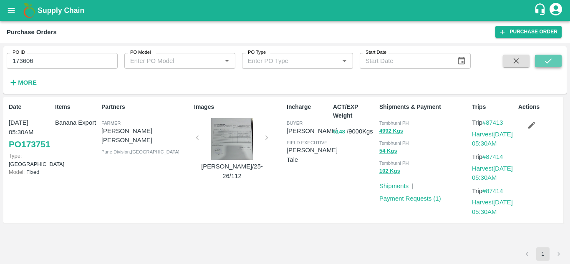
click at [547, 57] on icon "submit" at bounding box center [548, 60] width 9 height 9
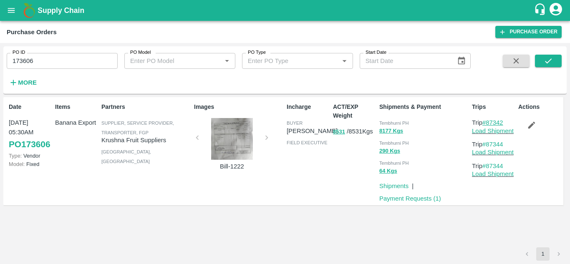
drag, startPoint x: 508, startPoint y: 120, endPoint x: 487, endPoint y: 123, distance: 21.1
click at [487, 123] on p "Trip #87342" at bounding box center [493, 122] width 43 height 9
click at [56, 65] on input "173606" at bounding box center [62, 61] width 111 height 16
paste input "text"
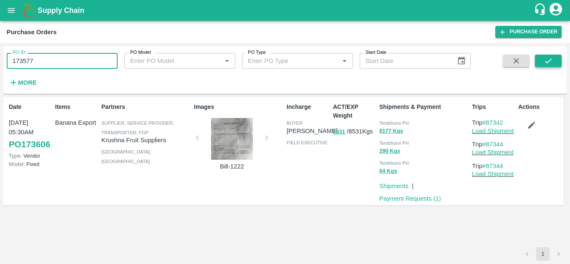
click at [548, 58] on icon "submit" at bounding box center [548, 60] width 9 height 9
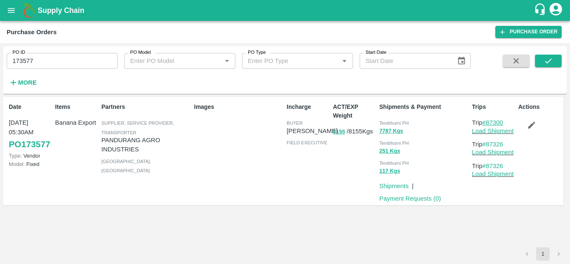
drag, startPoint x: 509, startPoint y: 121, endPoint x: 487, endPoint y: 121, distance: 21.3
click at [487, 121] on p "Trip #87300" at bounding box center [493, 122] width 43 height 9
click at [41, 59] on input "173577" at bounding box center [62, 61] width 111 height 16
paste input "text"
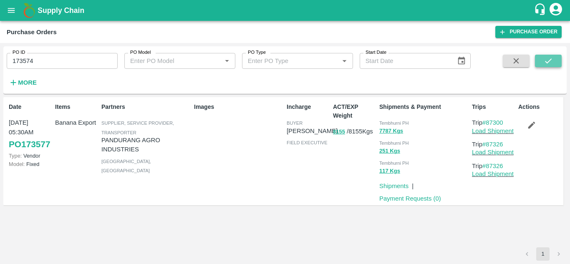
click at [558, 58] on button "submit" at bounding box center [548, 61] width 27 height 13
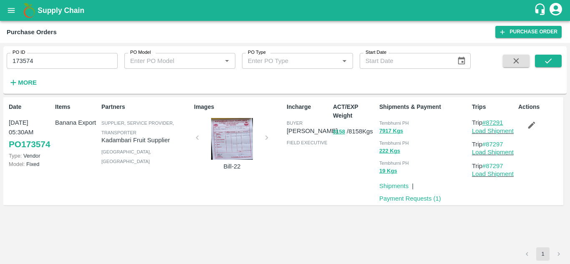
drag, startPoint x: 507, startPoint y: 121, endPoint x: 487, endPoint y: 121, distance: 20.0
click at [487, 121] on p "Trip #87291" at bounding box center [493, 122] width 43 height 9
click at [51, 68] on input "173574" at bounding box center [62, 61] width 111 height 16
paste input "text"
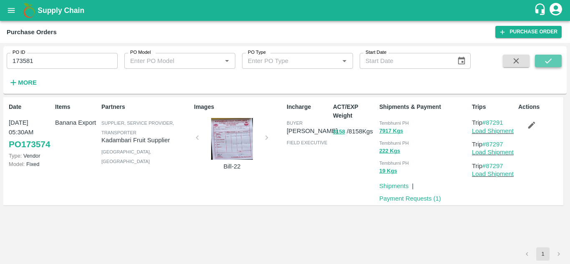
click at [550, 58] on icon "submit" at bounding box center [548, 60] width 9 height 9
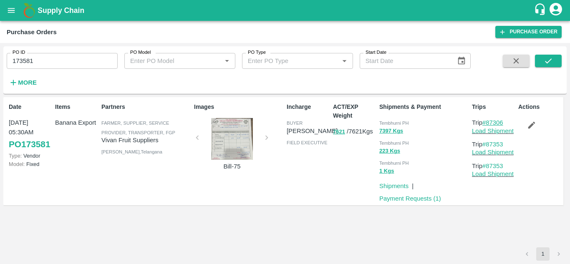
drag, startPoint x: 509, startPoint y: 121, endPoint x: 488, endPoint y: 122, distance: 20.9
click at [488, 122] on p "Trip #87306" at bounding box center [493, 122] width 43 height 9
click at [38, 61] on input "173581" at bounding box center [62, 61] width 111 height 16
paste input "text"
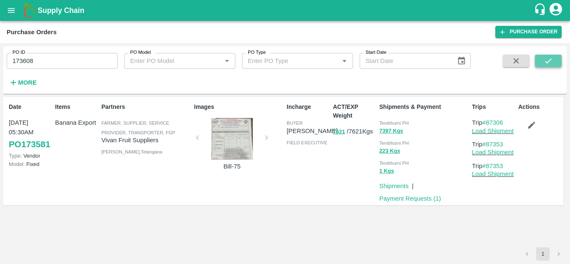
click at [550, 58] on icon "submit" at bounding box center [548, 60] width 9 height 9
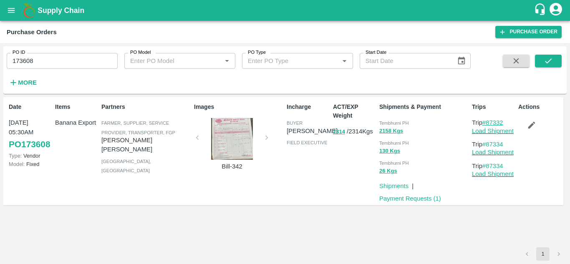
drag, startPoint x: 509, startPoint y: 121, endPoint x: 488, endPoint y: 121, distance: 20.5
click at [488, 121] on p "Trip #87332" at bounding box center [493, 122] width 43 height 9
click at [40, 64] on input "173608" at bounding box center [62, 61] width 111 height 16
paste input "text"
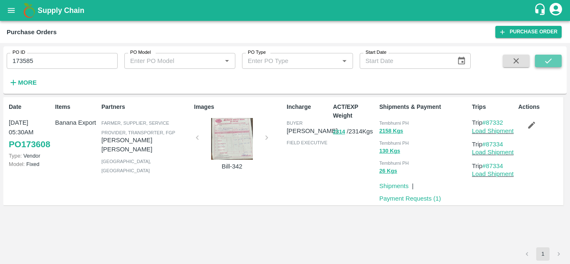
click at [546, 63] on icon "submit" at bounding box center [548, 60] width 9 height 9
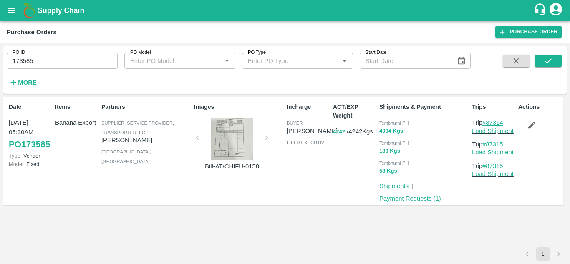
drag, startPoint x: 509, startPoint y: 121, endPoint x: 488, endPoint y: 122, distance: 20.9
click at [488, 122] on p "Trip #87314" at bounding box center [493, 122] width 43 height 9
click at [41, 62] on input "173585" at bounding box center [62, 61] width 111 height 16
paste input "text"
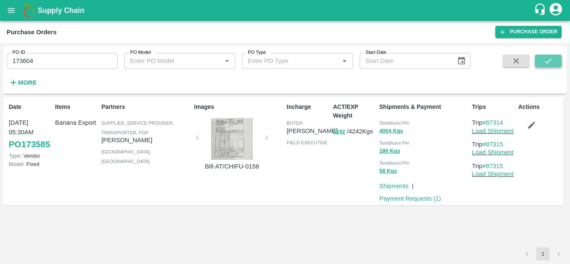
click at [552, 57] on icon "submit" at bounding box center [548, 60] width 9 height 9
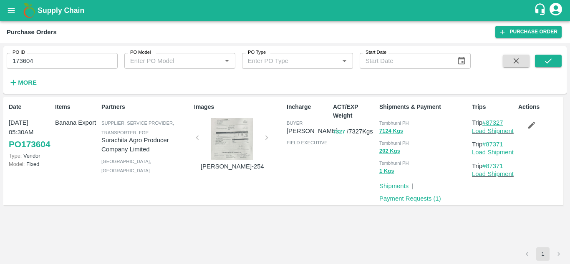
drag, startPoint x: 508, startPoint y: 121, endPoint x: 487, endPoint y: 123, distance: 21.4
click at [487, 123] on p "Trip #87327" at bounding box center [493, 122] width 43 height 9
click at [37, 63] on input "173604" at bounding box center [62, 61] width 111 height 16
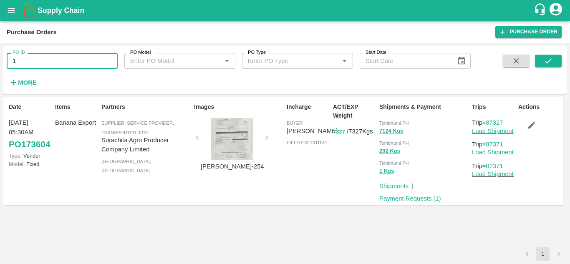
type input "1"
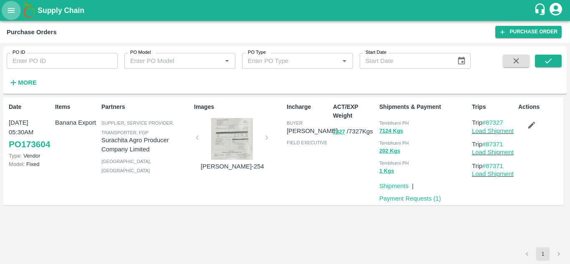
click at [11, 12] on icon "open drawer" at bounding box center [11, 10] width 7 height 5
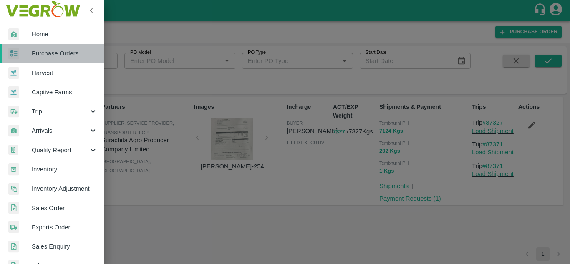
click at [56, 56] on span "Purchase Orders" at bounding box center [65, 53] width 66 height 9
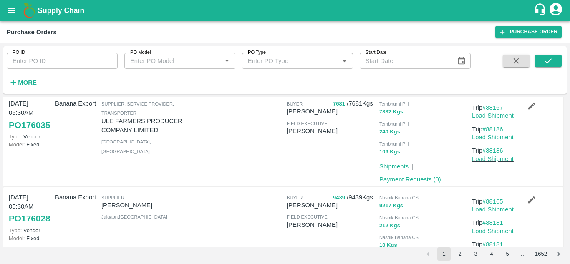
scroll to position [286, 0]
click at [497, 155] on link "#88186" at bounding box center [493, 151] width 21 height 7
click at [501, 112] on link "#88167" at bounding box center [493, 108] width 21 height 7
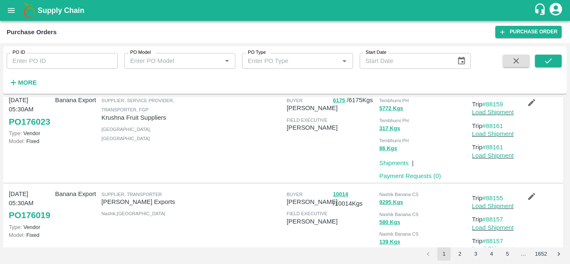
scroll to position [674, 0]
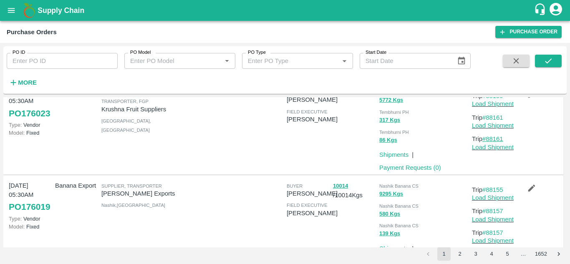
click at [497, 142] on link "#88161" at bounding box center [493, 139] width 21 height 7
click at [496, 99] on link "#88159" at bounding box center [493, 96] width 21 height 7
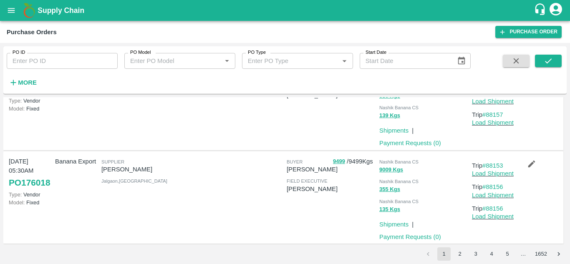
scroll to position [812, 0]
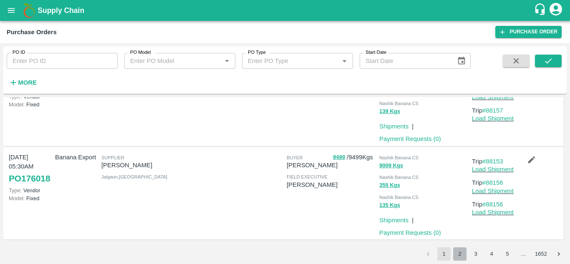
click at [460, 252] on button "2" at bounding box center [459, 254] width 13 height 13
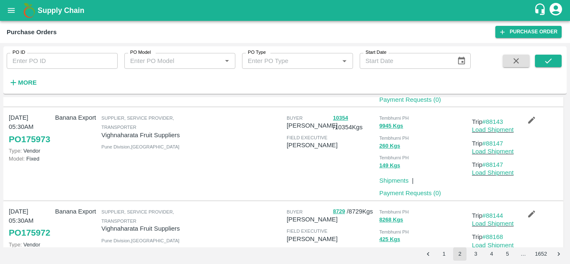
scroll to position [194, 0]
click at [501, 164] on link "#88147" at bounding box center [493, 164] width 21 height 7
click at [495, 119] on link "#88143" at bounding box center [493, 121] width 21 height 7
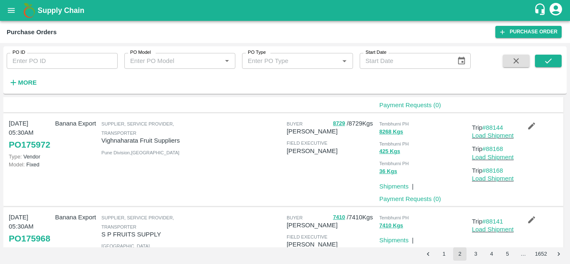
scroll to position [292, 0]
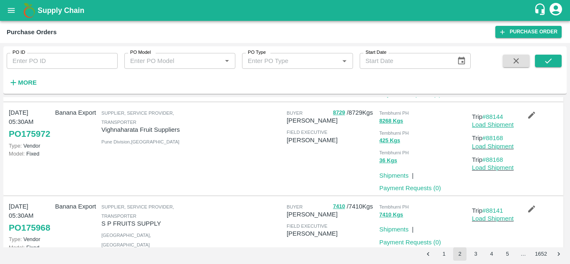
click at [498, 126] on link "Load Shipment" at bounding box center [493, 124] width 42 height 7
click at [495, 116] on link "#88144" at bounding box center [493, 117] width 21 height 7
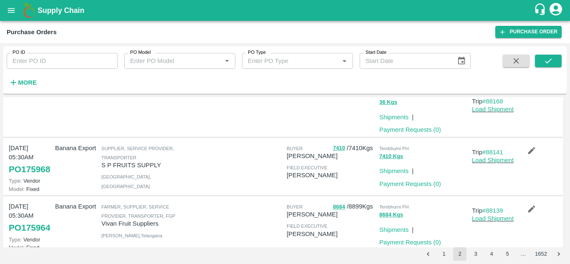
scroll to position [351, 0]
click at [499, 149] on link "#88141" at bounding box center [493, 152] width 21 height 7
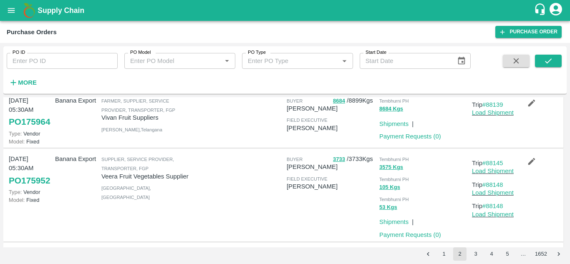
scroll to position [458, 0]
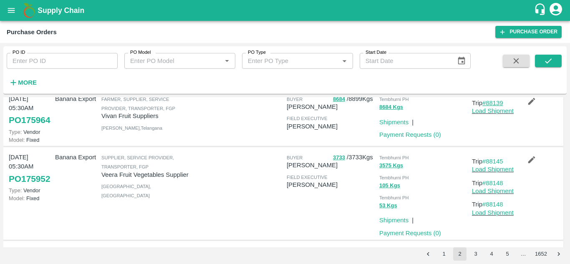
click at [495, 106] on link "#88139" at bounding box center [493, 103] width 21 height 7
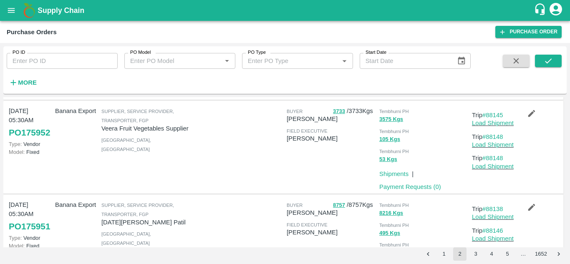
scroll to position [506, 0]
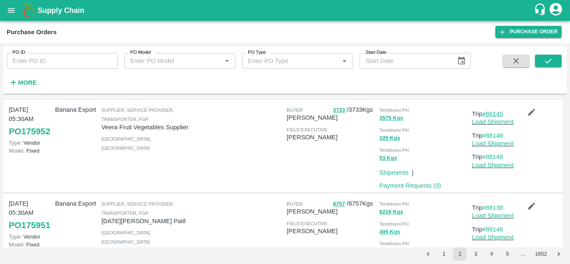
click at [496, 117] on link "#88145" at bounding box center [493, 114] width 21 height 7
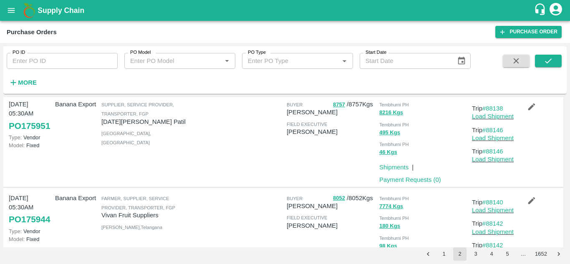
scroll to position [607, 0]
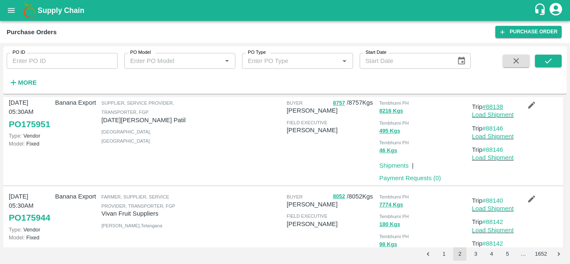
click at [494, 110] on link "#88138" at bounding box center [493, 107] width 21 height 7
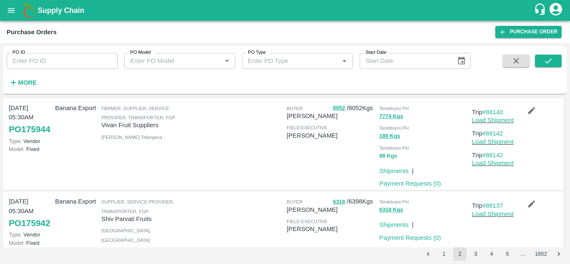
scroll to position [695, 0]
click at [495, 116] on link "#88140" at bounding box center [493, 112] width 21 height 7
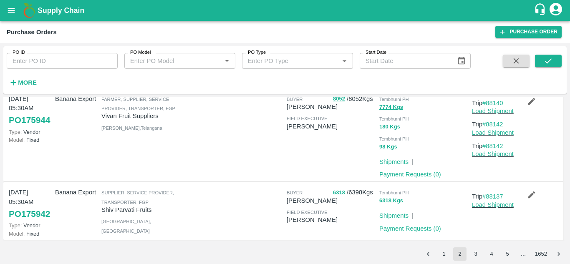
scroll to position [751, 0]
click at [495, 193] on link "#88137" at bounding box center [493, 196] width 21 height 7
click at [475, 254] on button "3" at bounding box center [475, 254] width 13 height 13
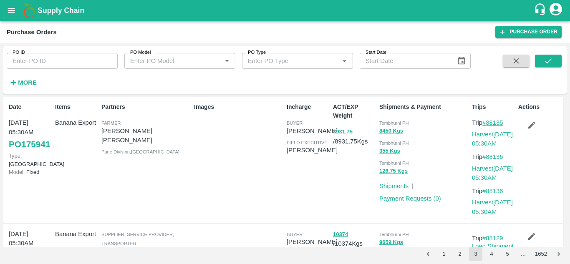
click at [493, 120] on link "#88135" at bounding box center [493, 122] width 21 height 7
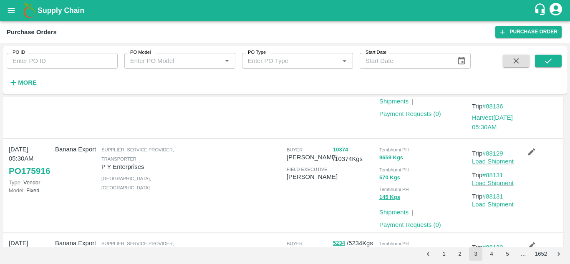
scroll to position [88, 0]
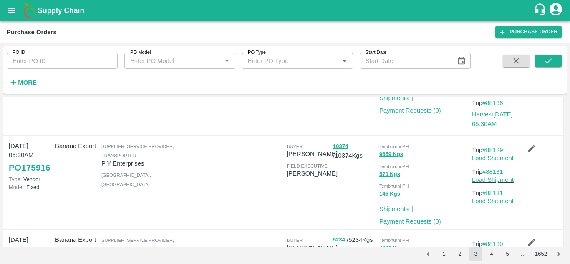
click at [497, 149] on link "#88129" at bounding box center [493, 150] width 21 height 7
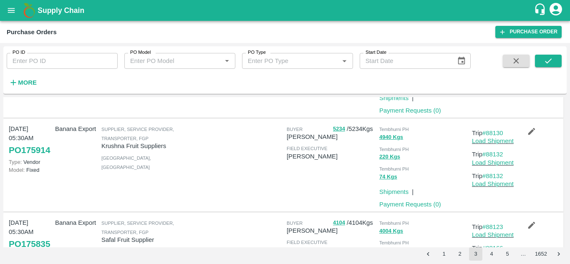
scroll to position [200, 0]
click at [498, 130] on link "#88130" at bounding box center [493, 132] width 21 height 7
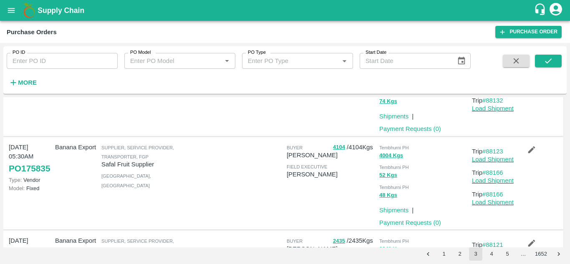
scroll to position [276, 0]
click at [496, 153] on link "#88123" at bounding box center [493, 150] width 21 height 7
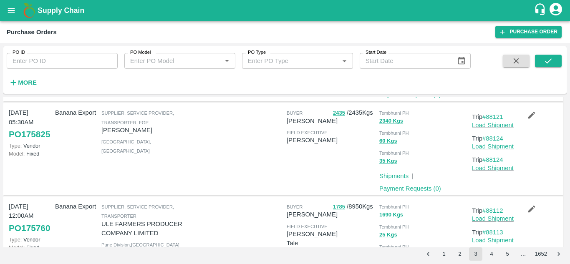
scroll to position [403, 0]
click at [489, 118] on link "#88121" at bounding box center [493, 116] width 21 height 7
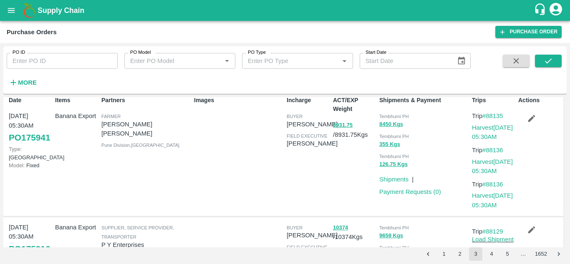
scroll to position [0, 0]
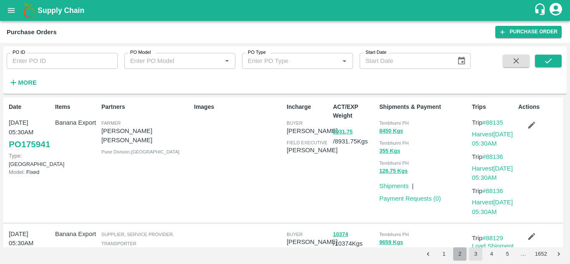
click at [461, 254] on button "2" at bounding box center [459, 254] width 13 height 13
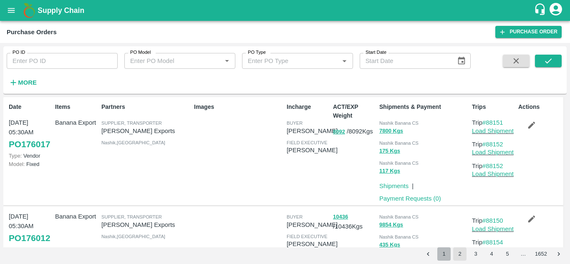
click at [442, 253] on button "1" at bounding box center [444, 254] width 13 height 13
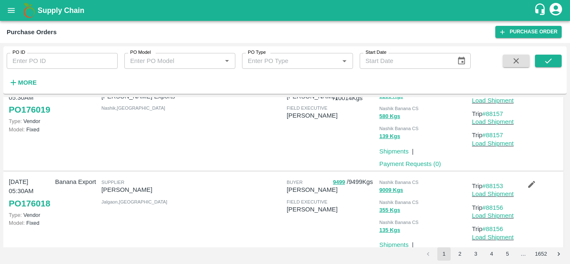
scroll to position [833, 0]
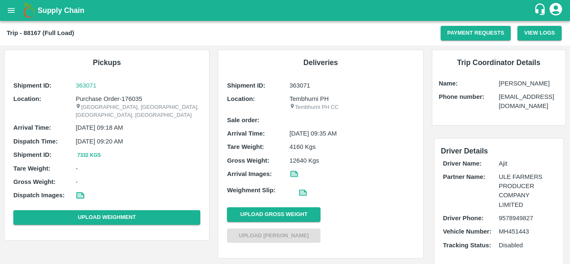
scroll to position [48, 0]
